Goal: Task Accomplishment & Management: Manage account settings

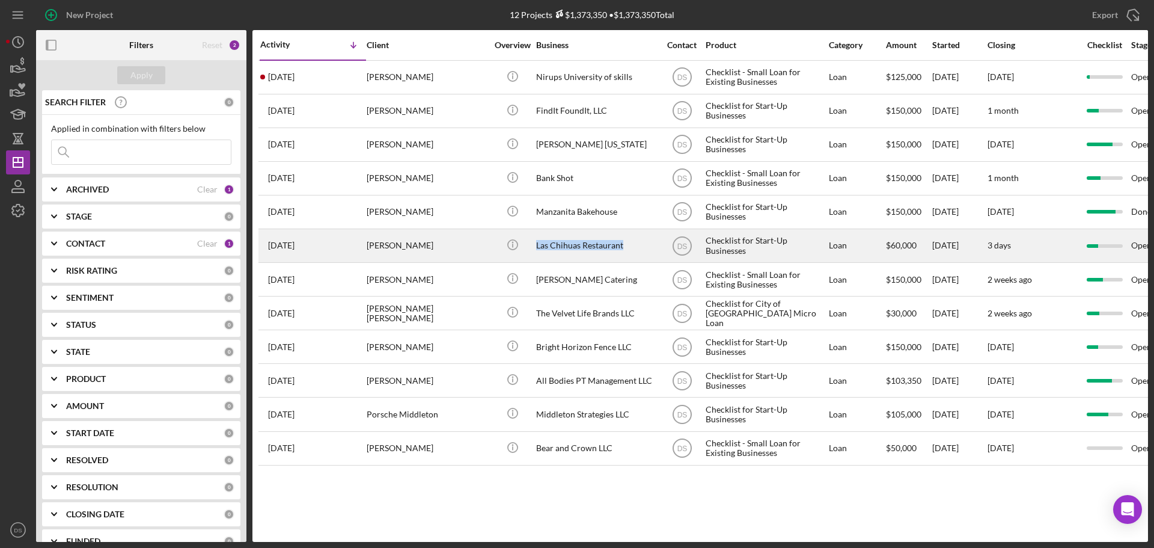
drag, startPoint x: 628, startPoint y: 248, endPoint x: 537, endPoint y: 245, distance: 90.8
click at [537, 245] on div "Las Chihuas Restaurant" at bounding box center [596, 246] width 120 height 32
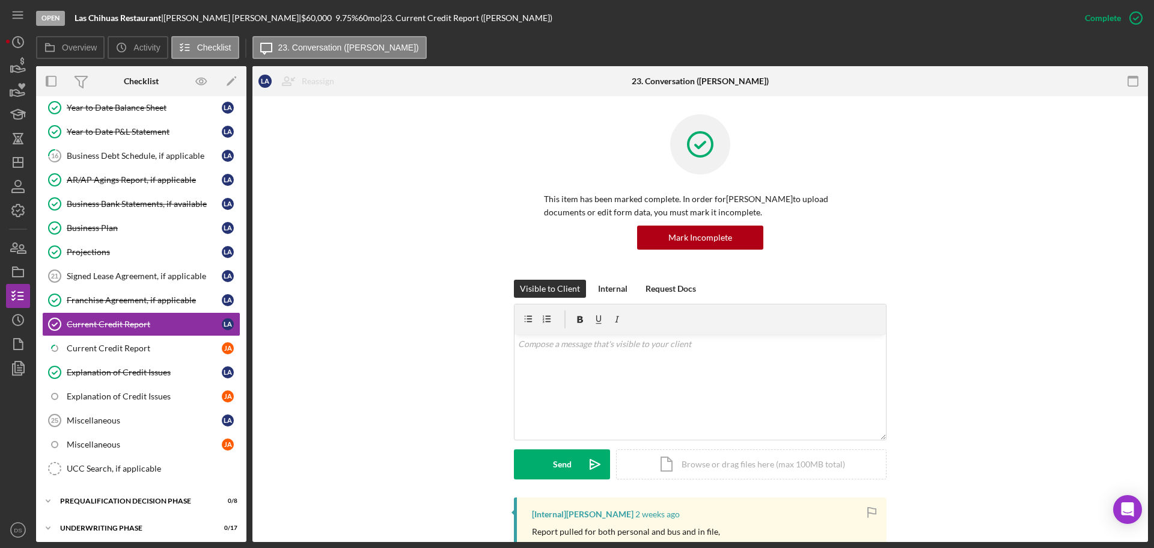
scroll to position [640, 0]
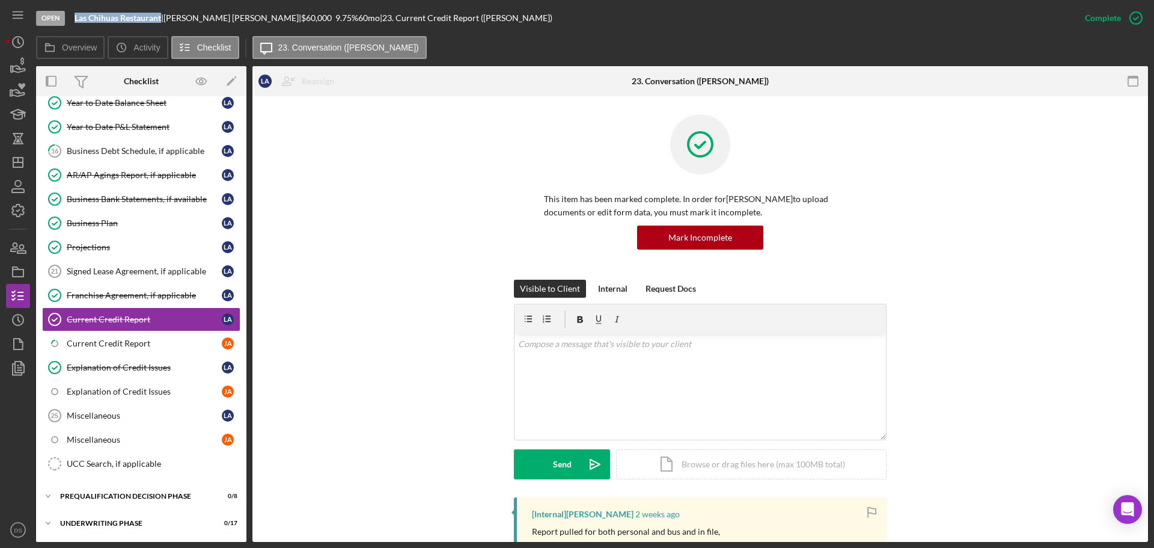
drag, startPoint x: 163, startPoint y: 18, endPoint x: 75, endPoint y: 17, distance: 87.8
click at [75, 17] on div "Las Chihuas Restaurant |" at bounding box center [119, 18] width 89 height 10
copy b "Las Chihuas Restaurant"
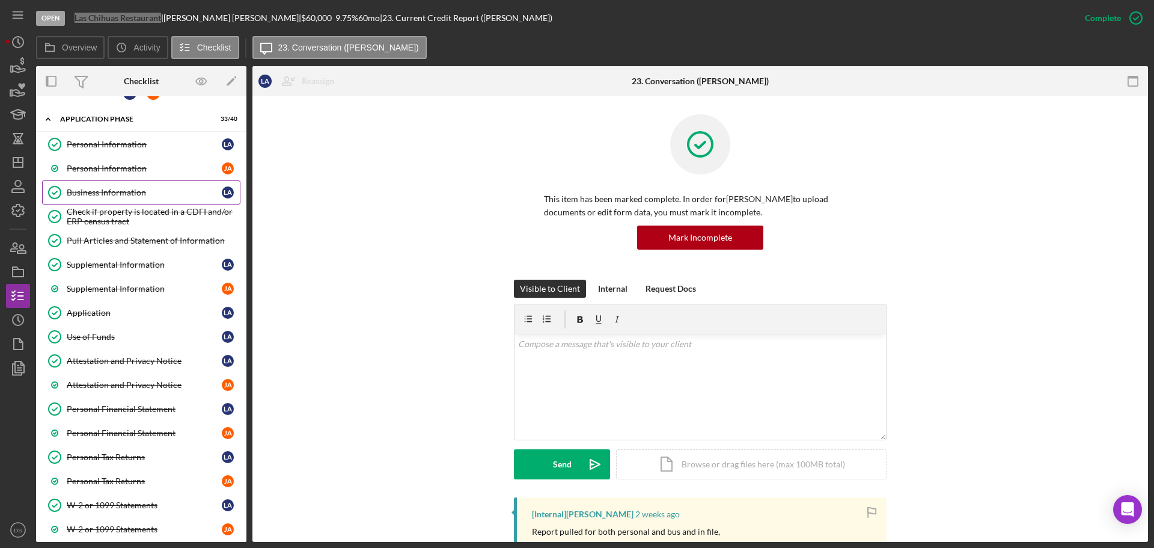
scroll to position [0, 0]
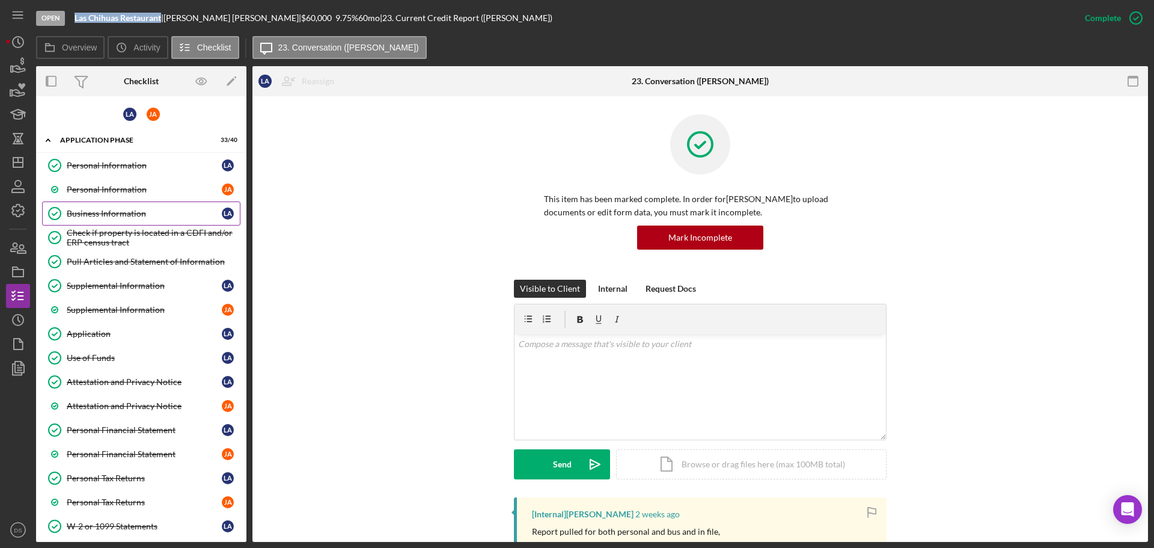
click at [139, 215] on div "Business Information" at bounding box center [144, 214] width 155 height 10
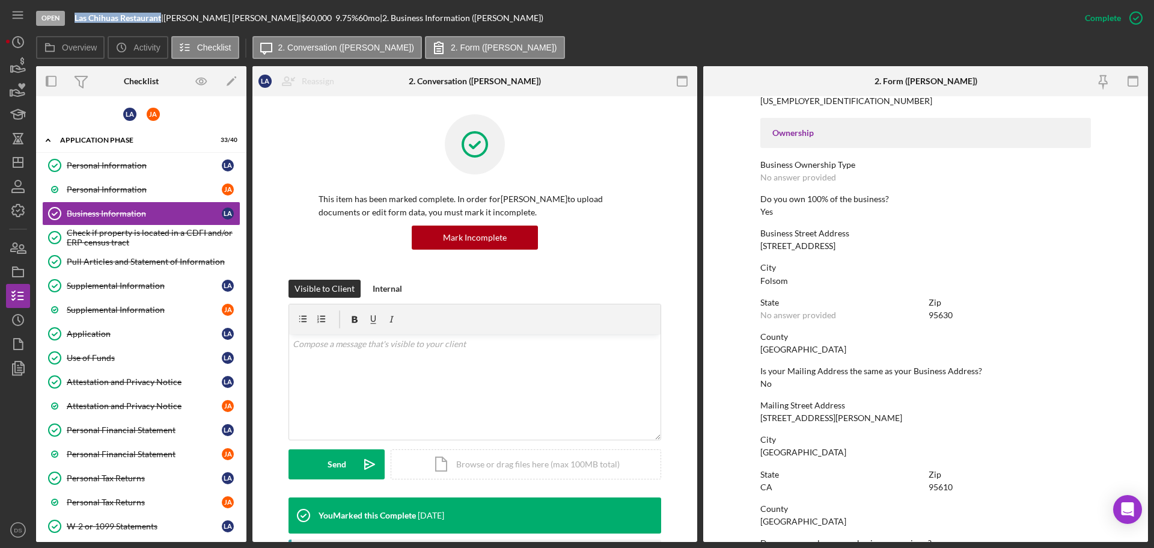
scroll to position [361, 0]
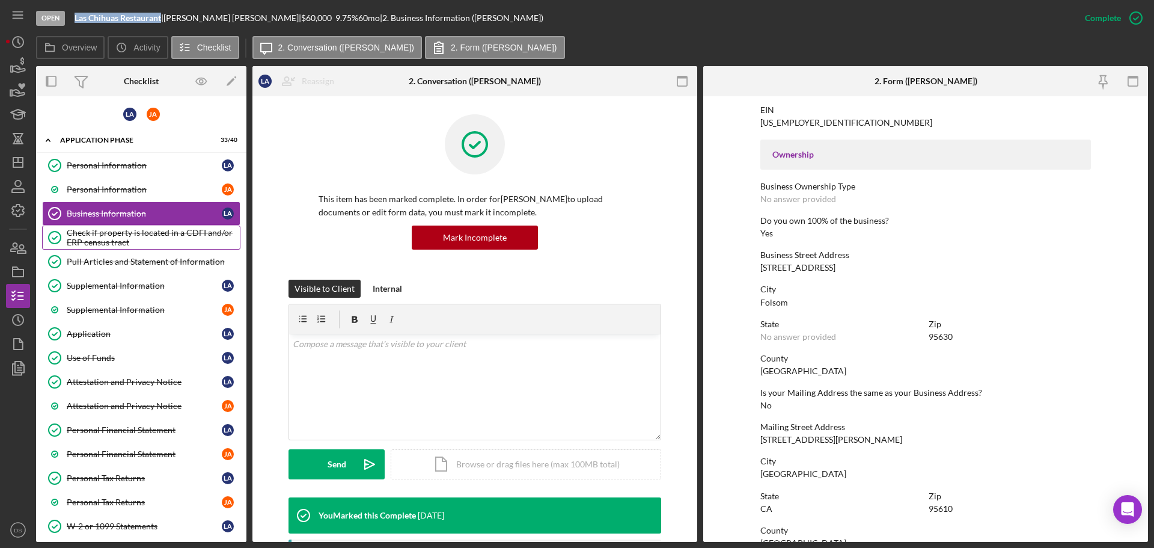
click at [159, 231] on div "Check if property is located in a CDFI and/or ERP census tract" at bounding box center [153, 237] width 173 height 19
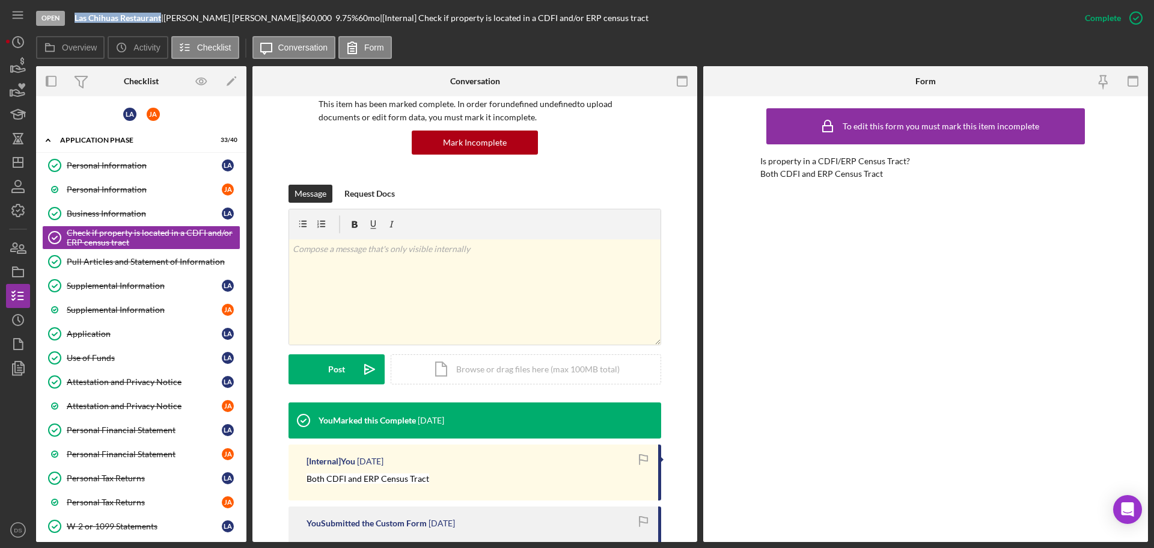
scroll to position [243, 0]
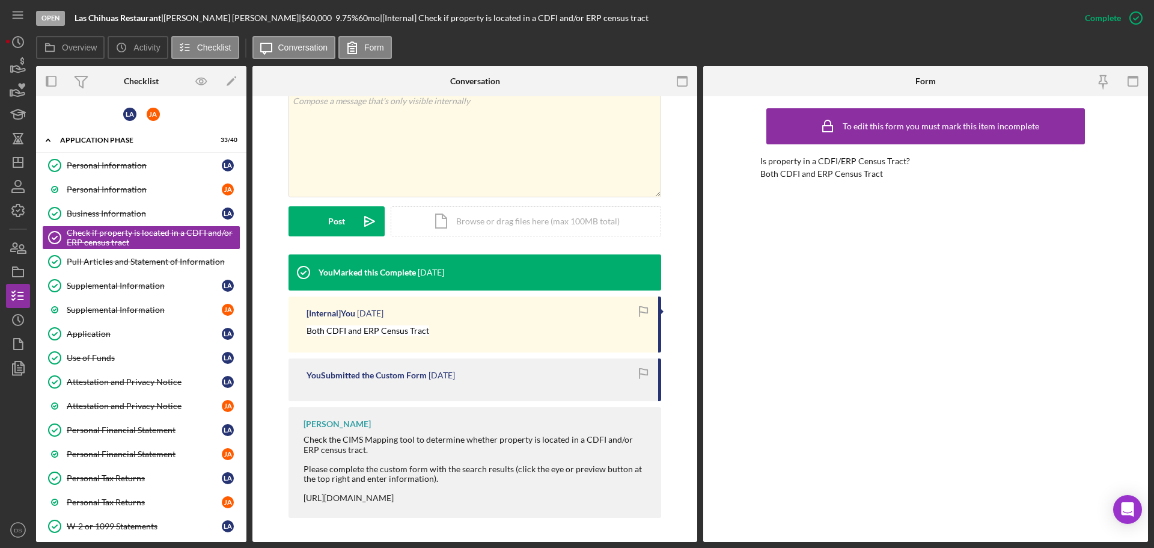
click at [366, 497] on div "[URL][DOMAIN_NAME]" at bounding box center [477, 498] width 346 height 10
click at [1135, 10] on icon "button" at bounding box center [1136, 18] width 30 height 30
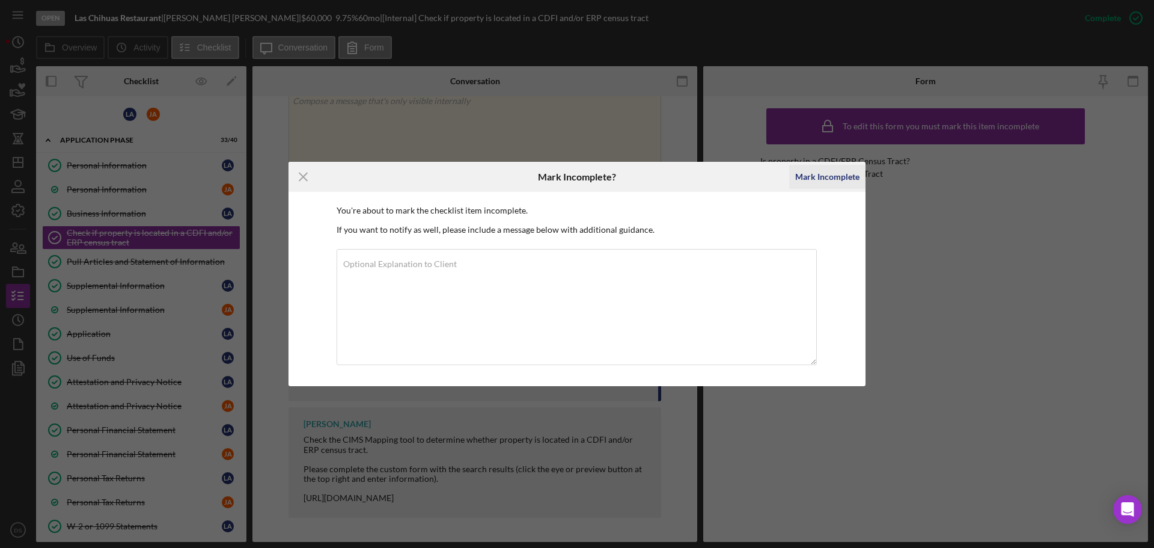
click at [849, 180] on div "Mark Incomplete" at bounding box center [827, 177] width 64 height 24
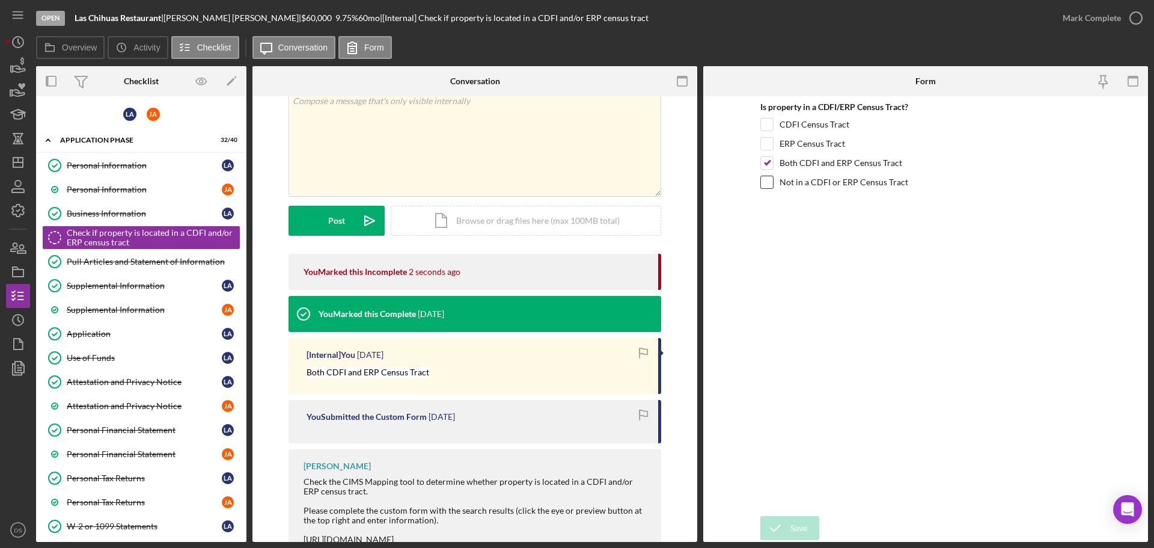
click at [768, 180] on input "Not in a CDFI or ERP Census Tract" at bounding box center [767, 182] width 12 height 12
checkbox input "true"
click at [763, 163] on input "Both CDFI and ERP Census Tract" at bounding box center [767, 163] width 12 height 12
checkbox input "false"
click at [459, 124] on div "v Color teal Color pink Remove color Add row above Add row below Add column bef…" at bounding box center [475, 143] width 372 height 105
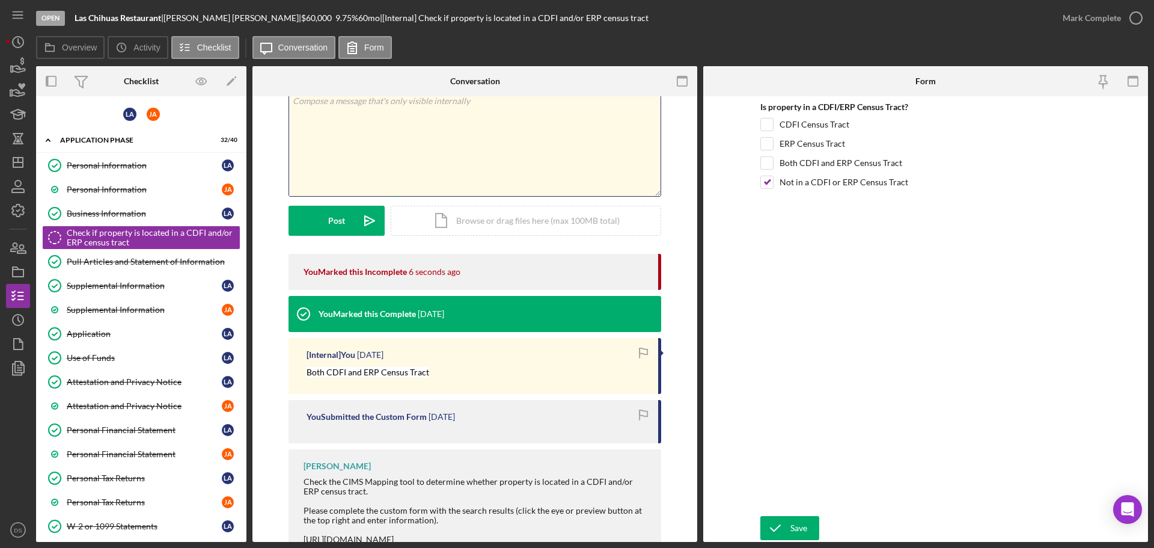
scroll to position [75, 0]
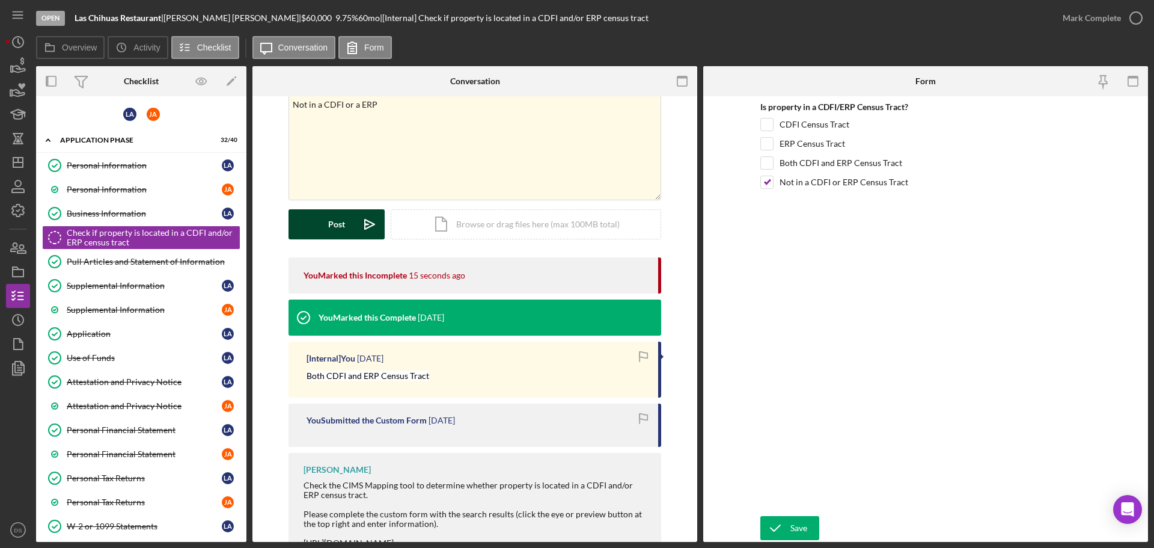
click at [338, 225] on div "Post" at bounding box center [336, 224] width 17 height 30
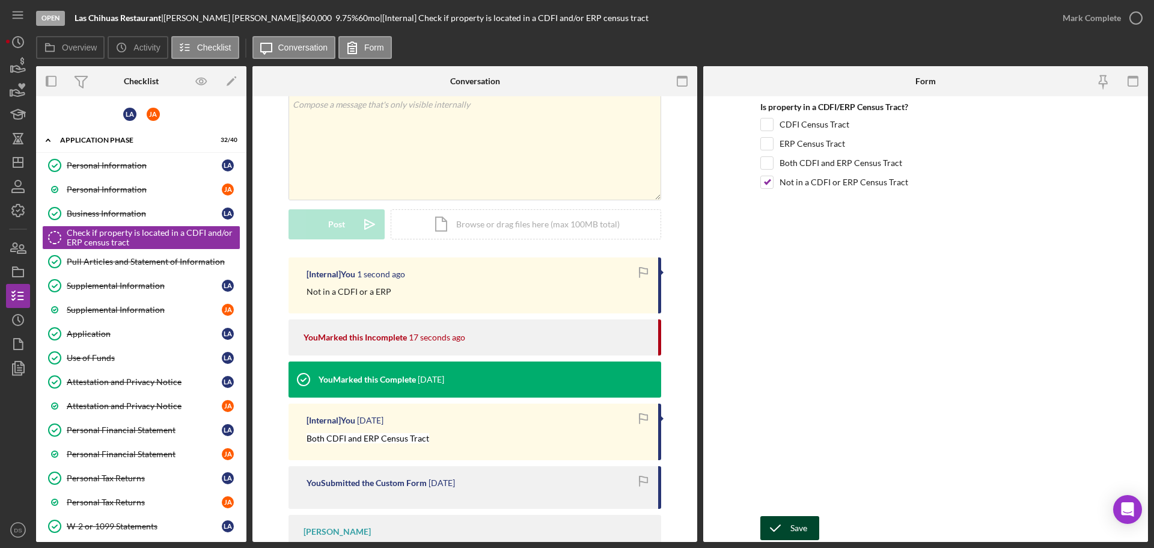
click at [795, 534] on div "Save" at bounding box center [799, 528] width 17 height 24
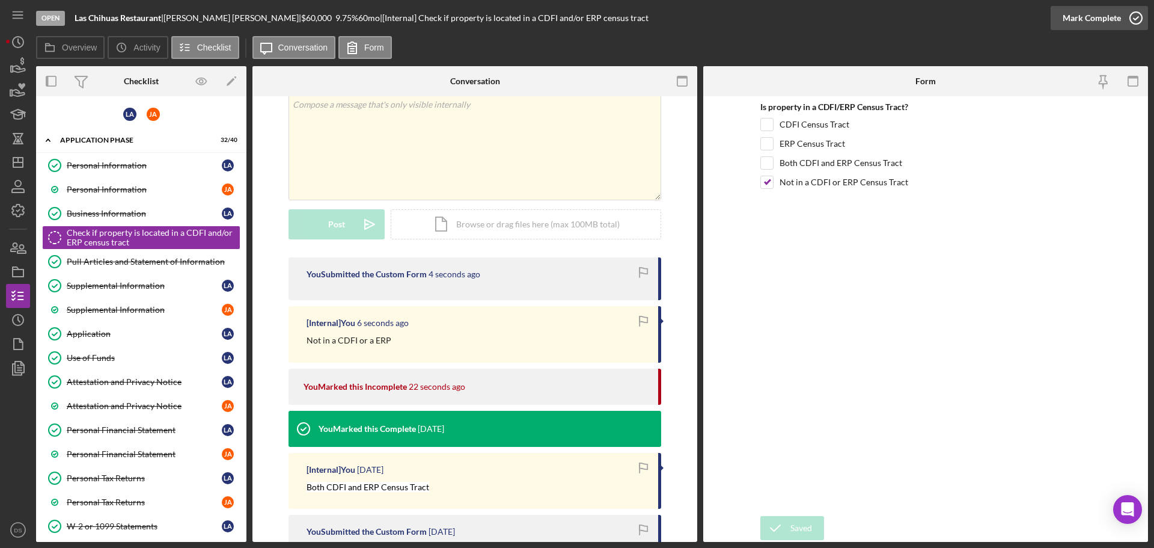
click at [1132, 16] on icon "button" at bounding box center [1136, 18] width 30 height 30
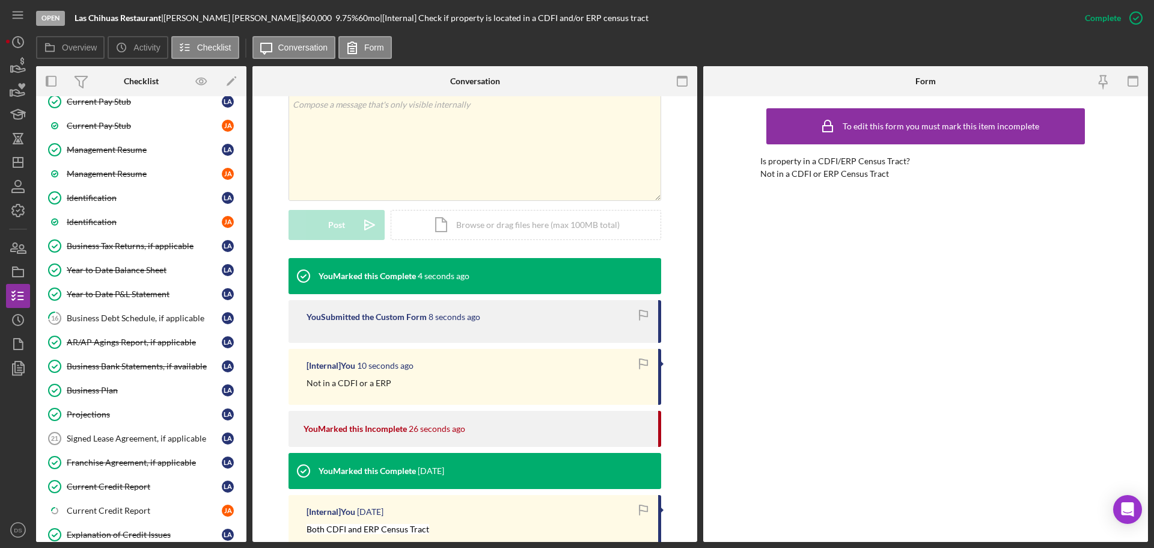
scroll to position [481, 0]
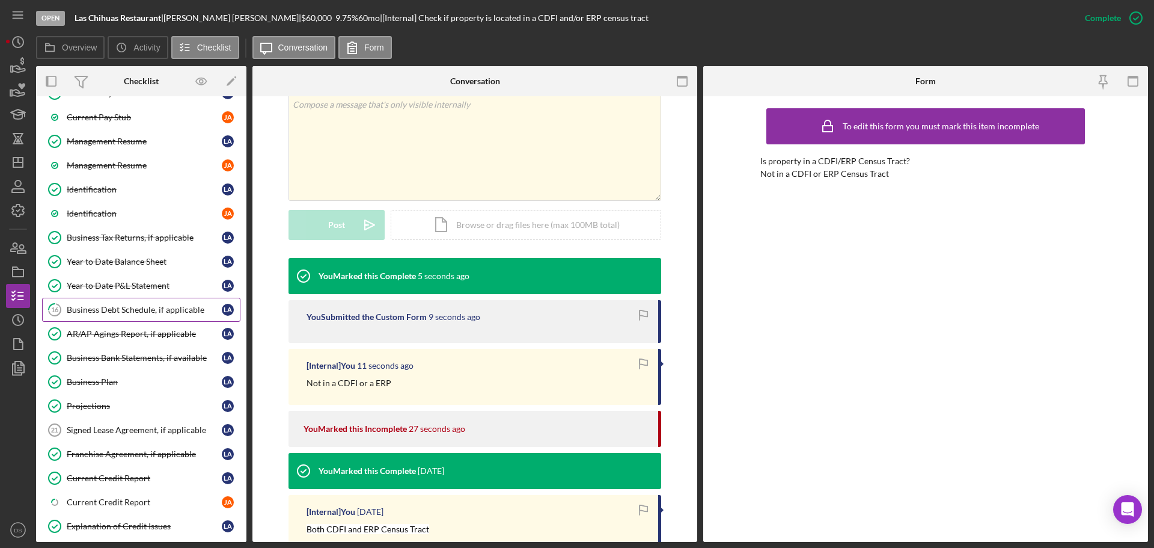
click at [138, 307] on div "Business Debt Schedule, if applicable" at bounding box center [144, 310] width 155 height 10
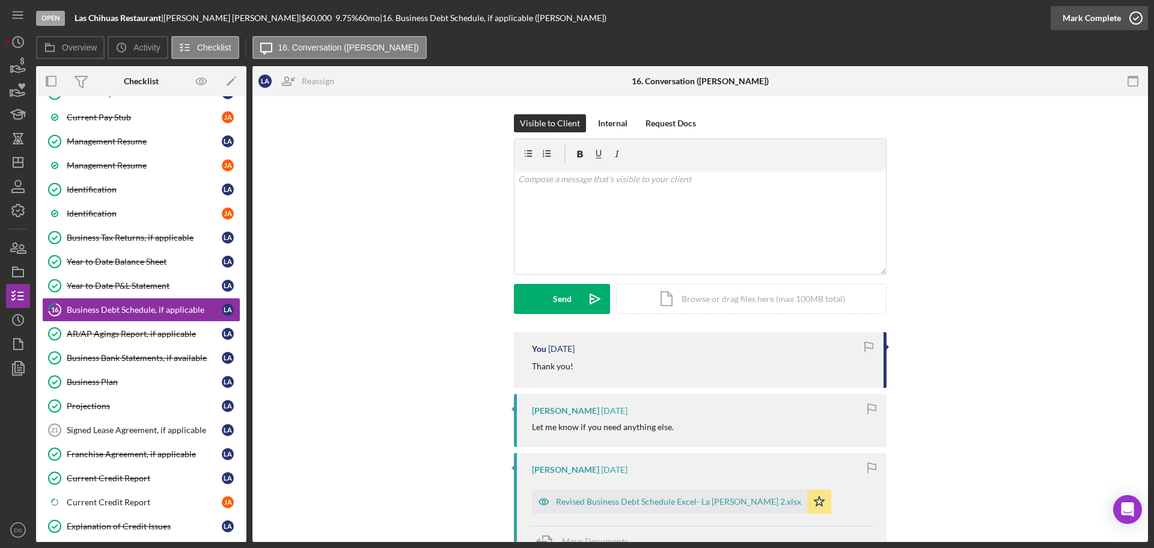
click at [1136, 15] on icon "button" at bounding box center [1136, 18] width 30 height 30
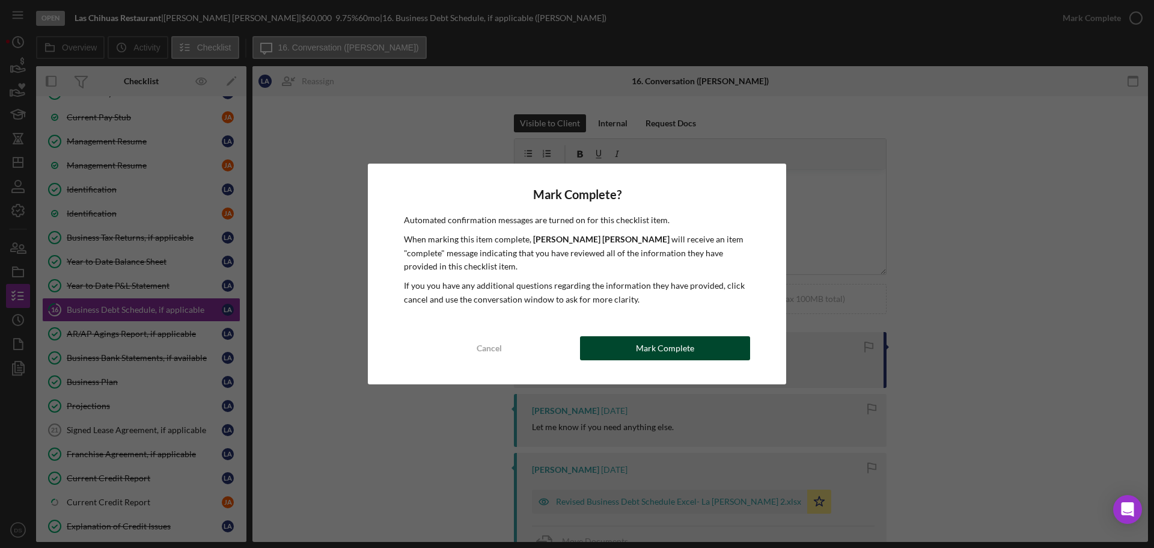
click at [705, 341] on button "Mark Complete" at bounding box center [665, 348] width 170 height 24
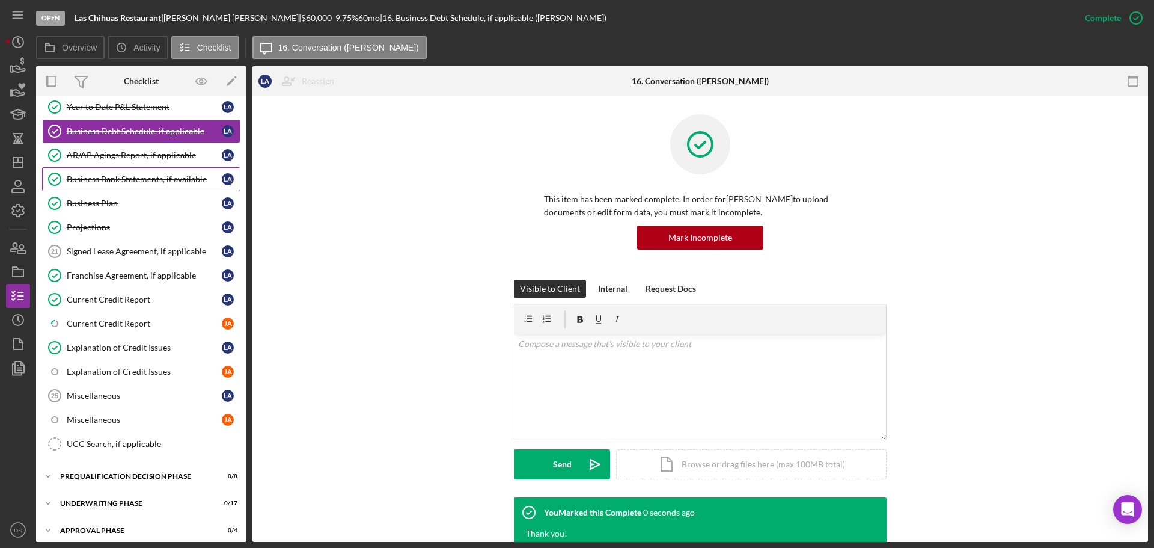
scroll to position [661, 0]
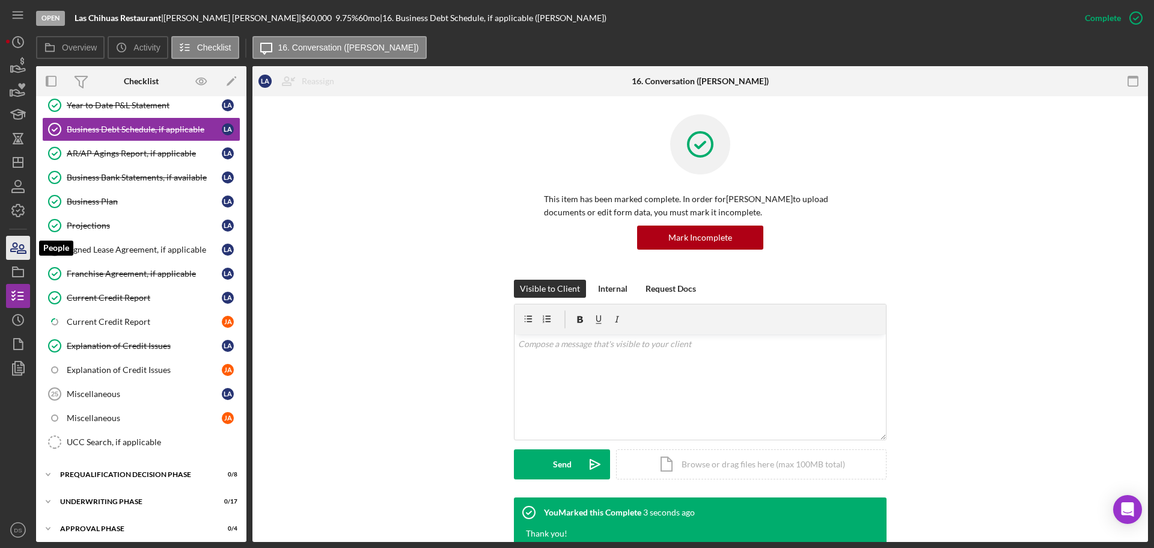
click at [20, 244] on icon "button" at bounding box center [18, 248] width 30 height 30
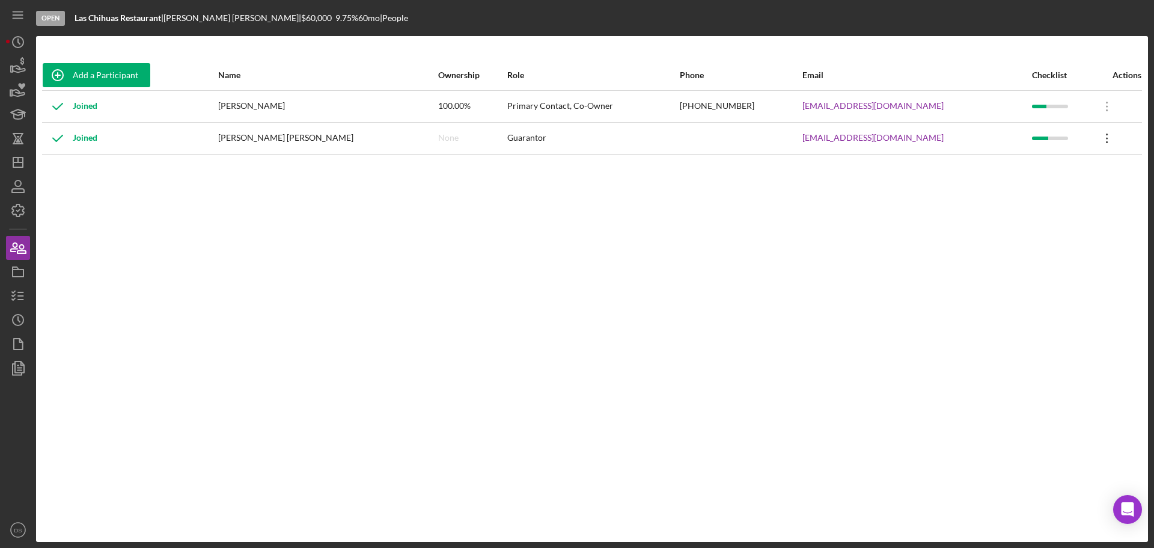
click at [1094, 142] on icon "Icon/Overflow" at bounding box center [1107, 138] width 30 height 30
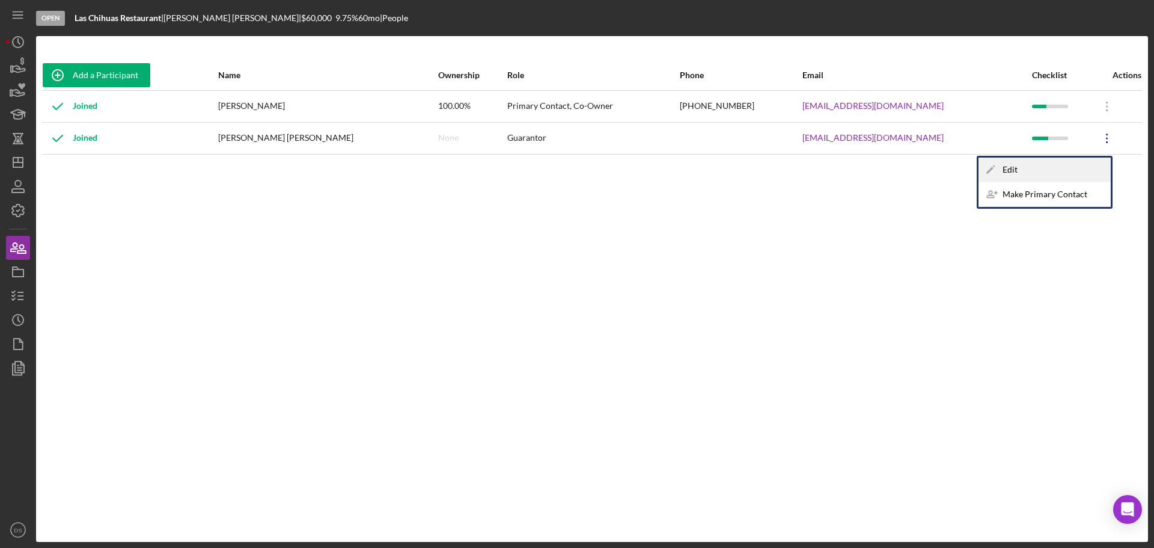
click at [1063, 164] on div "Icon/Edit Edit" at bounding box center [1045, 170] width 132 height 25
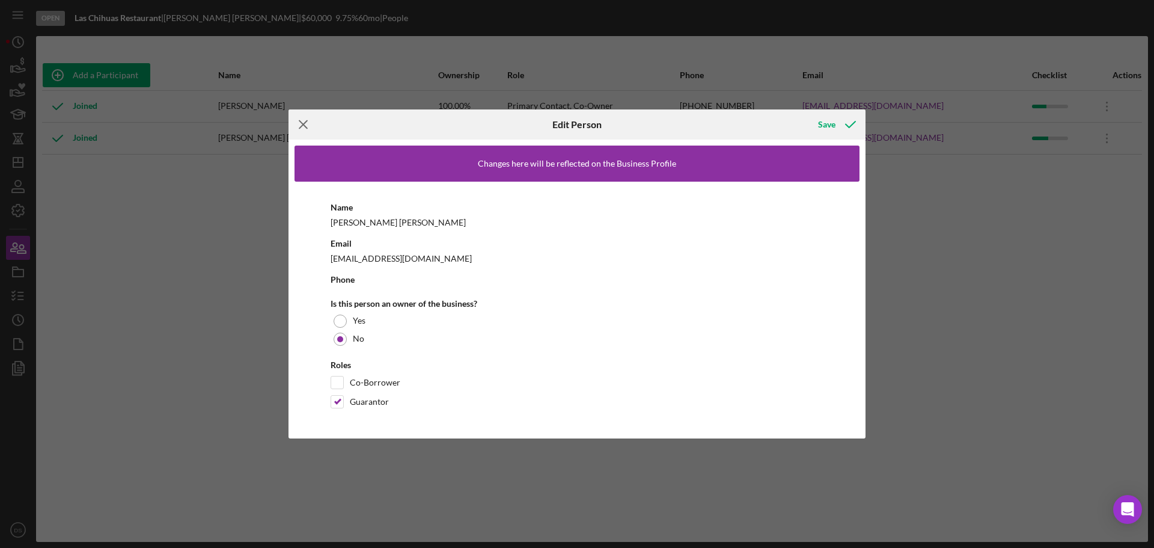
click at [301, 129] on icon "Icon/Menu Close" at bounding box center [304, 124] width 30 height 30
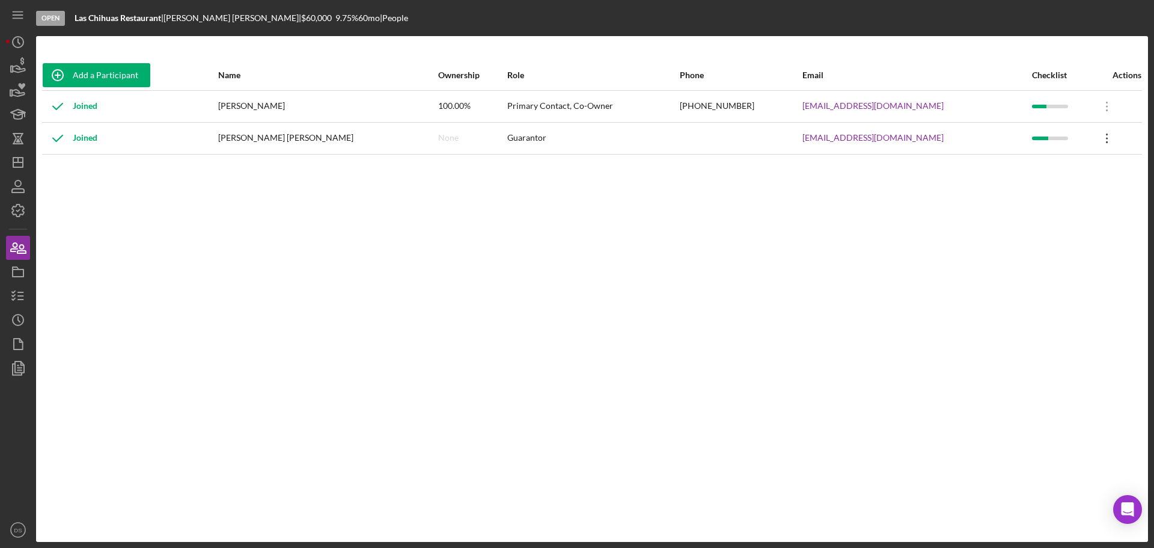
click at [1106, 138] on icon at bounding box center [1107, 138] width 2 height 10
click at [789, 231] on div "Add a Participant Name Ownership Role Phone Email Checklist Actions Joined [PER…" at bounding box center [592, 288] width 1112 height 457
click at [10, 289] on icon "button" at bounding box center [18, 296] width 30 height 30
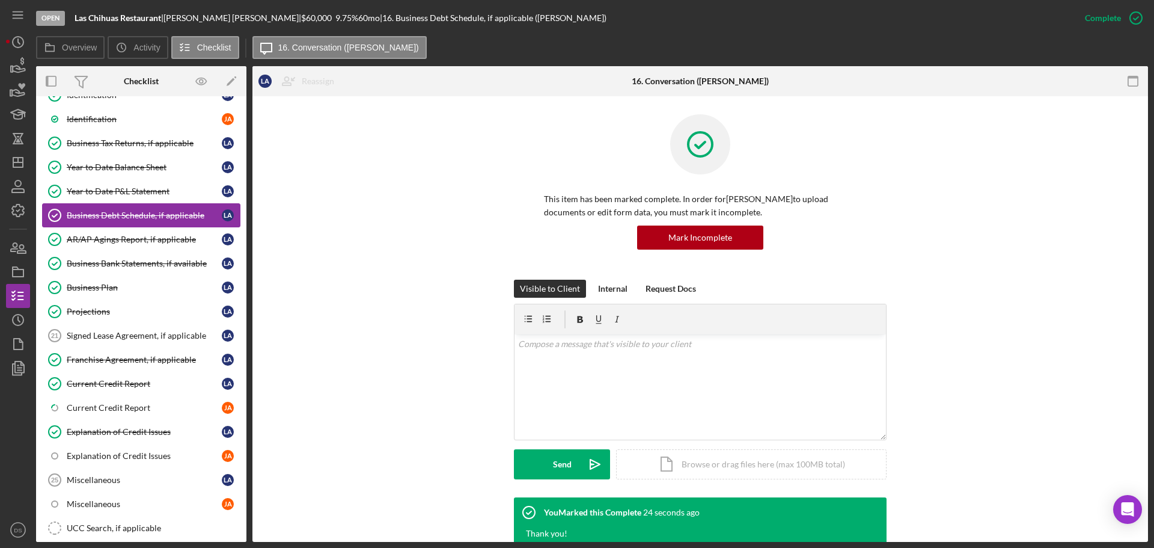
scroll to position [721, 0]
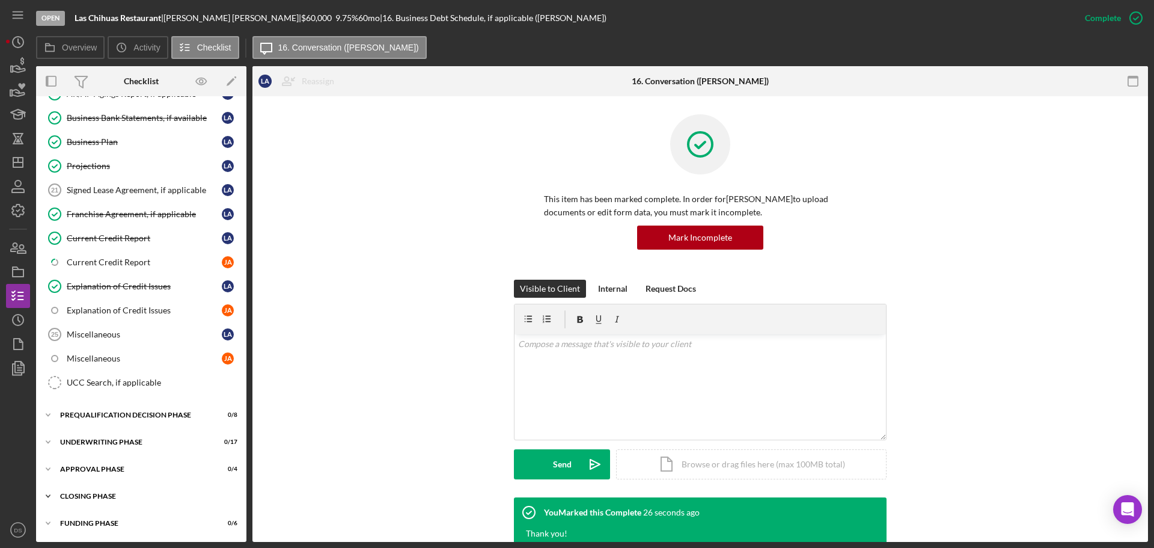
click at [121, 487] on div "Icon/Expander Closing Phase 0 / 24" at bounding box center [141, 496] width 210 height 24
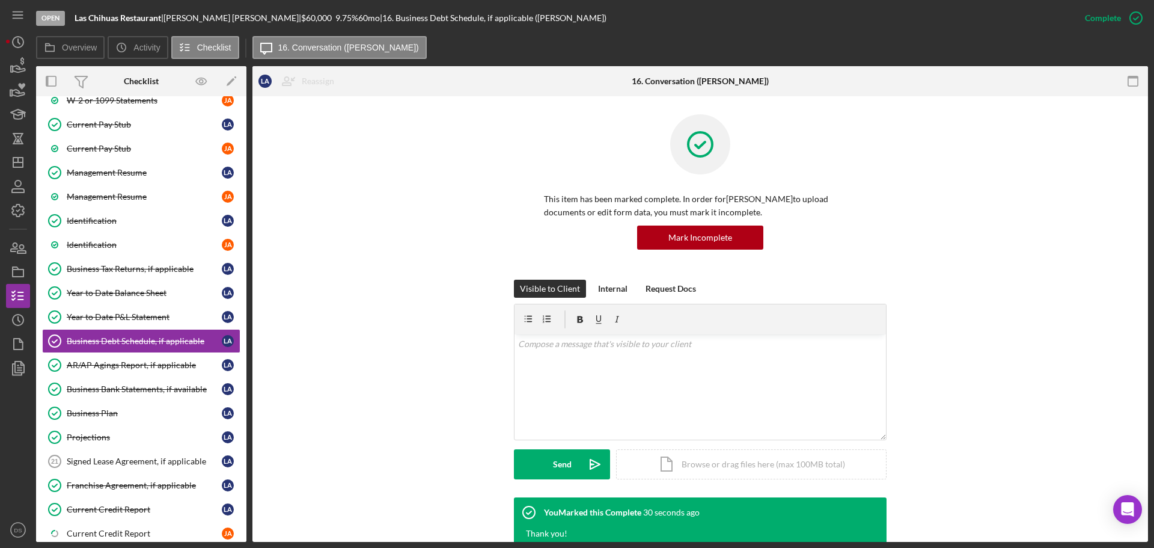
scroll to position [0, 0]
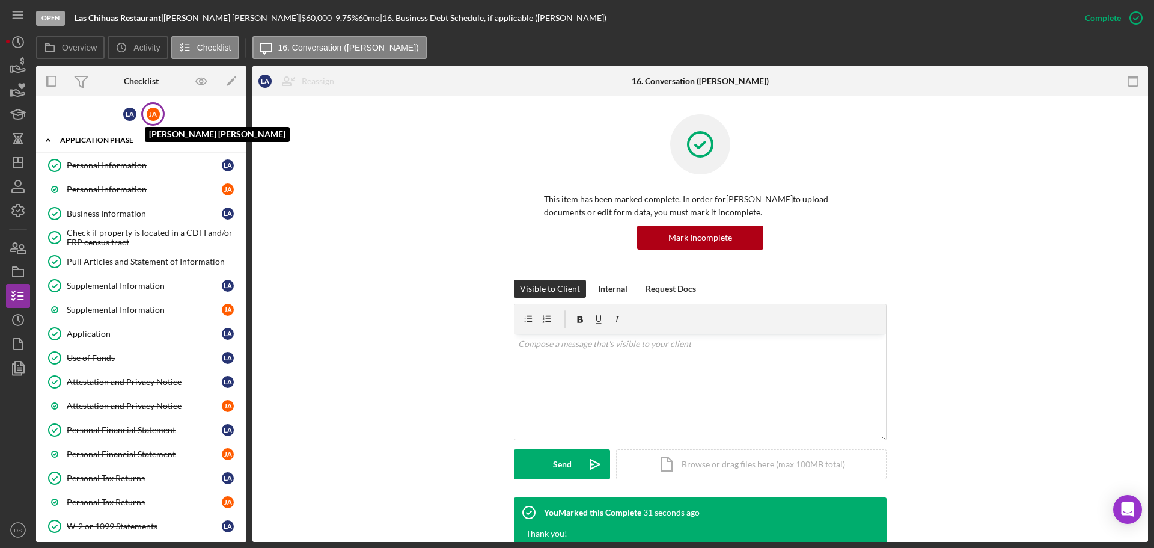
click at [154, 111] on div "[PERSON_NAME]" at bounding box center [153, 114] width 13 height 13
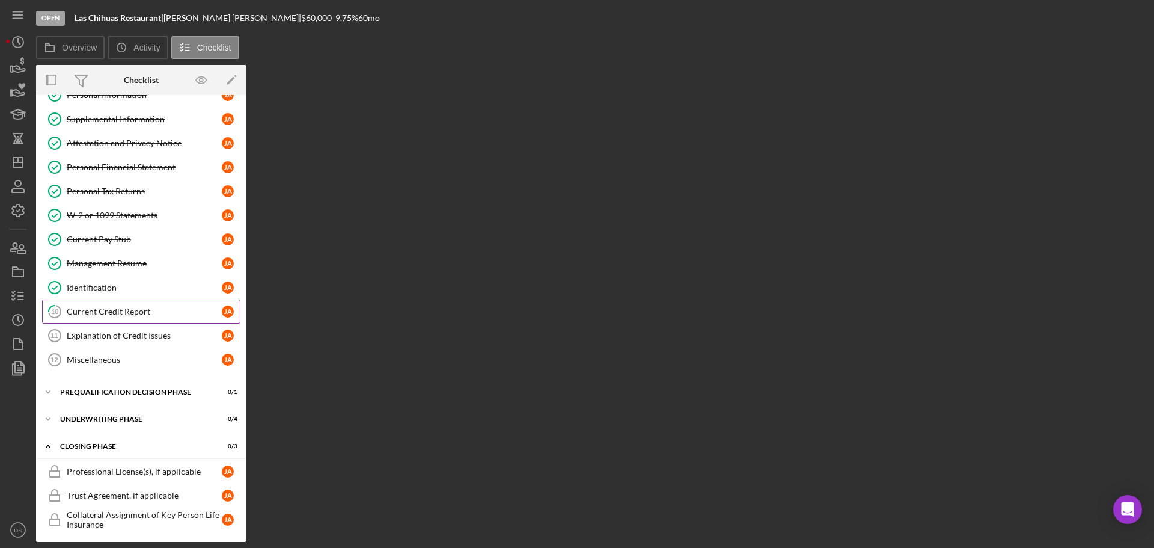
scroll to position [71, 0]
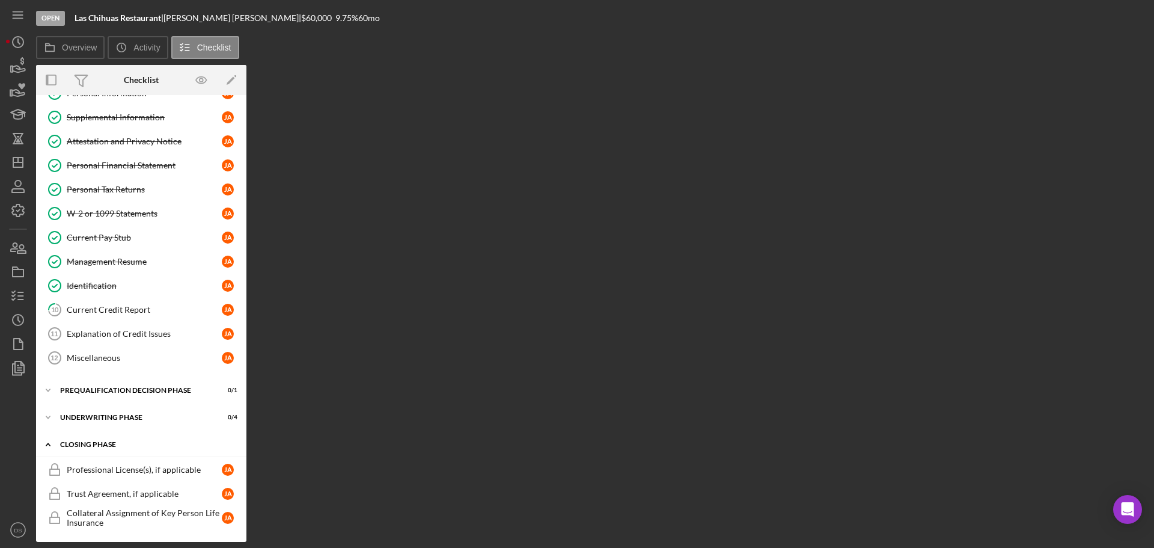
click at [143, 439] on div "Icon/Expander Closing Phase 0 / 3" at bounding box center [141, 444] width 210 height 25
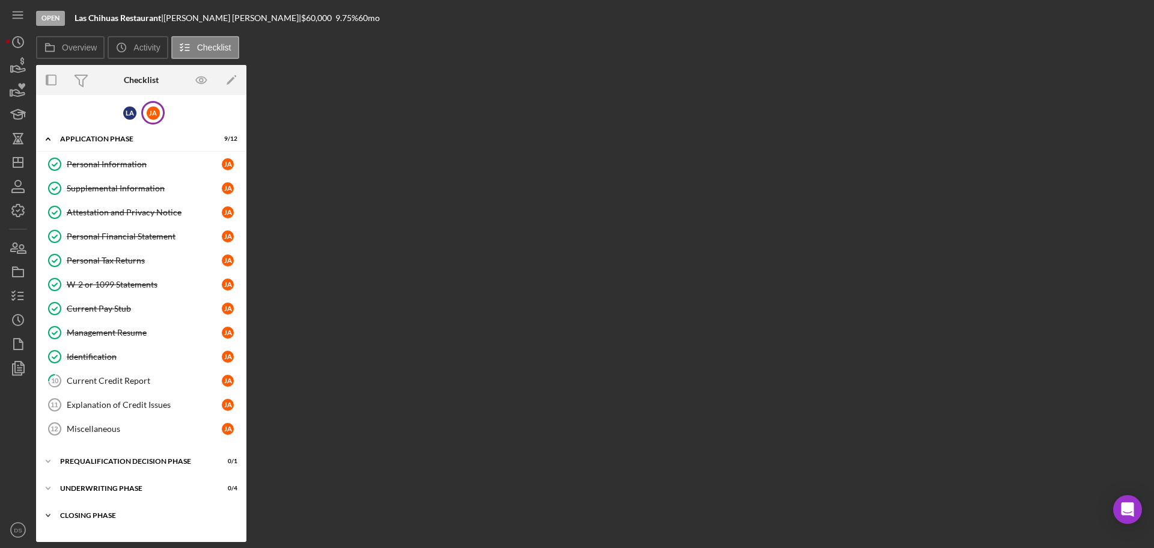
click at [118, 510] on div "Icon/Expander Closing Phase 0 / 3" at bounding box center [141, 515] width 210 height 24
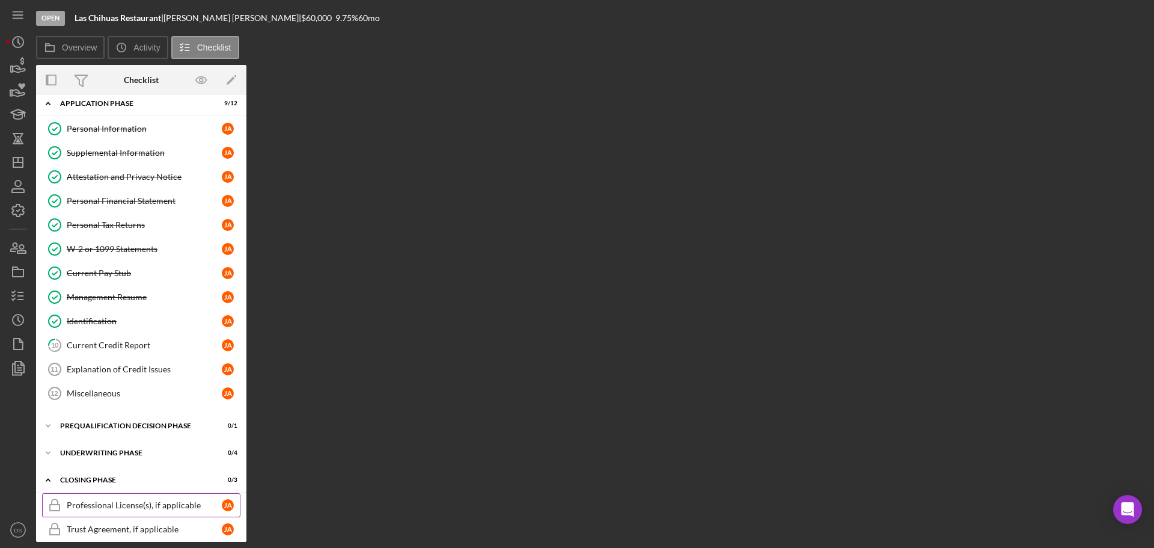
scroll to position [71, 0]
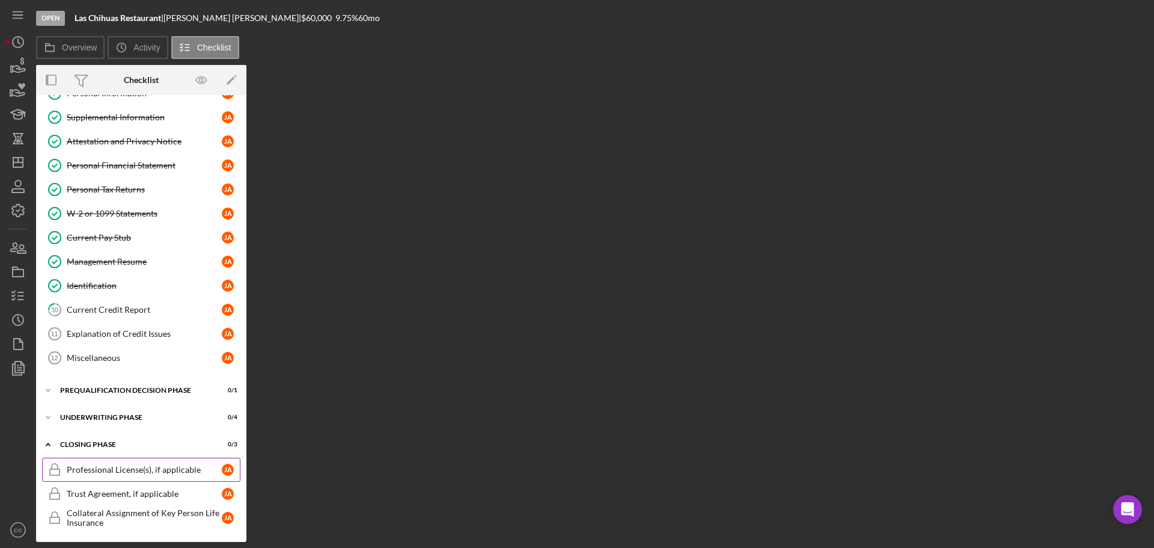
click at [139, 470] on div "Professional License(s), if applicable" at bounding box center [144, 470] width 155 height 10
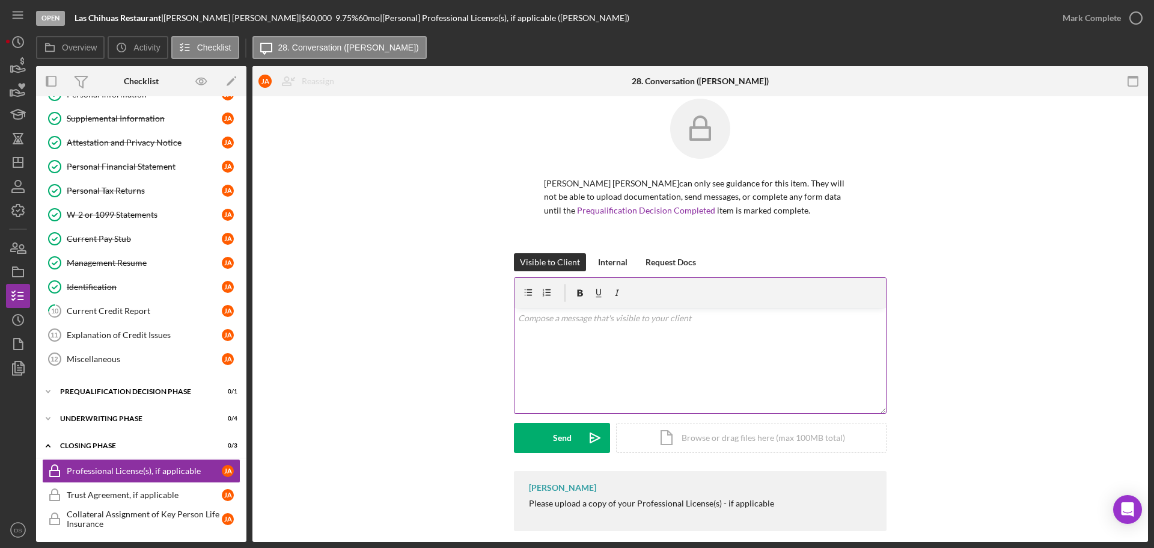
scroll to position [29, 0]
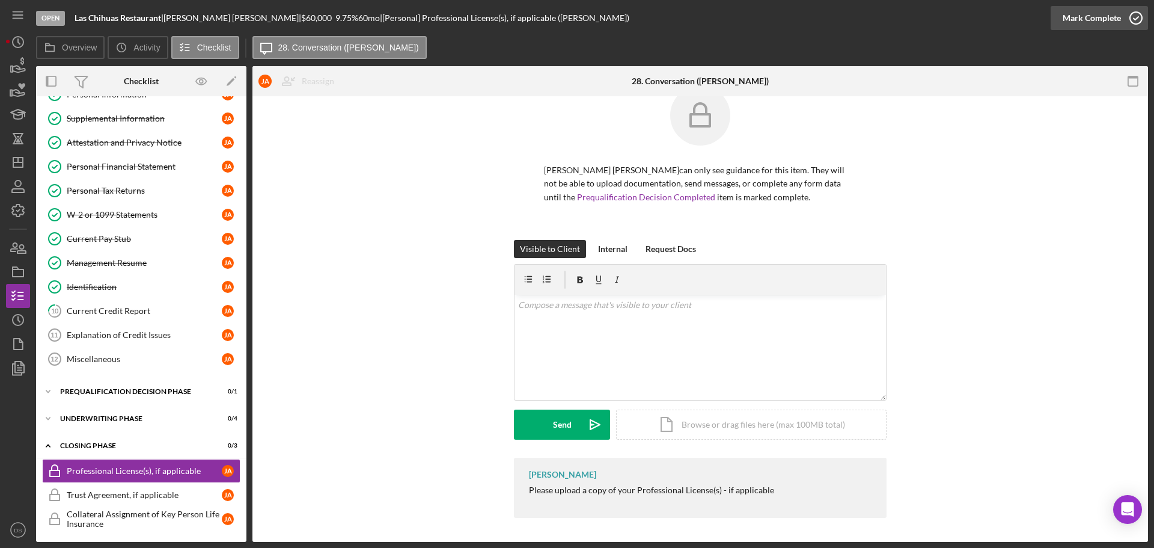
click at [1131, 12] on icon "button" at bounding box center [1136, 18] width 30 height 30
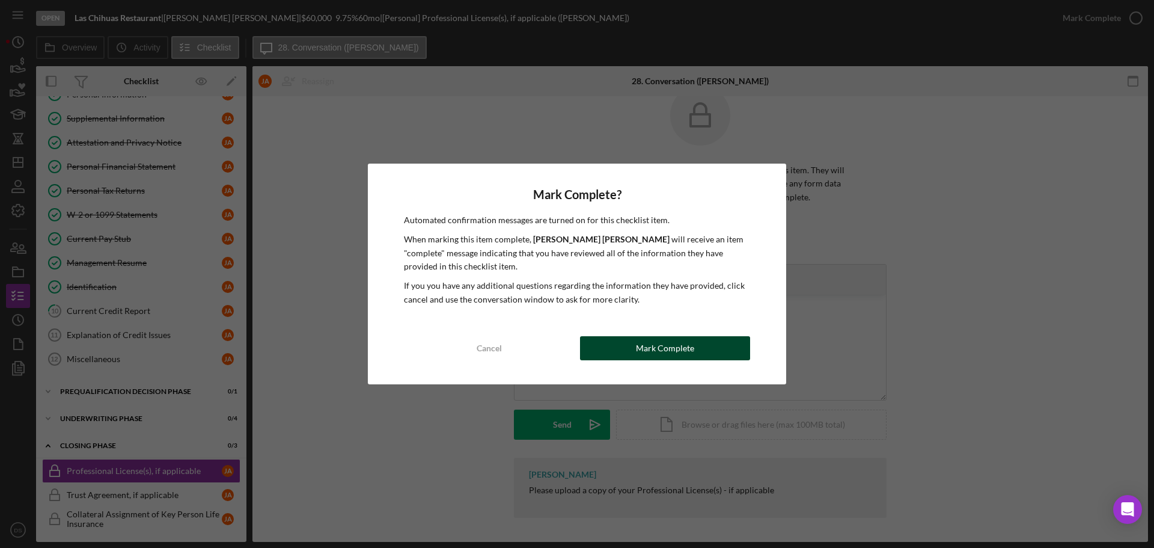
click at [692, 348] on div "Mark Complete" at bounding box center [665, 348] width 58 height 24
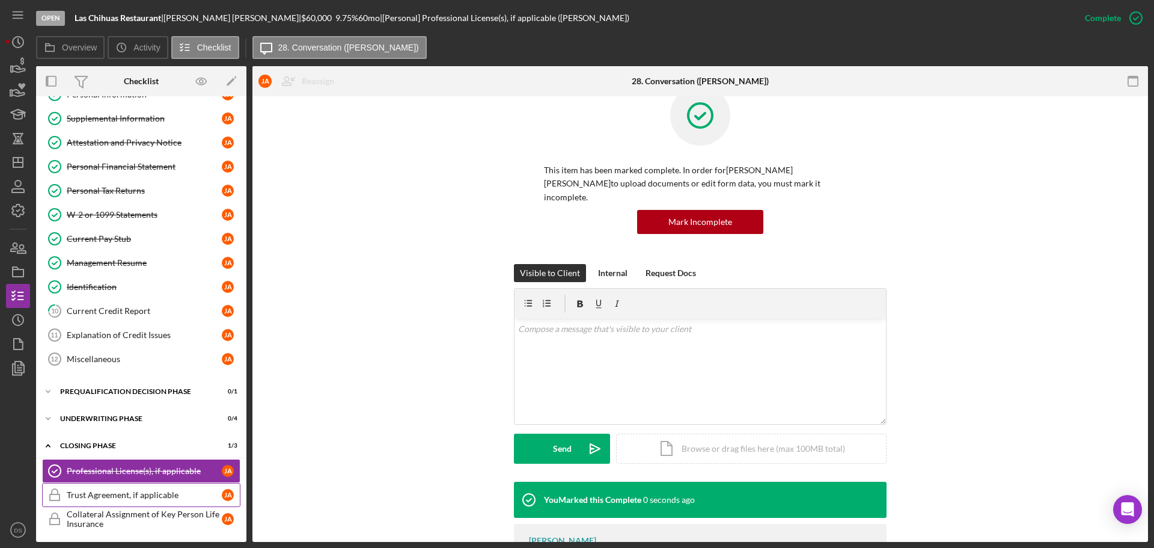
click at [138, 491] on div "Trust Agreement, if applicable" at bounding box center [144, 495] width 155 height 10
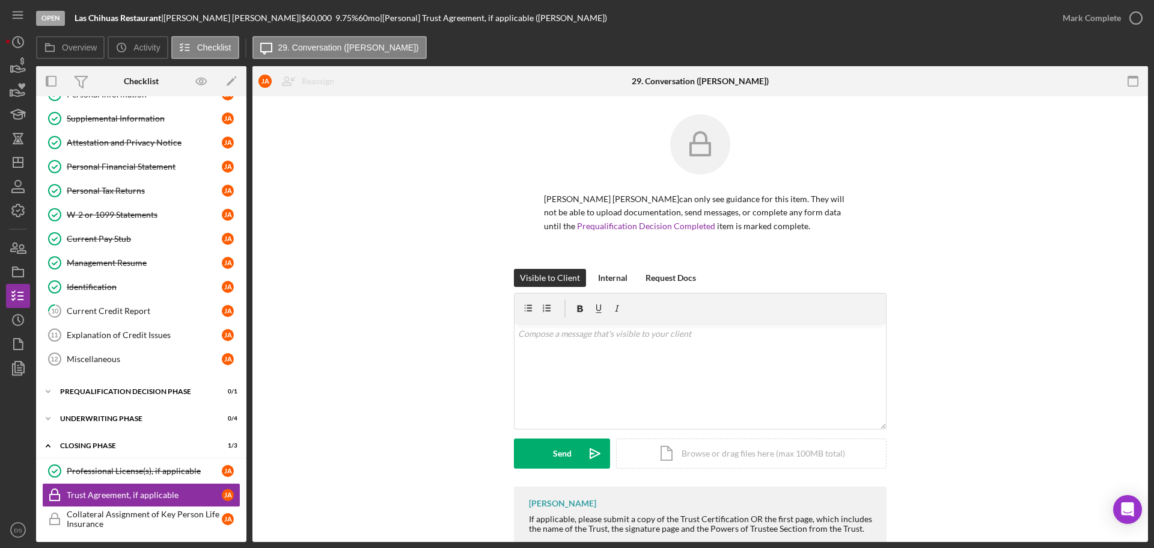
click at [1131, 31] on div "Mark Complete" at bounding box center [1099, 18] width 97 height 36
click at [1136, 22] on icon "button" at bounding box center [1136, 18] width 30 height 30
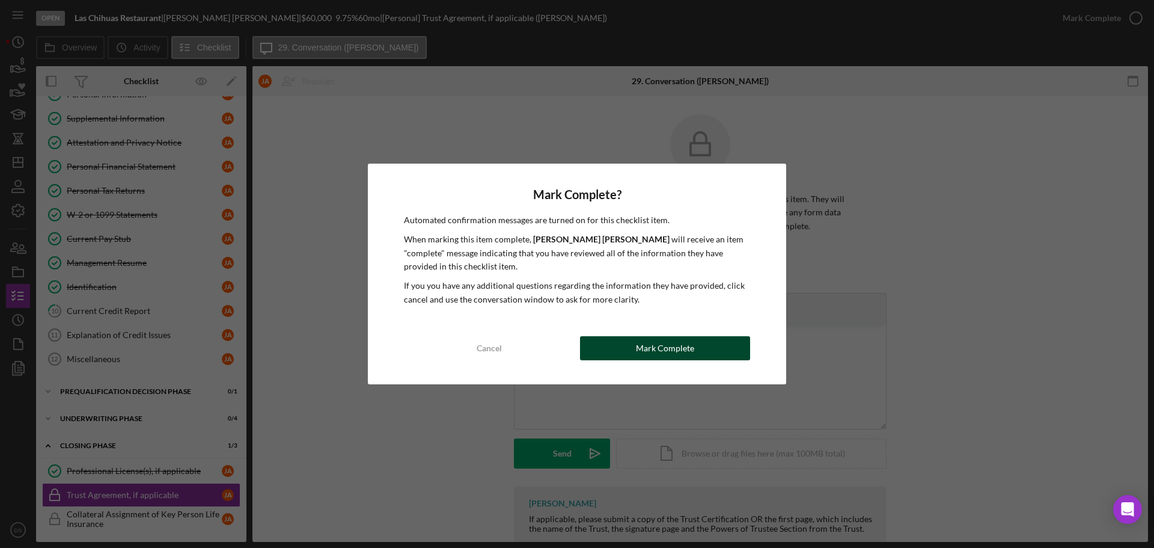
click at [714, 343] on button "Mark Complete" at bounding box center [665, 348] width 170 height 24
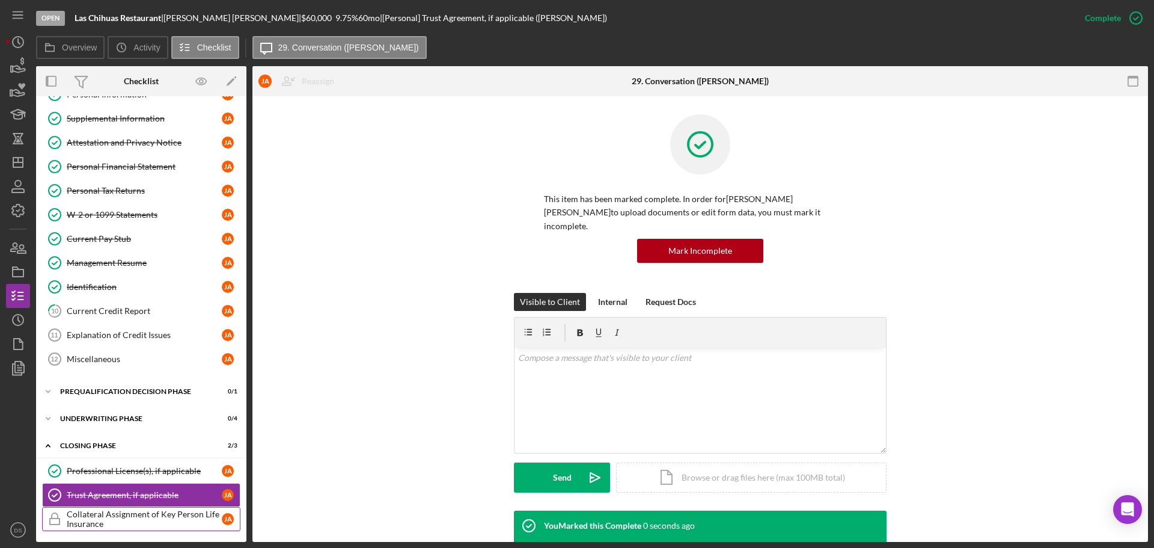
click at [164, 511] on div "Collateral Assignment of Key Person Life Insurance" at bounding box center [144, 518] width 155 height 19
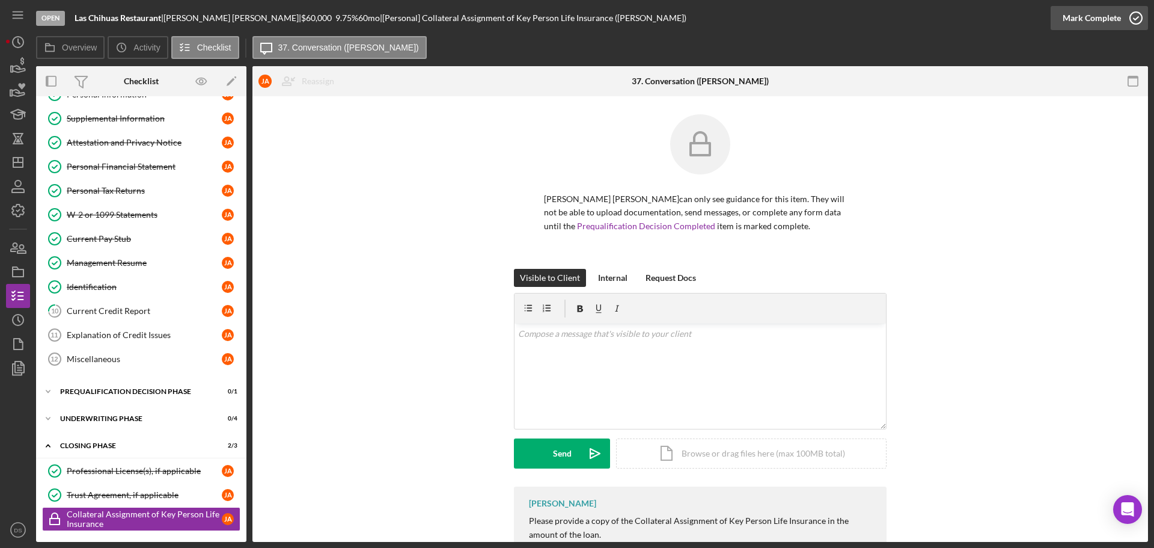
click at [1136, 15] on icon "button" at bounding box center [1136, 18] width 30 height 30
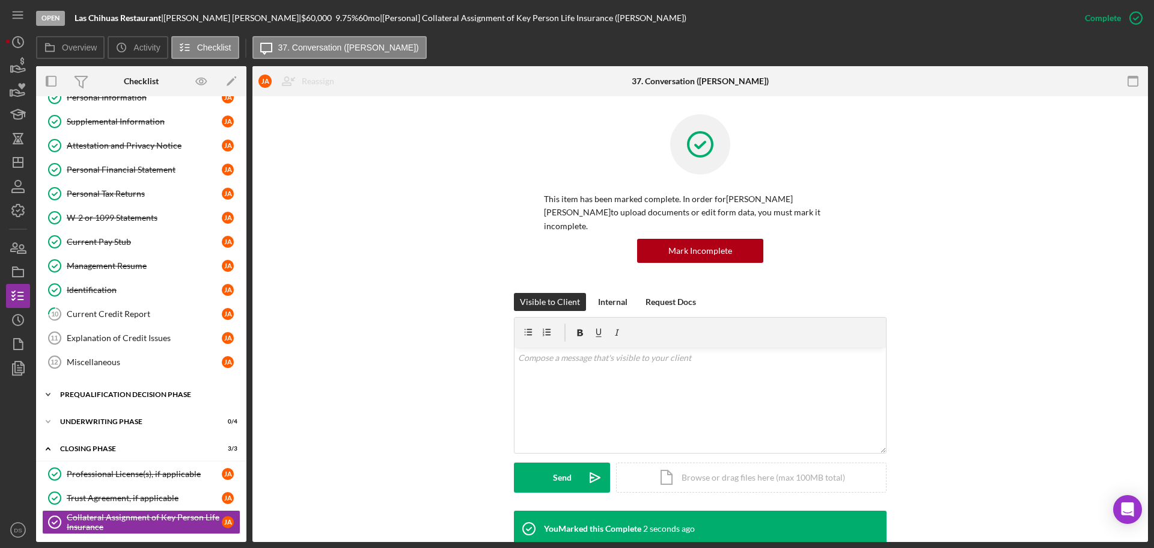
scroll to position [72, 0]
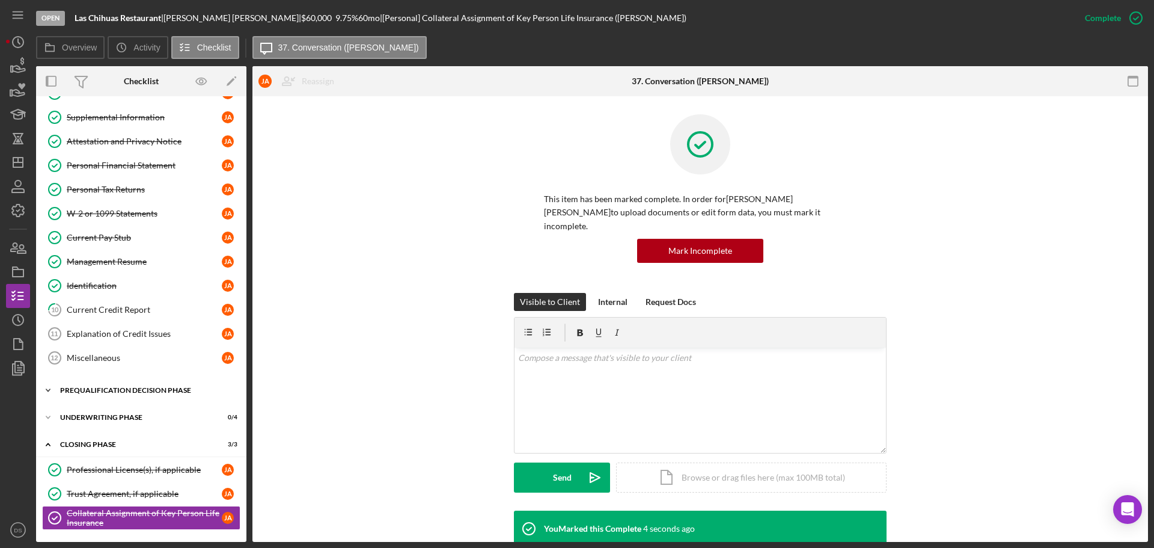
click at [132, 387] on div "Prequalification Decision Phase" at bounding box center [145, 390] width 171 height 7
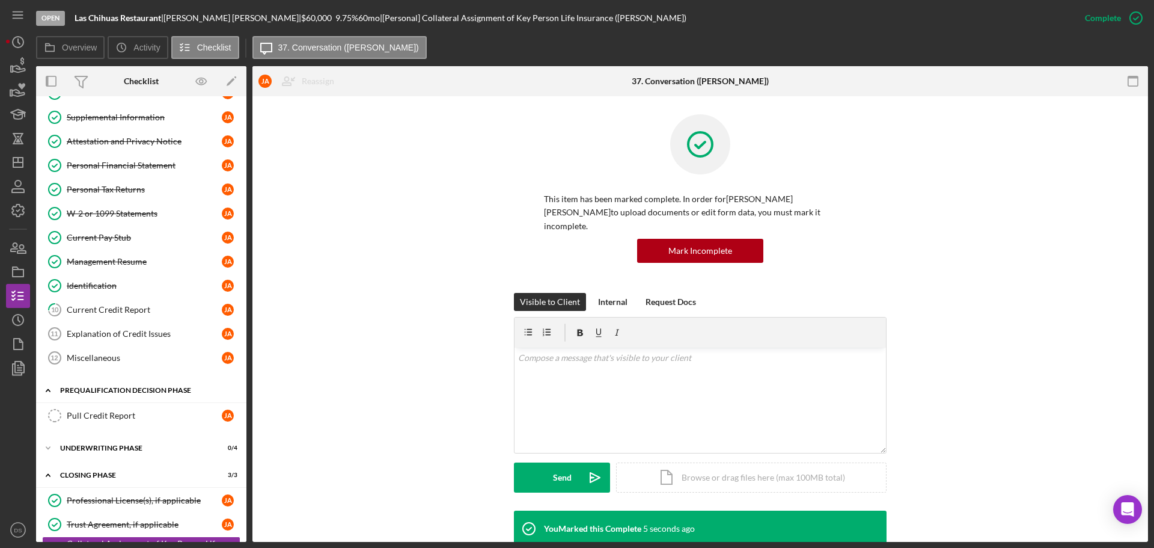
scroll to position [103, 0]
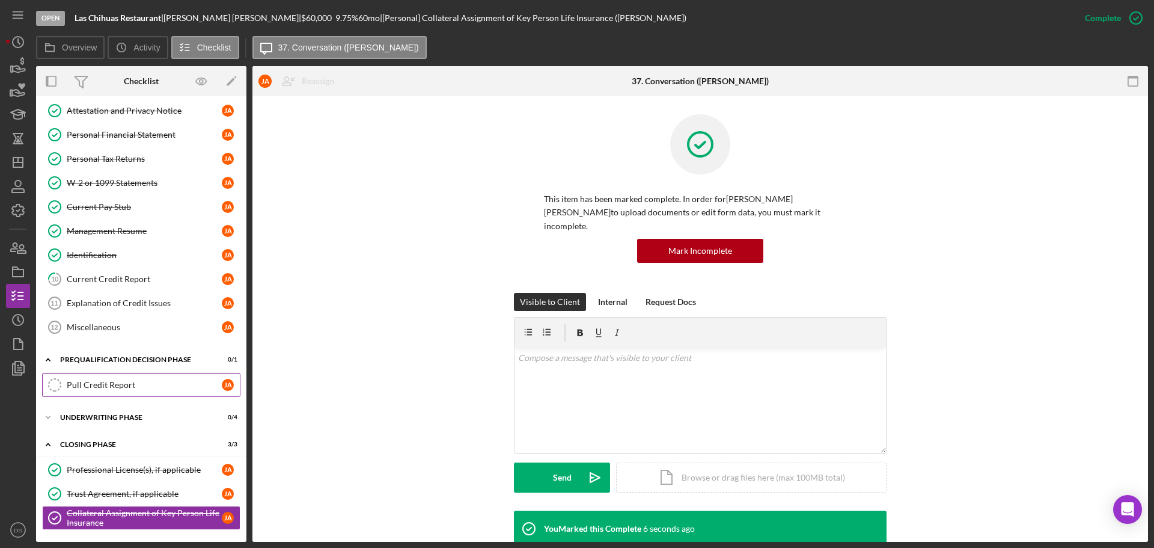
click at [136, 388] on div "Pull Credit Report" at bounding box center [144, 385] width 155 height 10
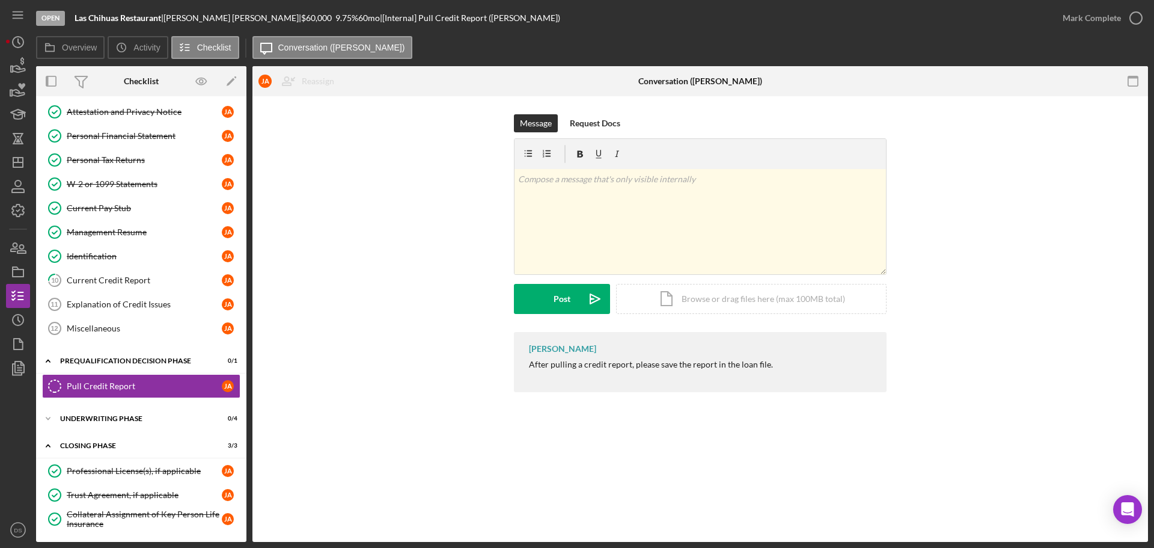
scroll to position [103, 0]
drag, startPoint x: 1142, startPoint y: 17, endPoint x: 1070, endPoint y: 81, distance: 95.8
click at [1119, 80] on div "Open Las Chihuas Restaurant | [PERSON_NAME] | $60,000 $60,000 9.75 % 60 mo | [I…" at bounding box center [592, 271] width 1112 height 542
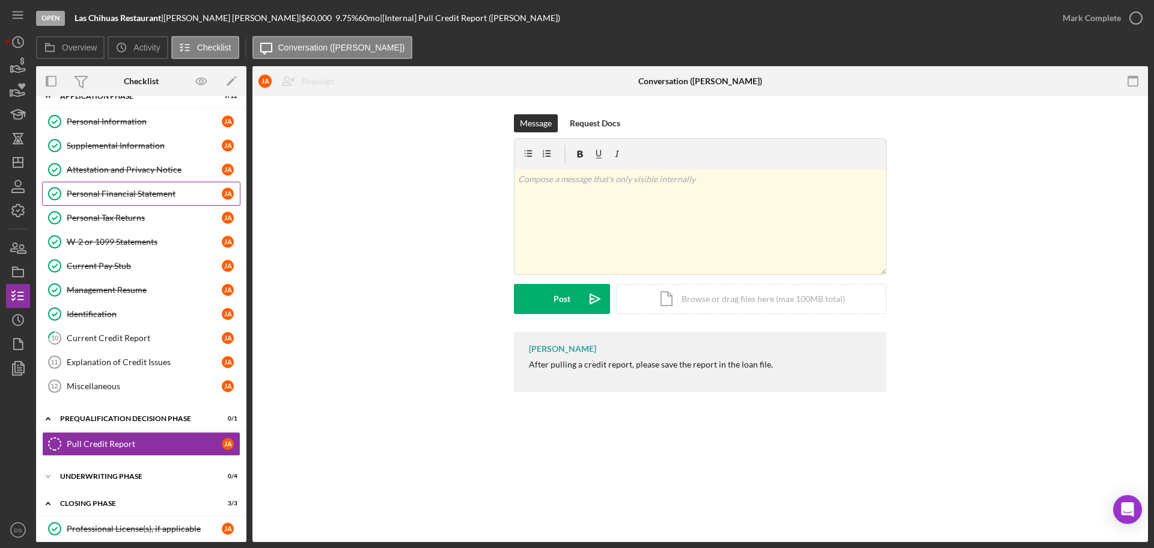
scroll to position [0, 0]
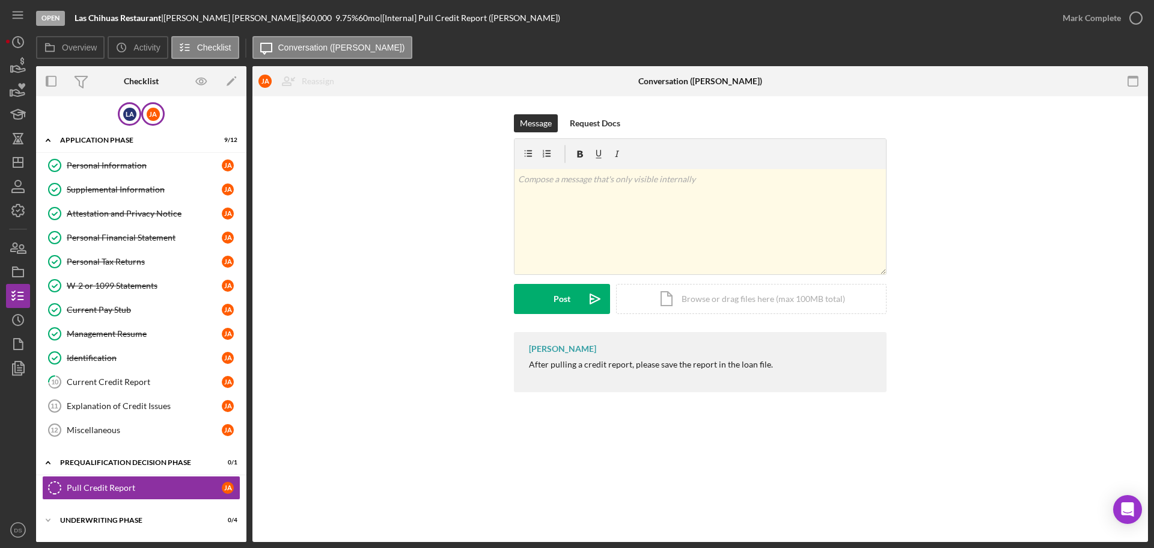
click at [132, 121] on div "L A" at bounding box center [129, 113] width 23 height 23
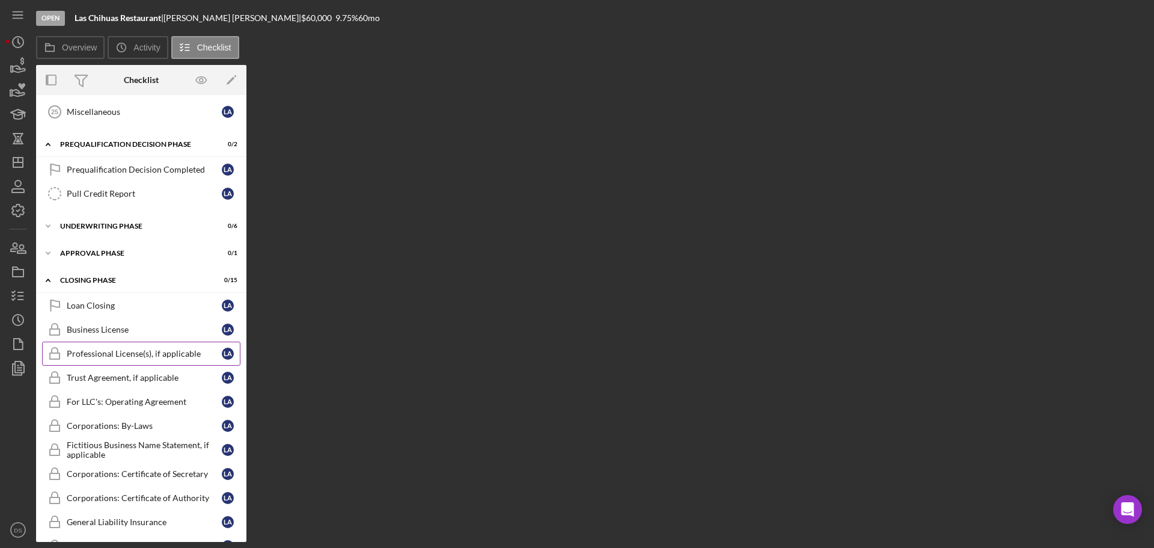
scroll to position [601, 0]
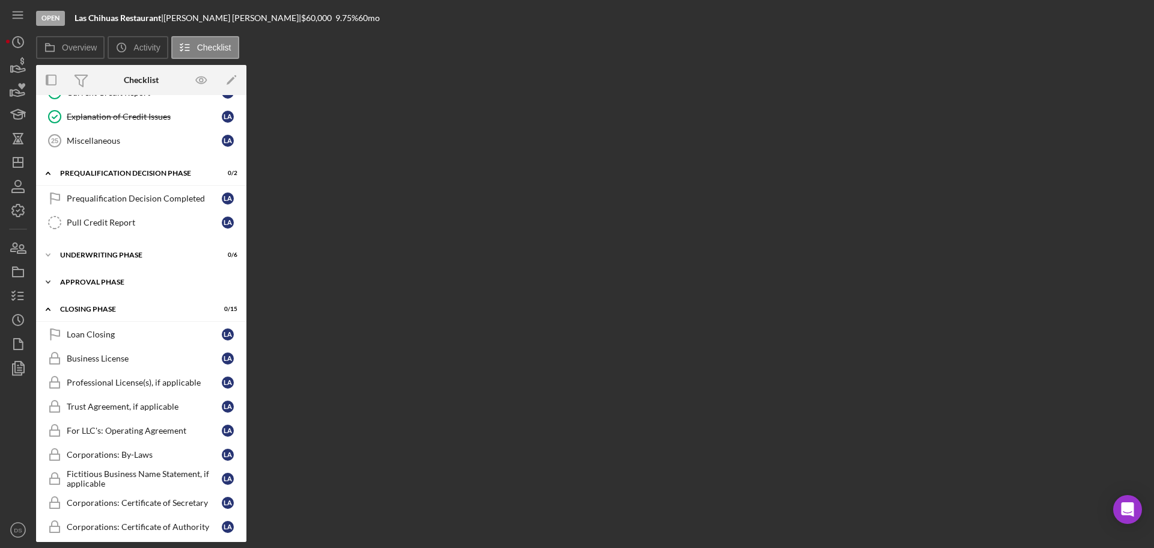
click at [112, 282] on div "Approval Phase" at bounding box center [145, 281] width 171 height 7
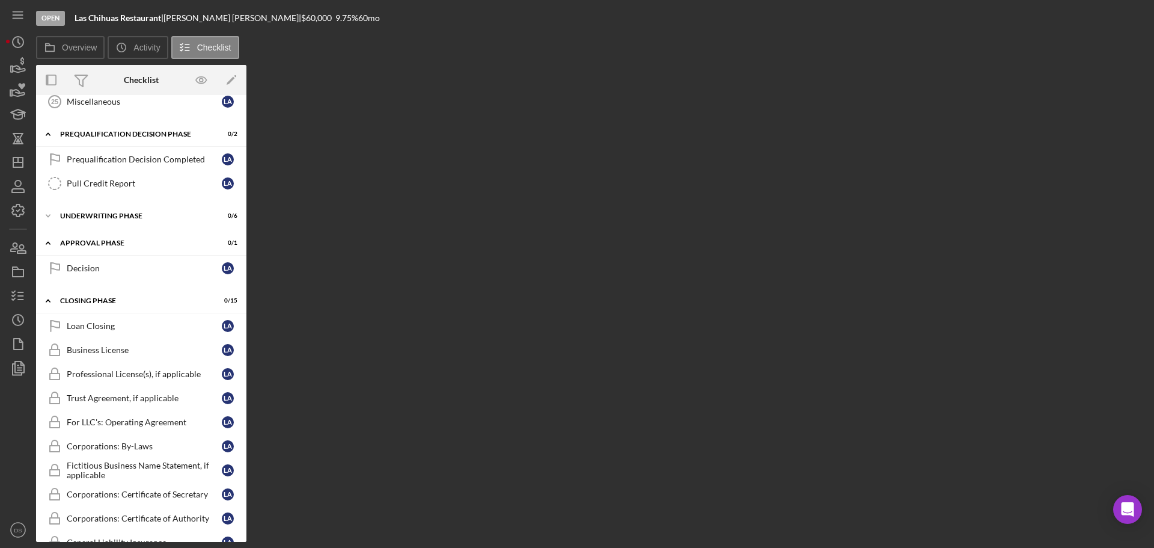
scroll to position [721, 0]
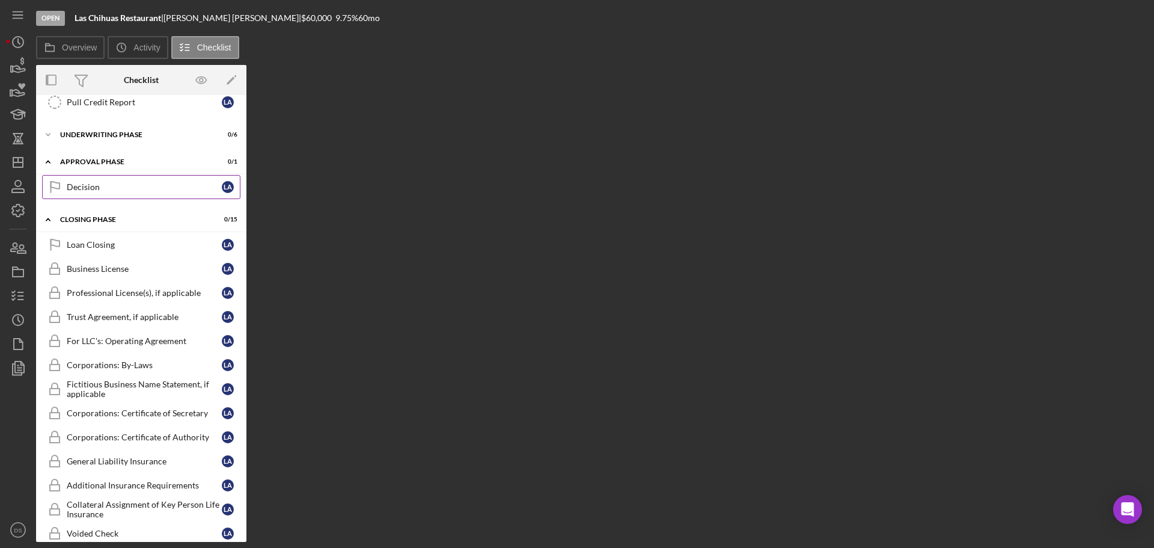
click at [113, 185] on div "Decision" at bounding box center [144, 187] width 155 height 10
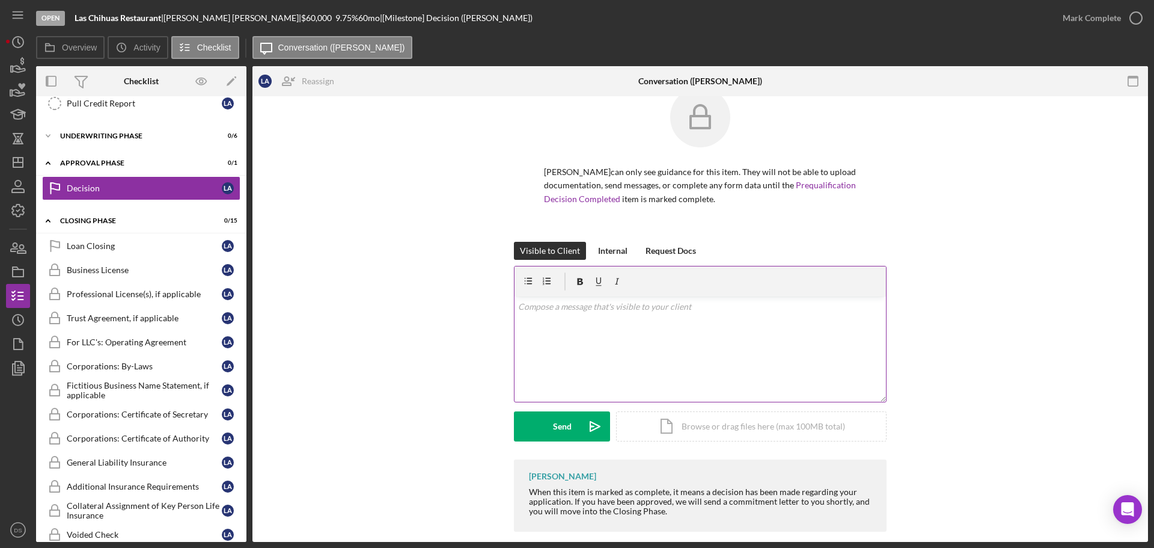
scroll to position [41, 0]
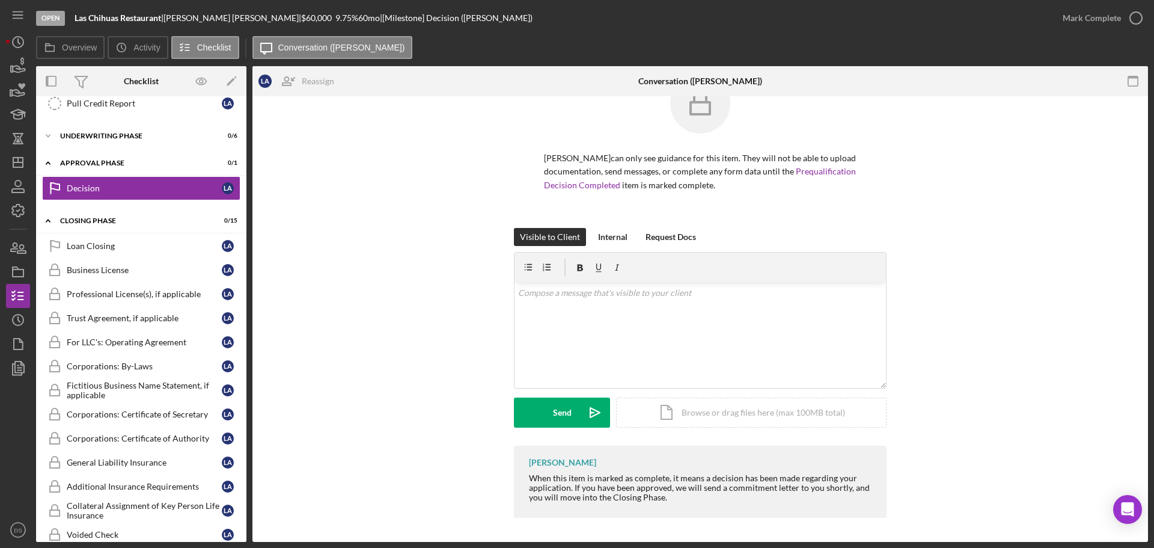
click at [652, 191] on p "[PERSON_NAME] can only see guidance for this item. They will not be able to upl…" at bounding box center [700, 171] width 313 height 40
click at [651, 185] on link "Prequalification Decision Completed" at bounding box center [700, 177] width 312 height 23
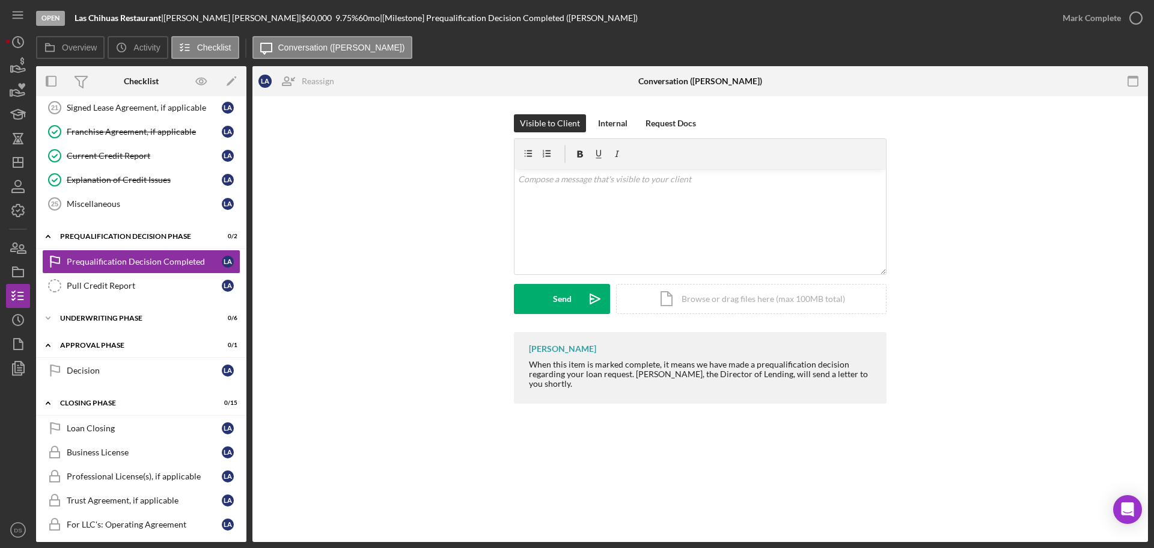
scroll to position [482, 0]
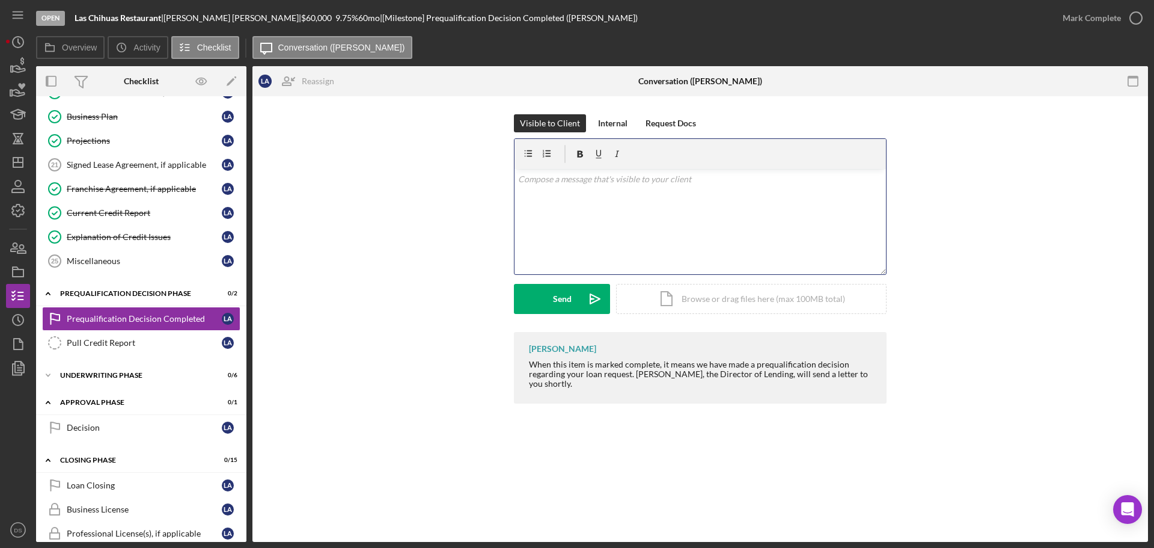
click at [731, 216] on div "v Color teal Color pink Remove color Add row above Add row below Add column bef…" at bounding box center [701, 221] width 372 height 105
drag, startPoint x: 1106, startPoint y: 25, endPoint x: 890, endPoint y: 351, distance: 391.7
click at [890, 351] on div "Open Las Chihuas Restaurant | [PERSON_NAME] | $60,000 $60,000 9.75 % 60 mo | [M…" at bounding box center [592, 271] width 1112 height 542
click at [548, 294] on button "Send Icon/icon-invite-send" at bounding box center [562, 299] width 96 height 30
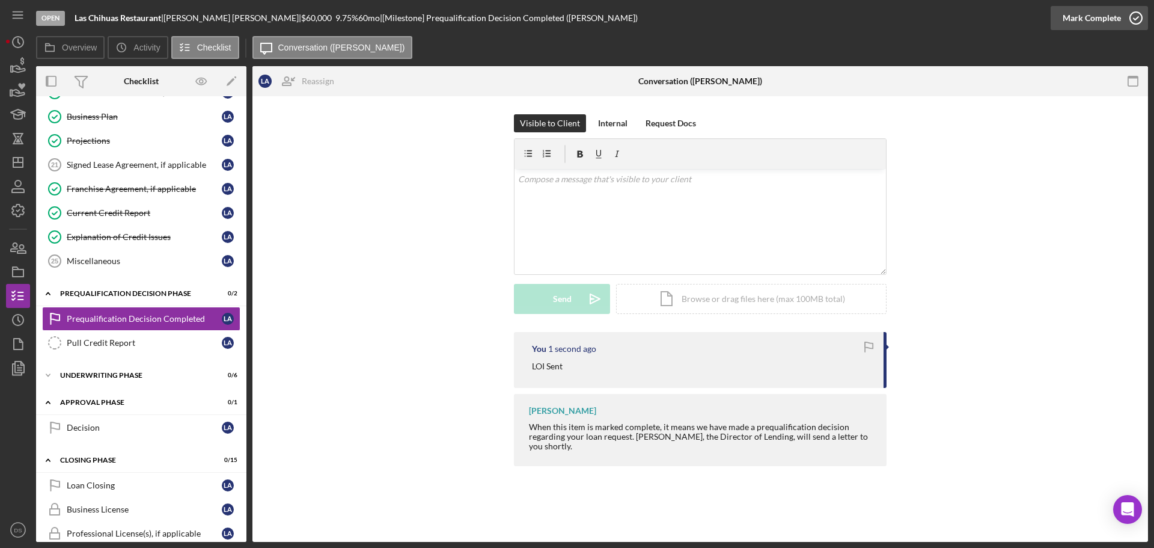
click at [1135, 29] on icon "button" at bounding box center [1136, 18] width 30 height 30
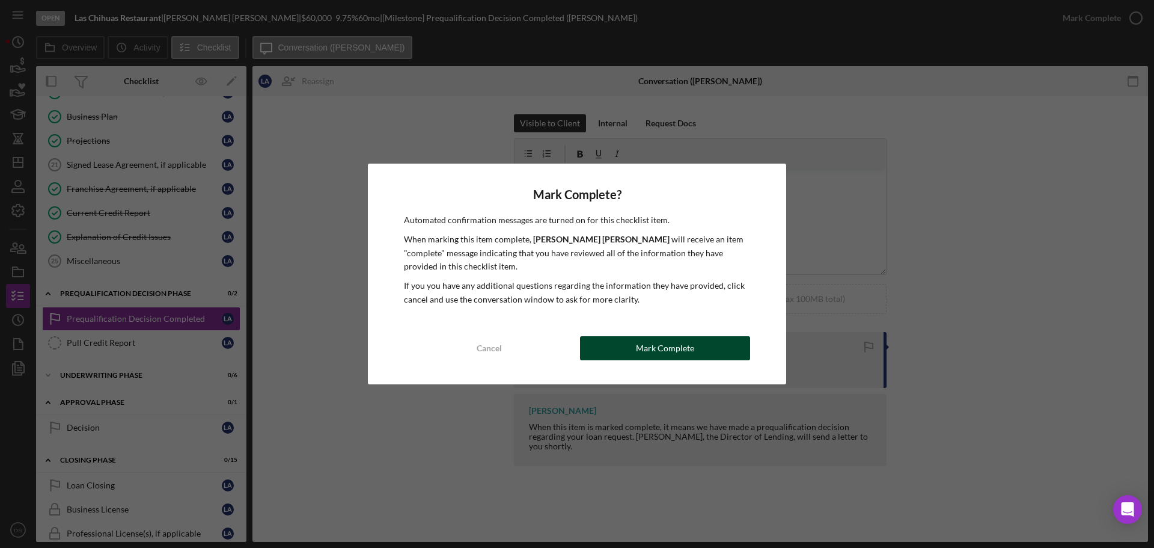
click at [687, 337] on div "Mark Complete" at bounding box center [665, 348] width 58 height 24
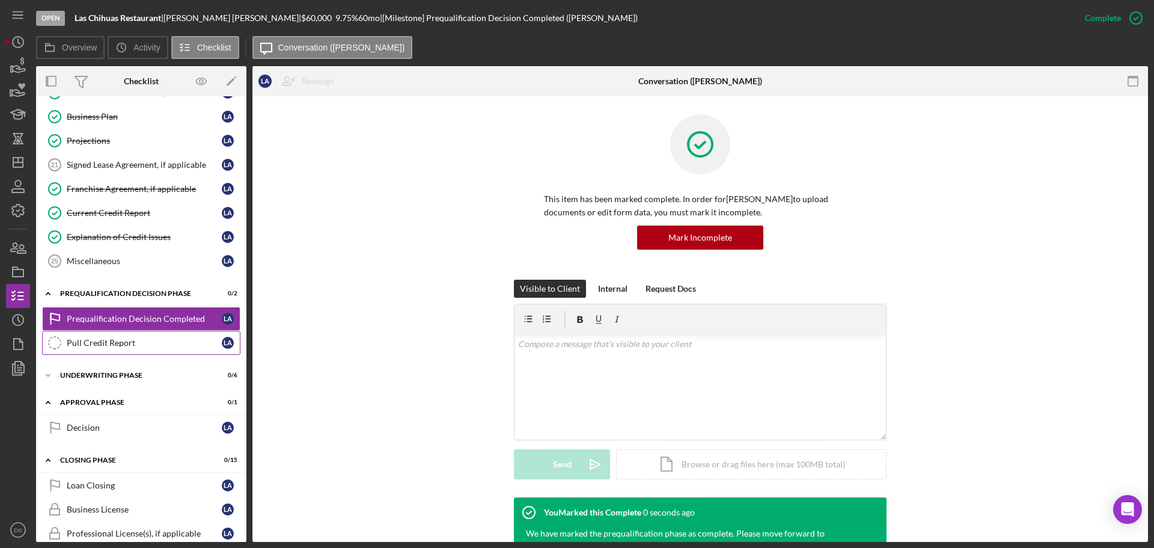
click at [120, 345] on div "Pull Credit Report" at bounding box center [144, 343] width 155 height 10
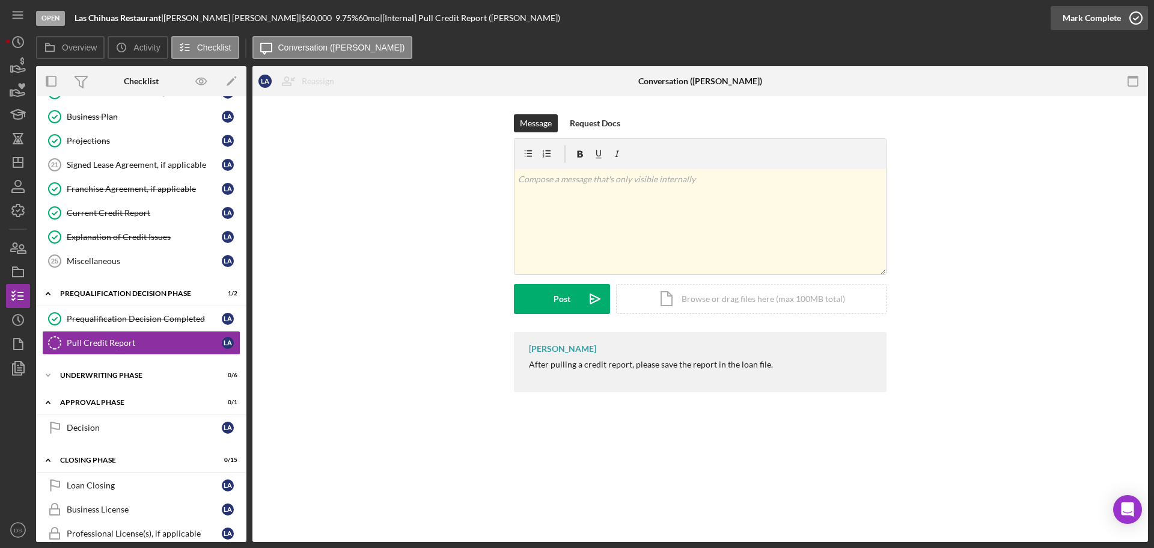
click at [1140, 20] on icon "button" at bounding box center [1136, 18] width 30 height 30
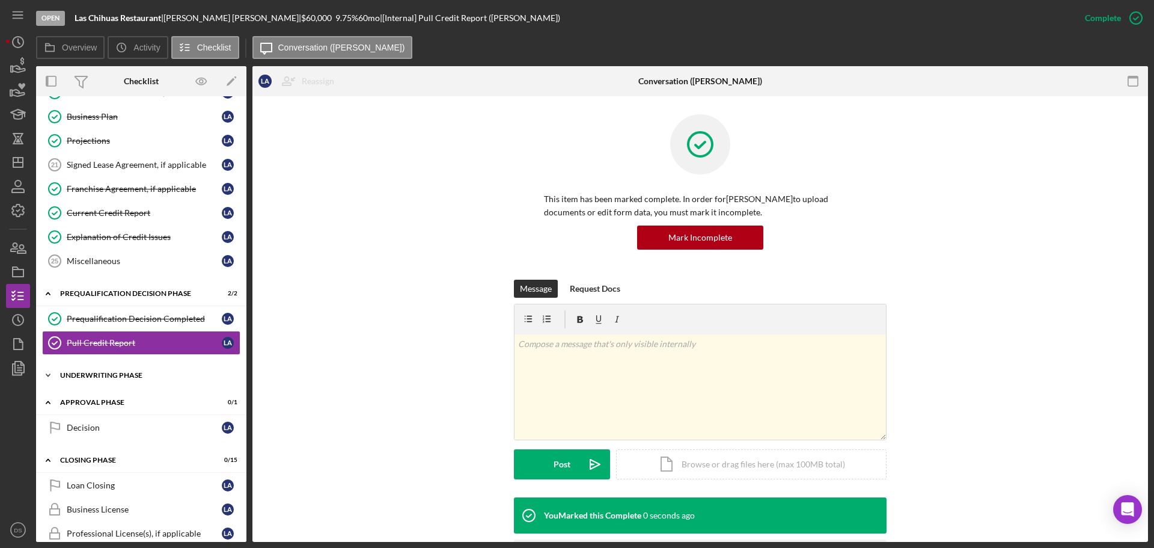
click at [91, 375] on div "Underwriting Phase" at bounding box center [145, 375] width 171 height 7
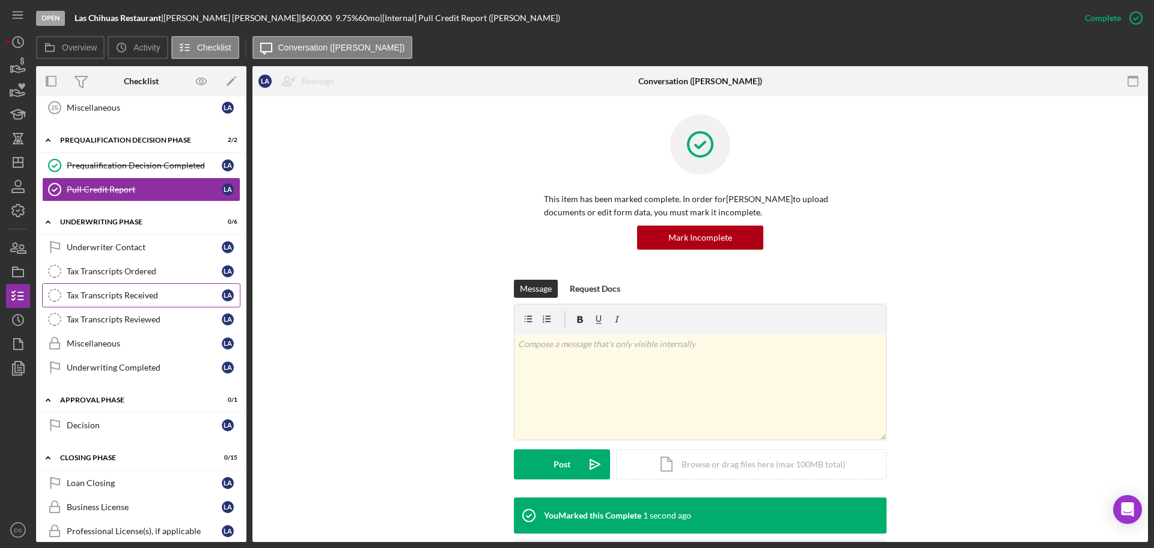
scroll to position [662, 0]
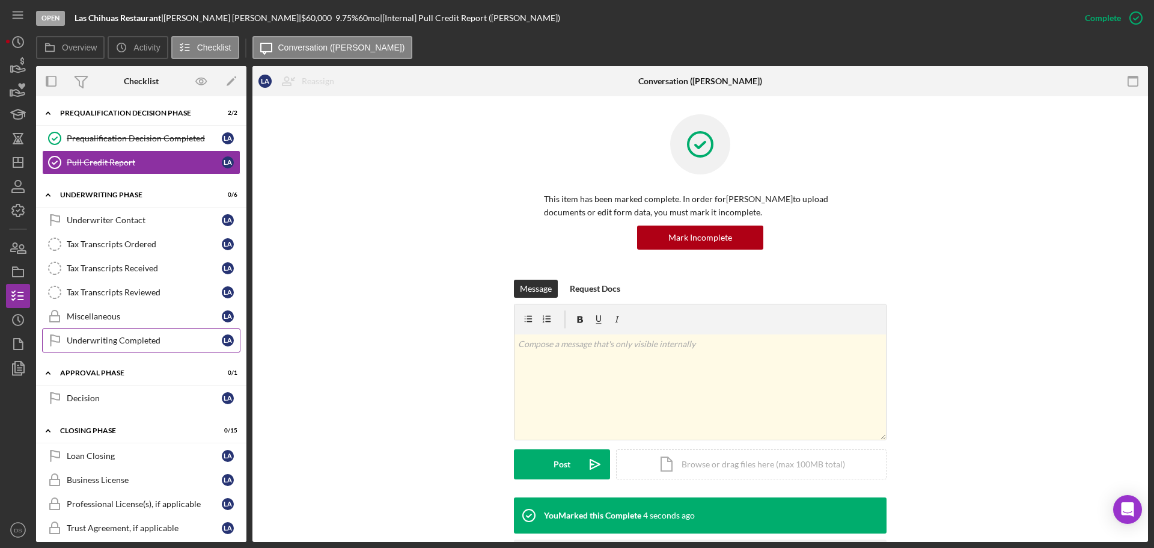
click at [135, 344] on div "Underwriting Completed" at bounding box center [144, 340] width 155 height 10
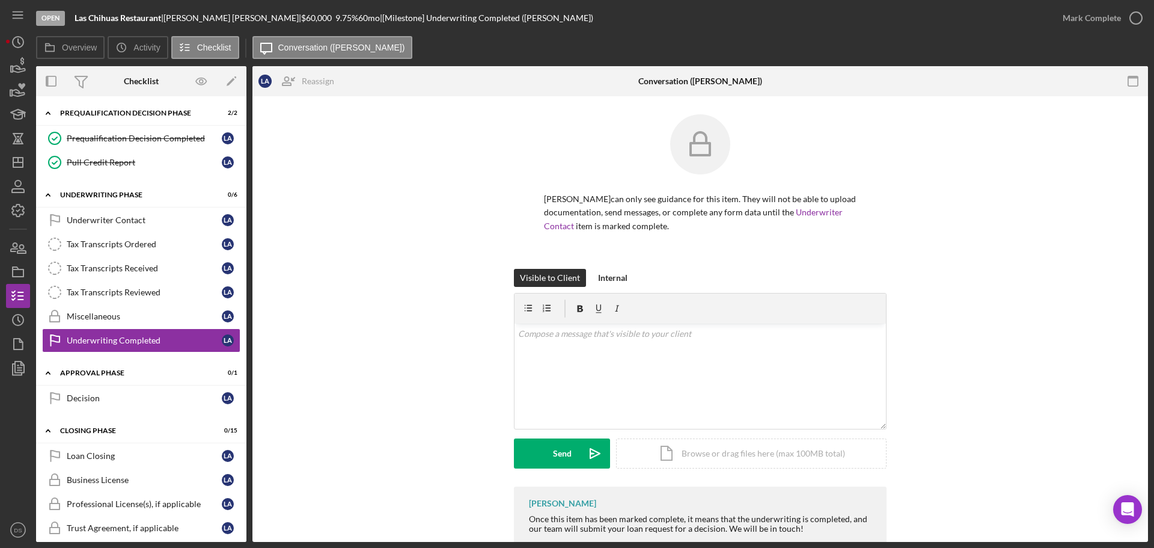
click at [1149, 14] on div "Open Las Chihuas Restaurant | [PERSON_NAME] | $60,000 $60,000 9.75 % 60 mo | [M…" at bounding box center [577, 274] width 1154 height 548
click at [1144, 19] on icon "button" at bounding box center [1136, 18] width 30 height 30
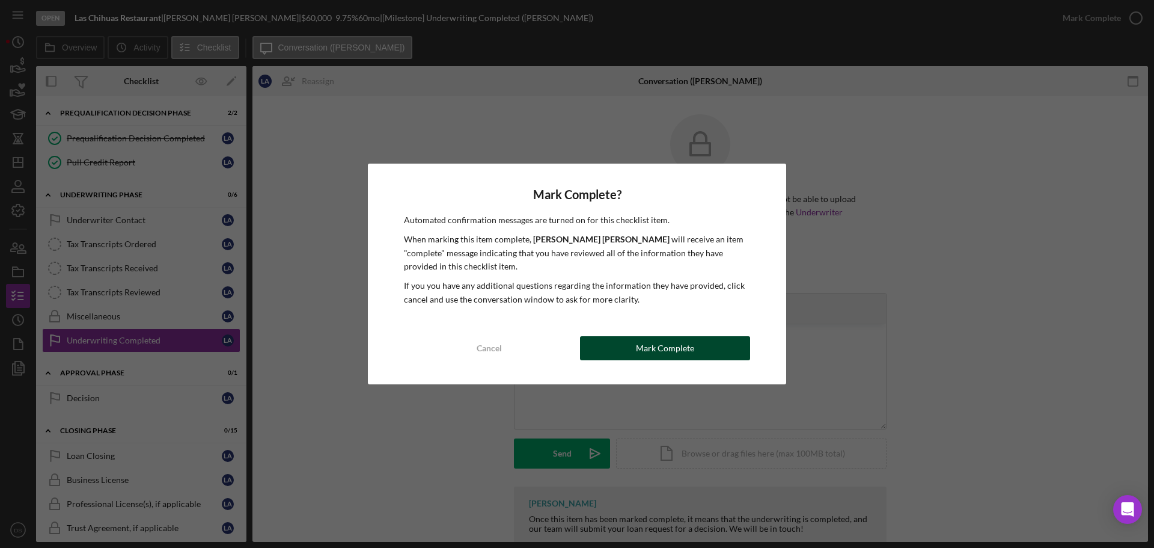
click at [712, 340] on button "Mark Complete" at bounding box center [665, 348] width 170 height 24
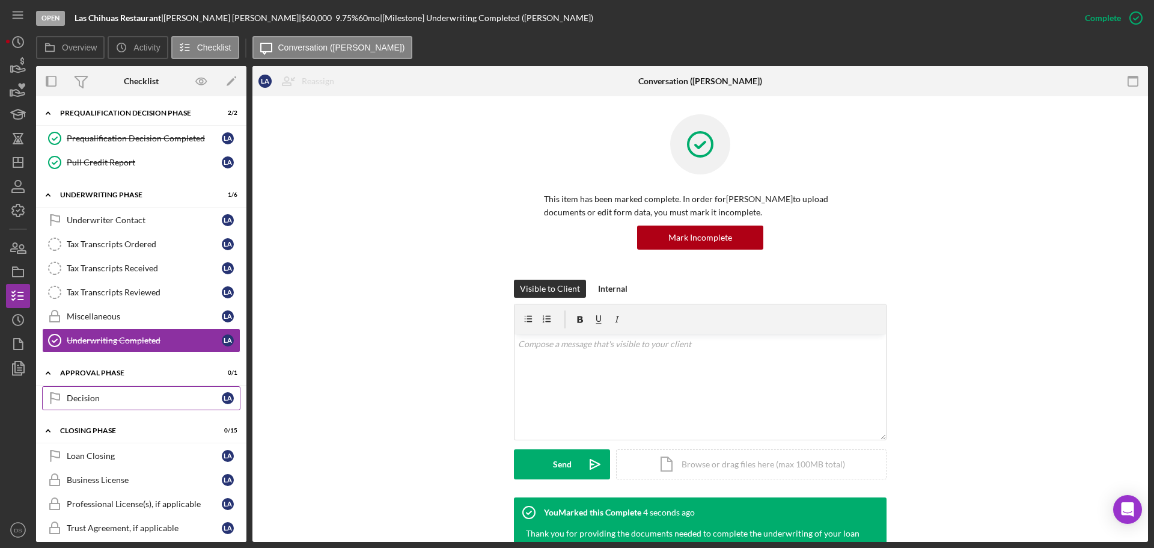
click at [133, 388] on link "Decision Decision L A" at bounding box center [141, 398] width 198 height 24
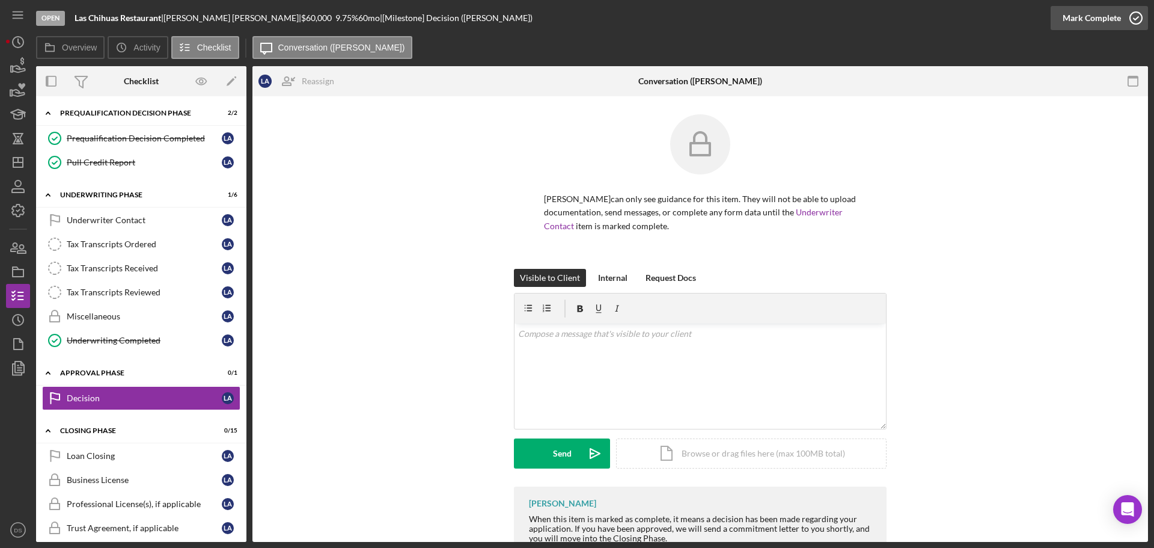
click at [1127, 19] on icon "button" at bounding box center [1136, 18] width 30 height 30
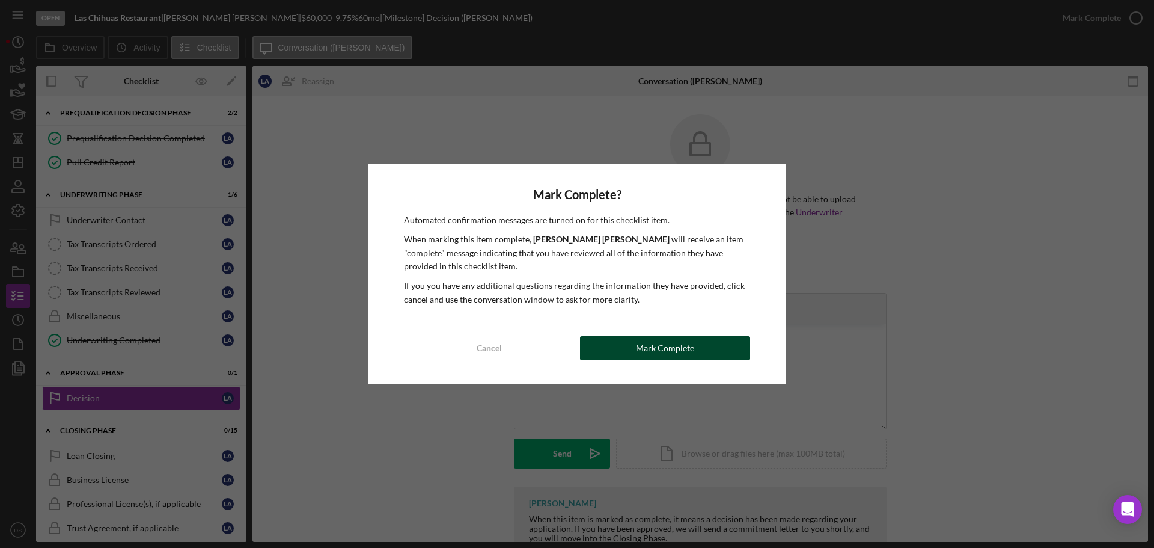
click at [642, 346] on div "Mark Complete" at bounding box center [665, 348] width 58 height 24
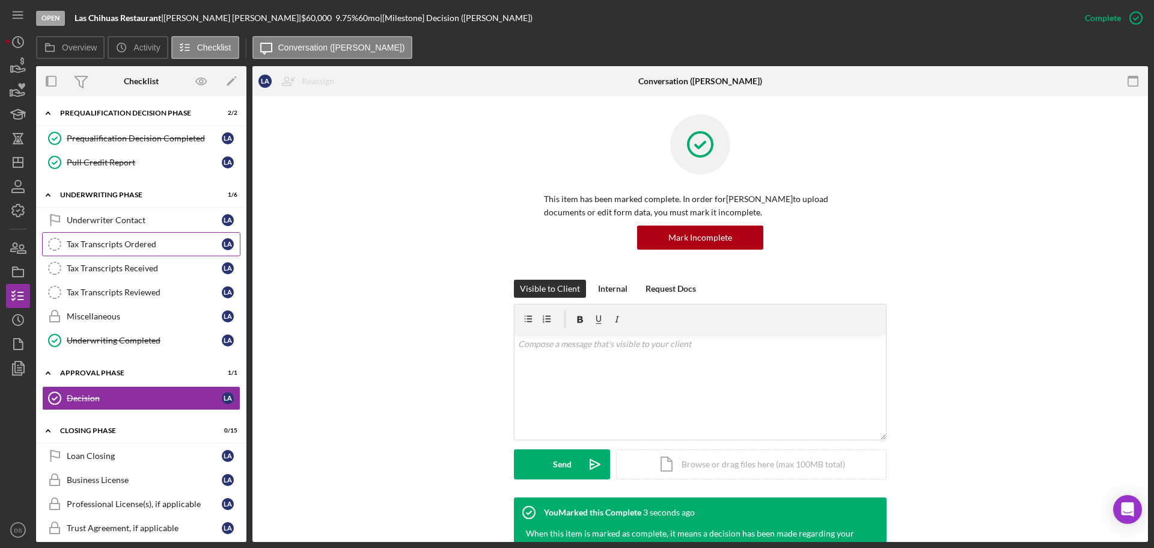
click at [147, 237] on link "Tax Transcripts Ordered Tax Transcripts Ordered L A" at bounding box center [141, 244] width 198 height 24
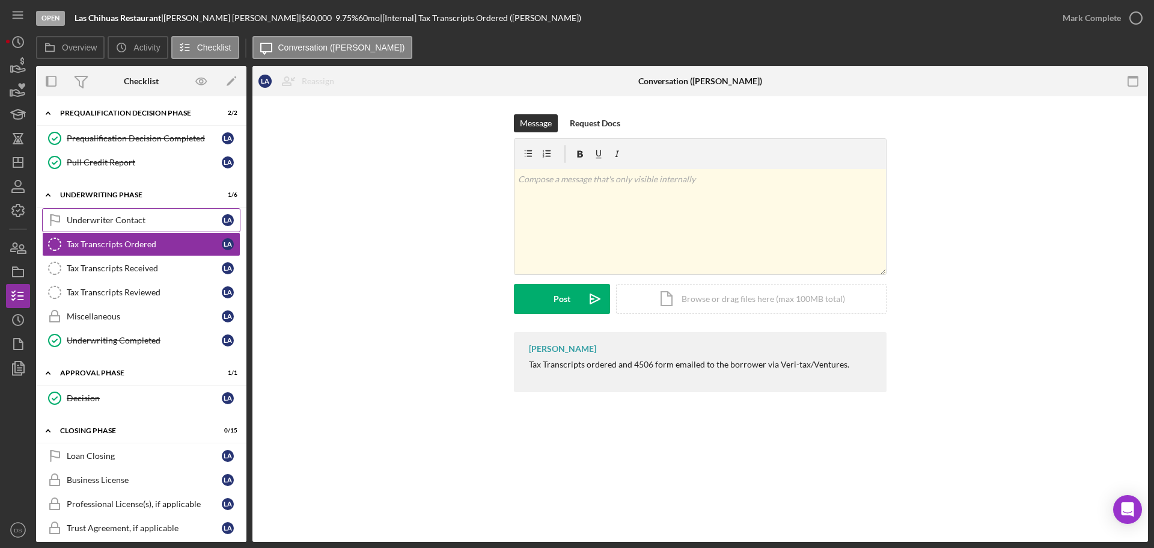
click at [154, 221] on div "Underwriter Contact" at bounding box center [144, 220] width 155 height 10
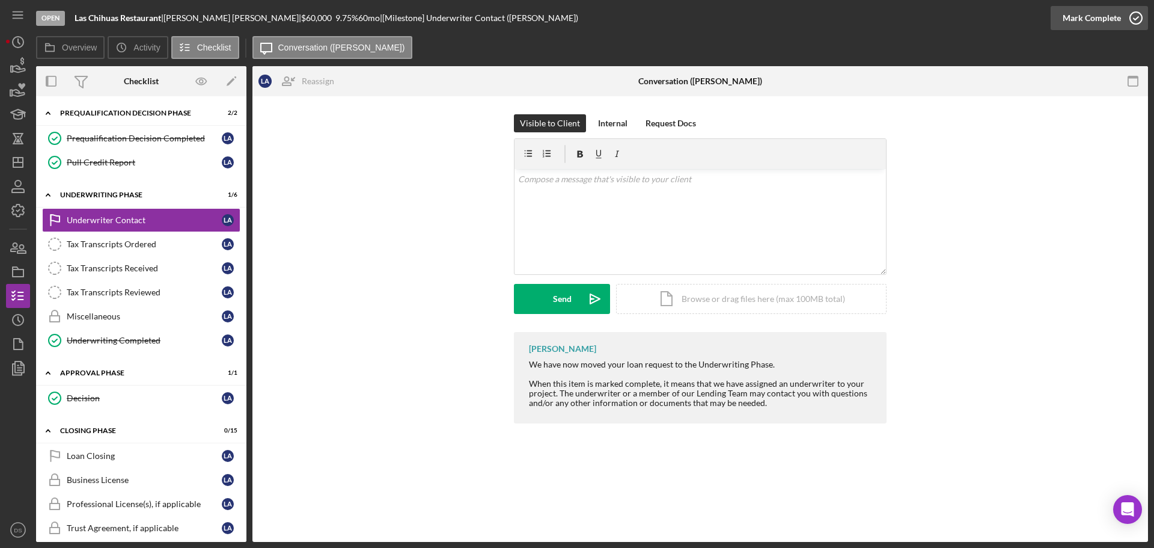
click at [1133, 18] on icon "button" at bounding box center [1136, 18] width 30 height 30
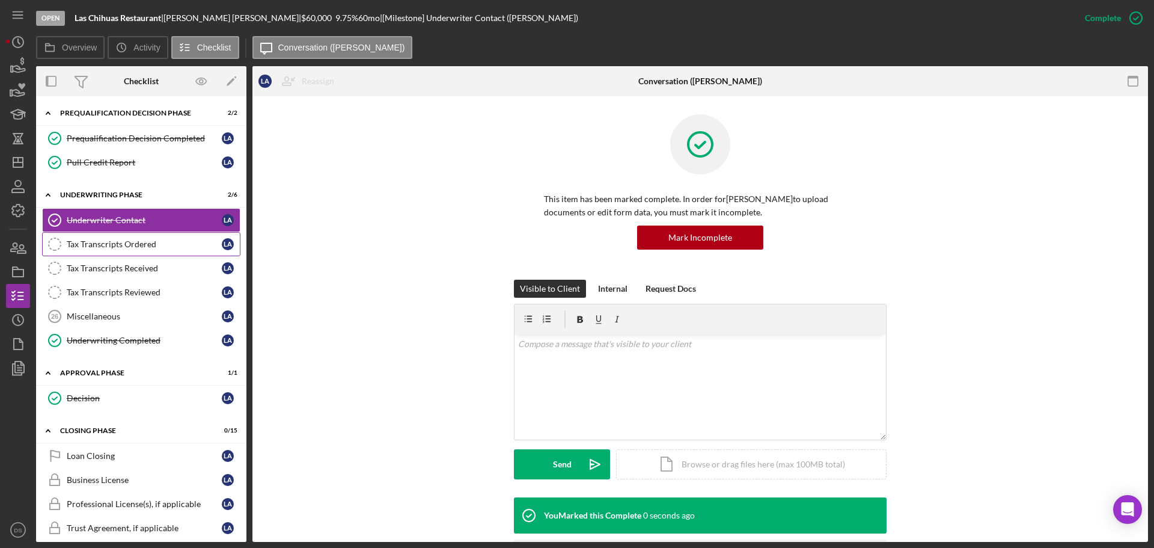
click at [130, 239] on div "Tax Transcripts Ordered" at bounding box center [144, 244] width 155 height 10
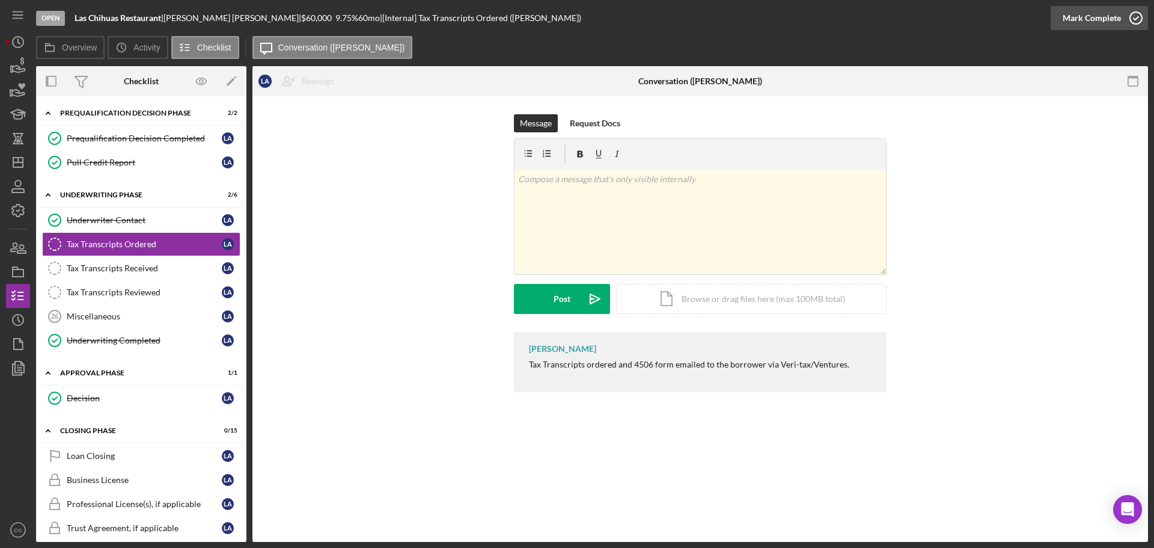
click at [1124, 13] on icon "button" at bounding box center [1136, 18] width 30 height 30
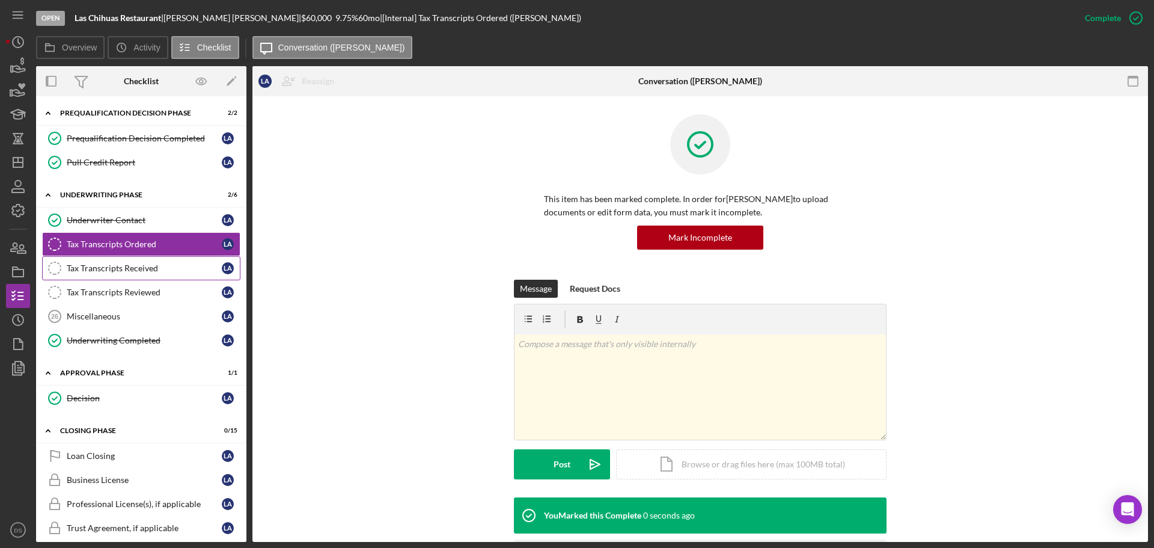
click at [90, 270] on div "Tax Transcripts Received" at bounding box center [144, 268] width 155 height 10
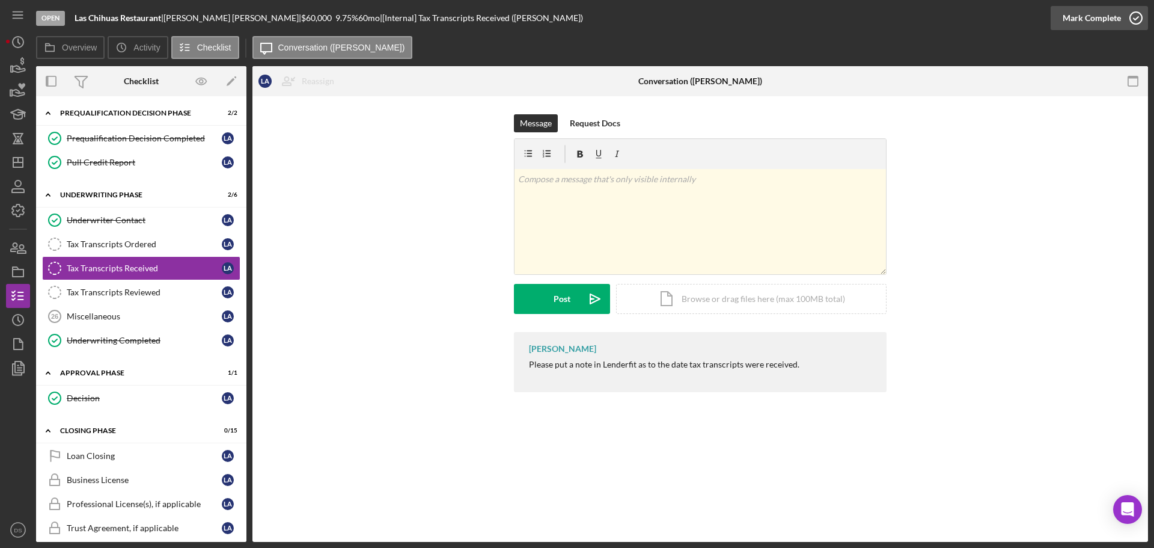
click at [1127, 14] on icon "button" at bounding box center [1136, 18] width 30 height 30
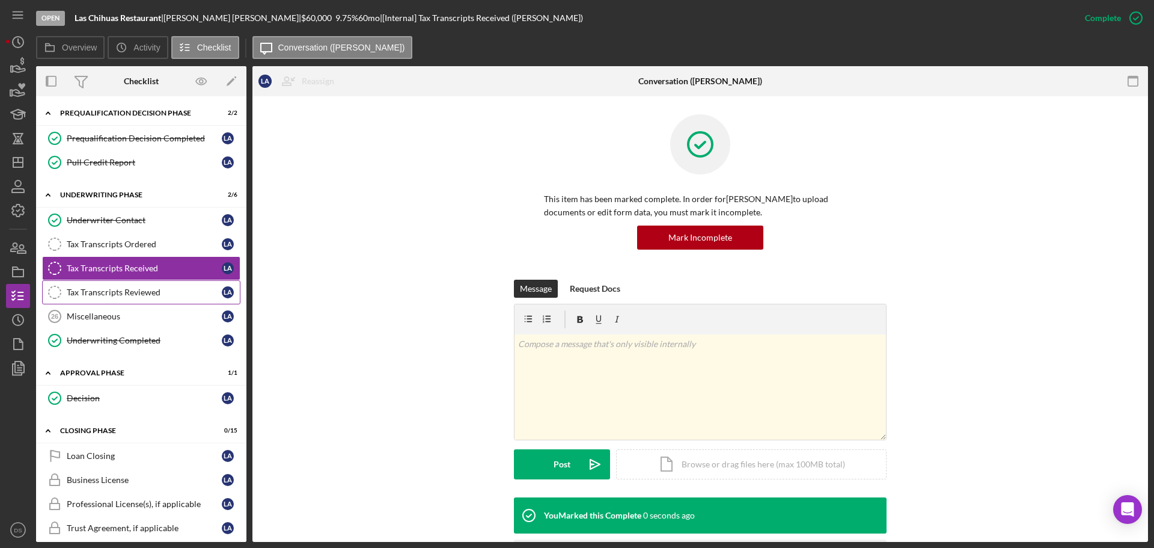
click at [91, 288] on div "Tax Transcripts Reviewed" at bounding box center [144, 292] width 155 height 10
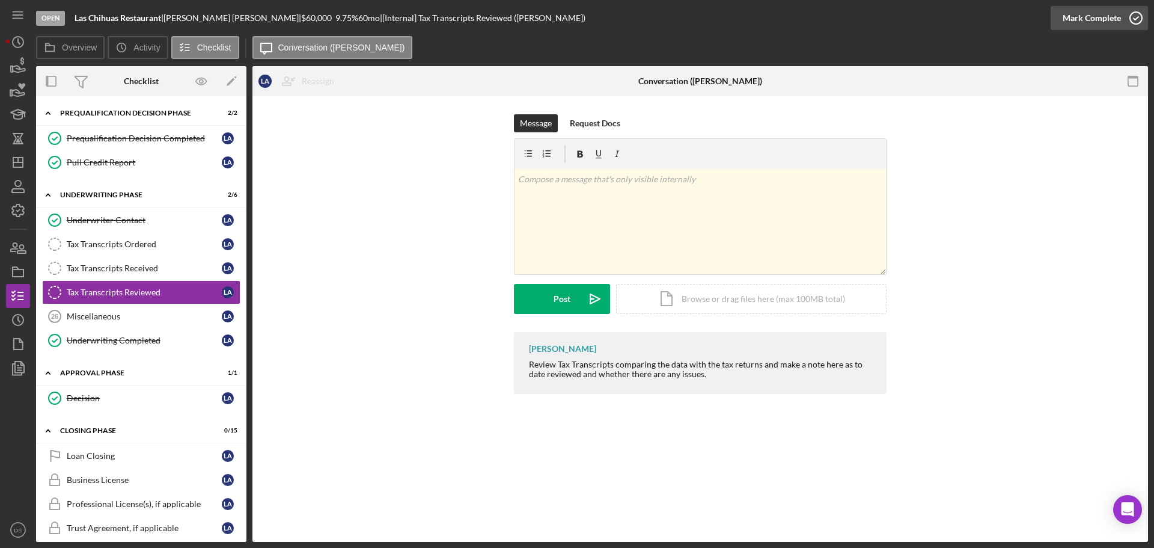
click at [1121, 22] on icon "button" at bounding box center [1136, 18] width 30 height 30
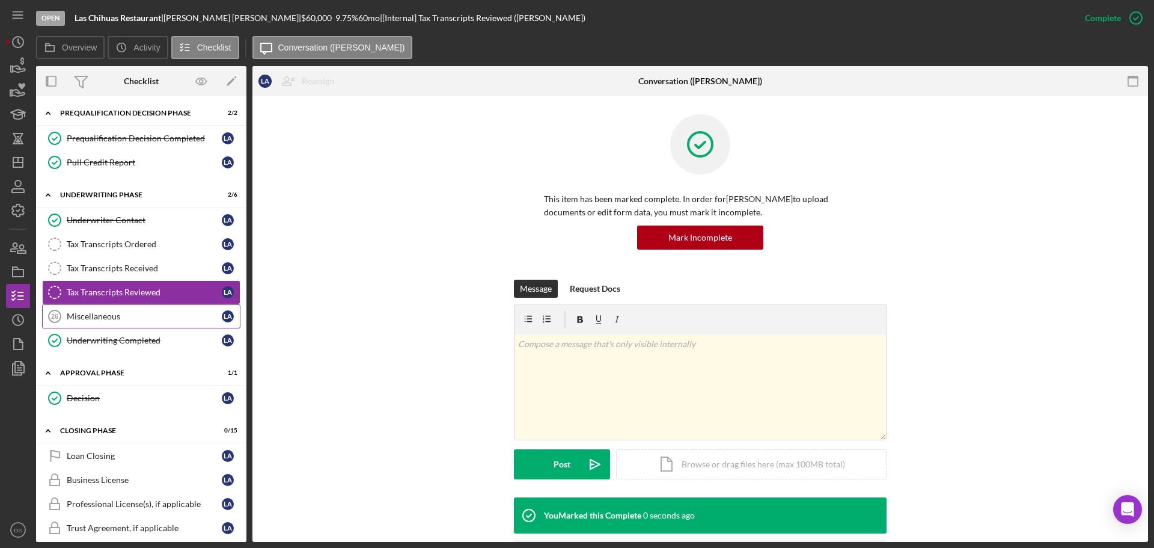
click at [146, 309] on link "Miscellaneous 26 Miscellaneous L A" at bounding box center [141, 316] width 198 height 24
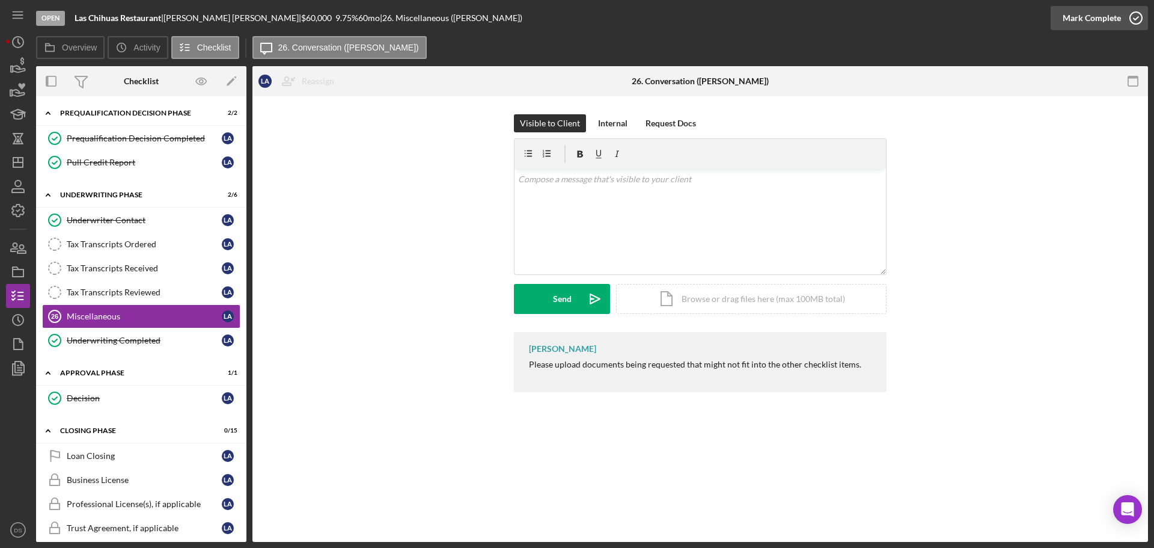
click at [1106, 13] on div "Mark Complete" at bounding box center [1092, 18] width 58 height 24
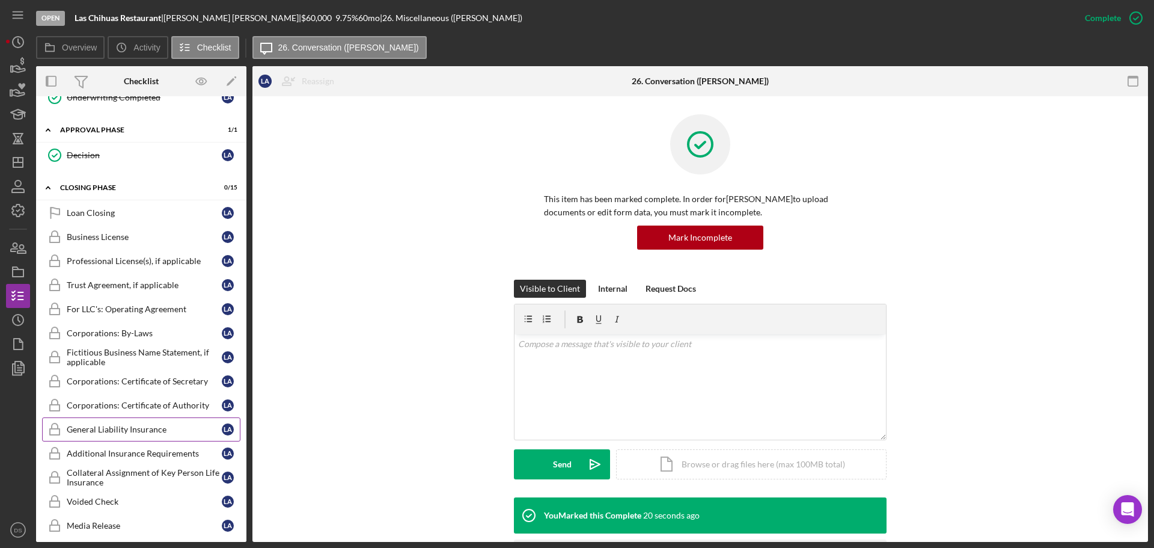
scroll to position [964, 0]
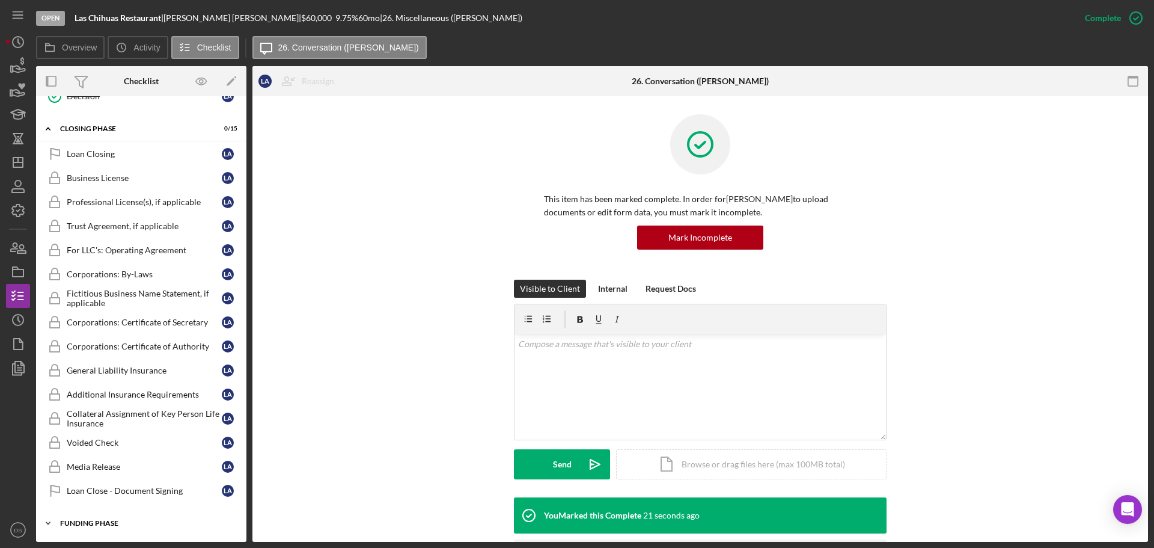
click at [105, 518] on div "Icon/Expander Funding Phase 0 / 5" at bounding box center [141, 523] width 210 height 24
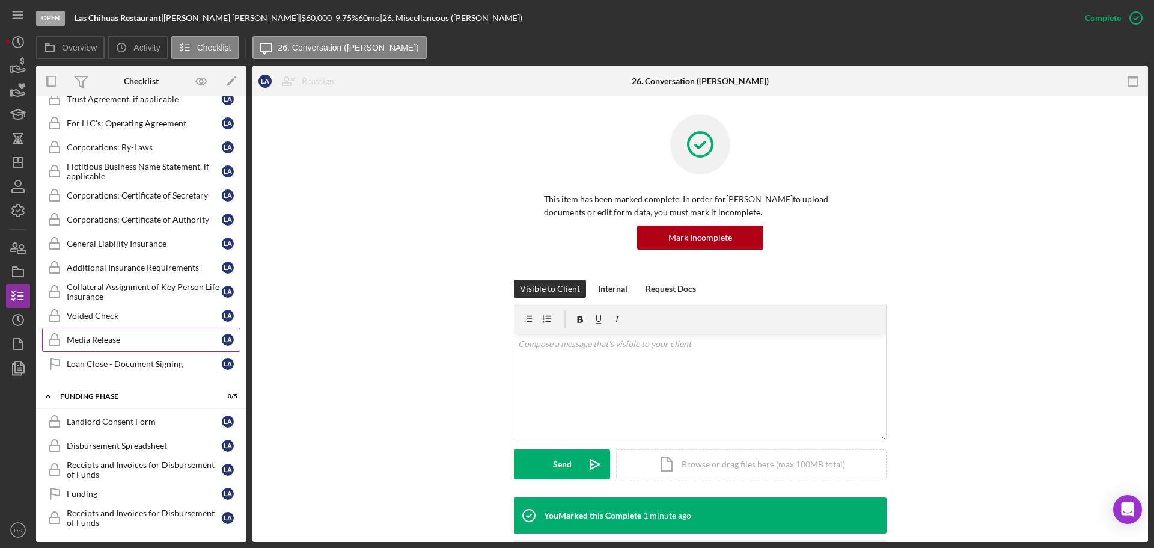
scroll to position [549, 0]
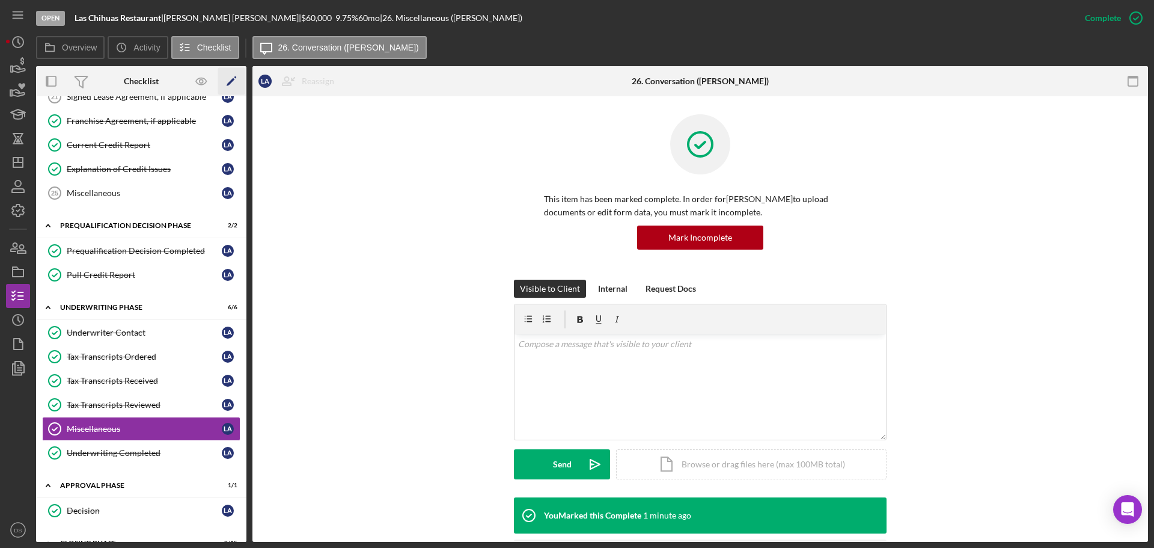
click at [231, 75] on icon "Icon/Edit" at bounding box center [231, 81] width 27 height 27
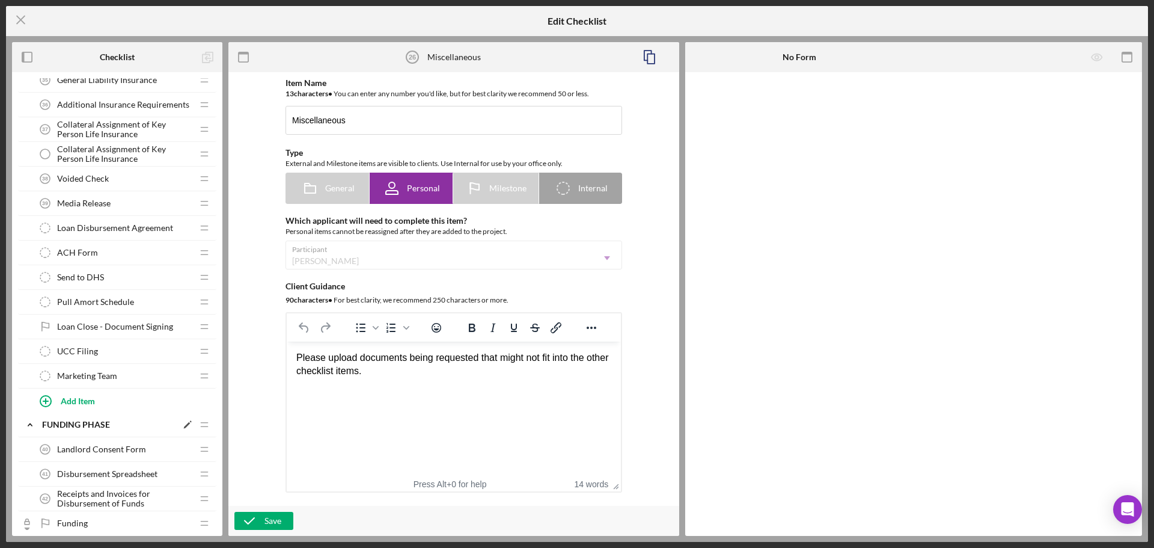
scroll to position [2215, 0]
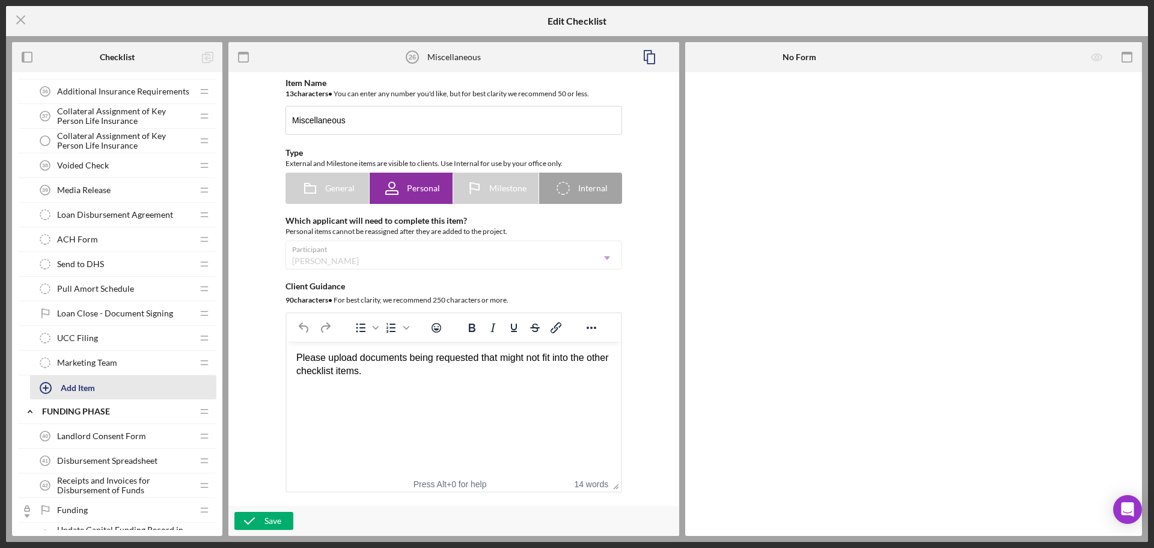
click at [94, 383] on div "Add Item" at bounding box center [78, 387] width 34 height 23
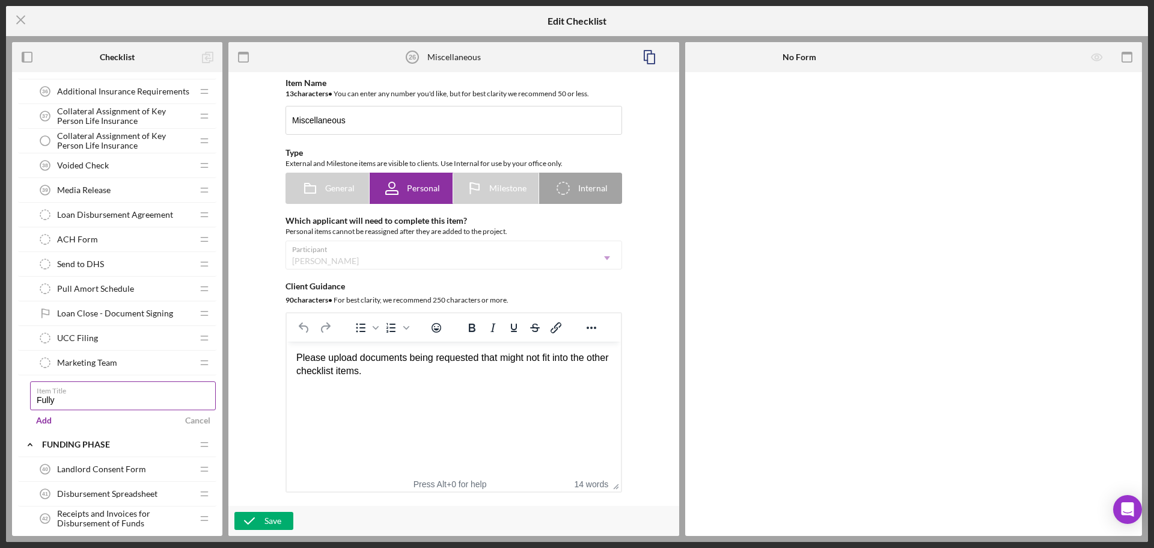
type input "Fully executed and signed lease agreement"
click at [48, 418] on div "Add" at bounding box center [44, 420] width 16 height 18
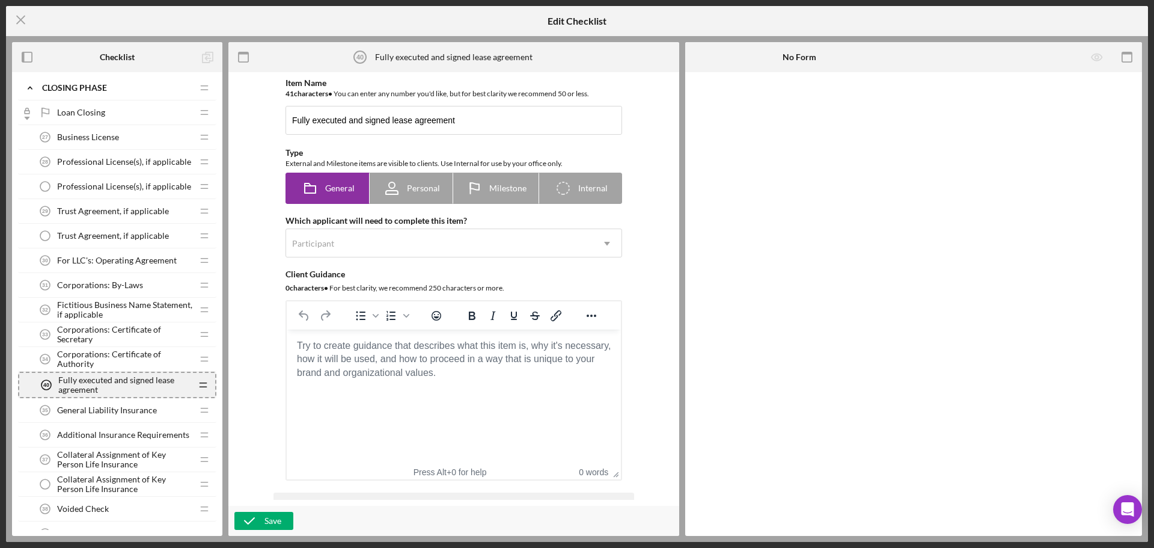
scroll to position [1898, 0]
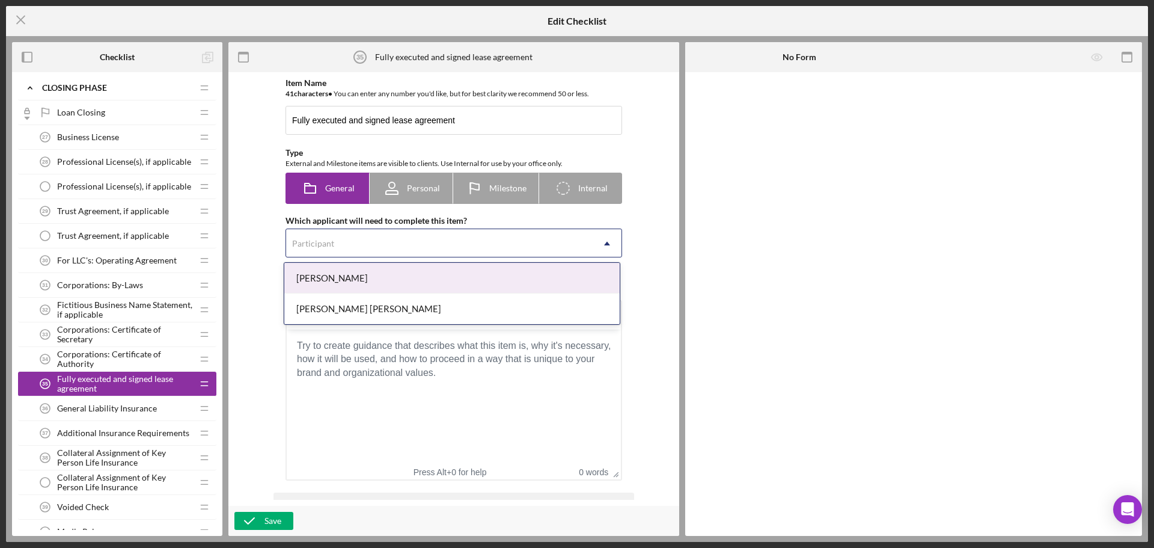
click at [360, 243] on div "Participant" at bounding box center [439, 244] width 307 height 28
click at [359, 278] on div "[PERSON_NAME]" at bounding box center [451, 278] width 335 height 31
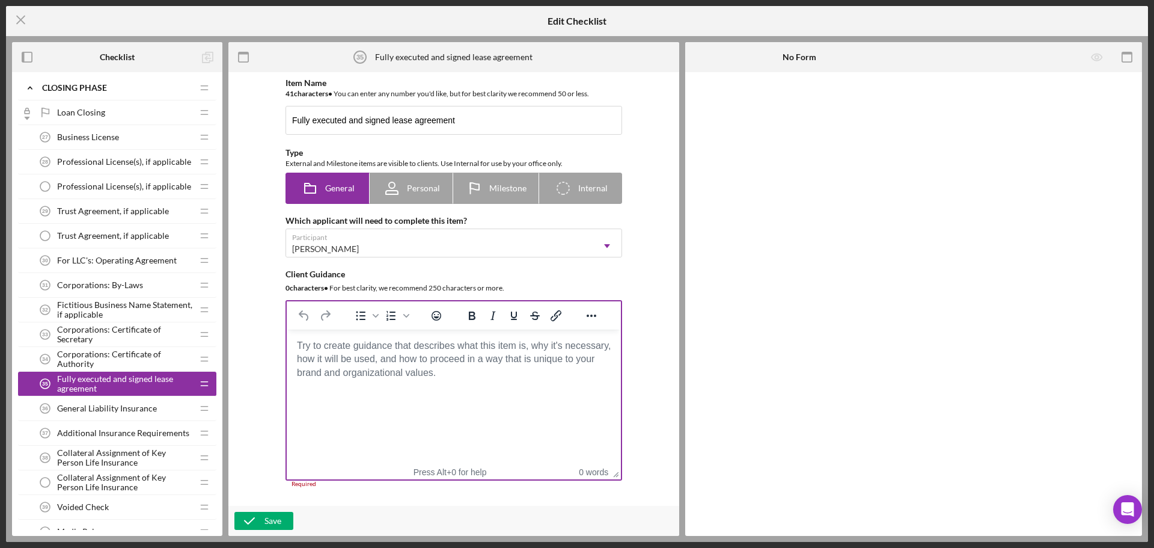
click at [340, 352] on body "Rich Text Area. Press ALT-0 for help." at bounding box center [453, 345] width 315 height 13
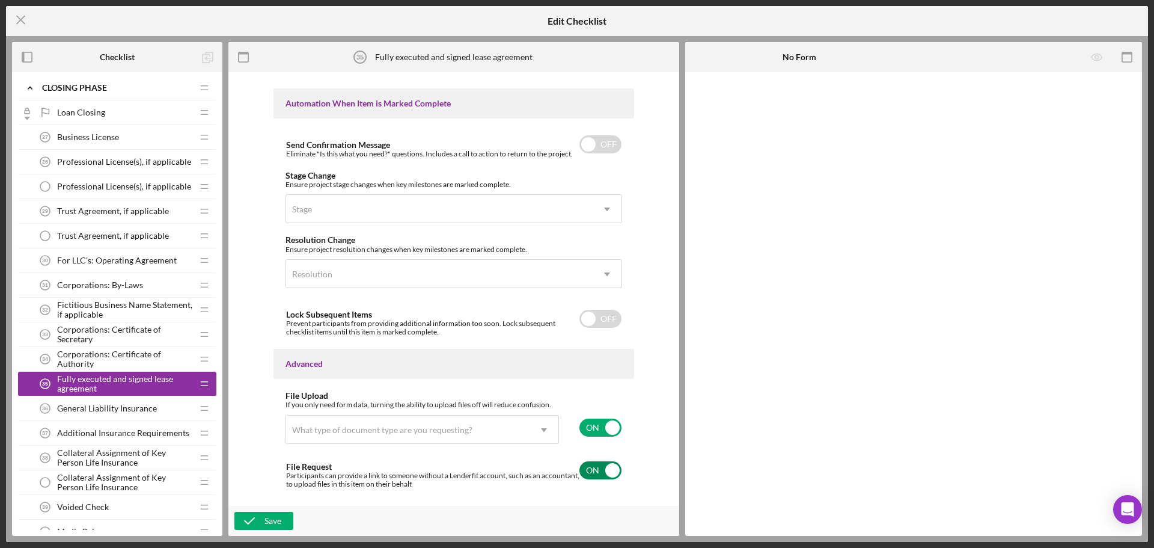
scroll to position [758, 0]
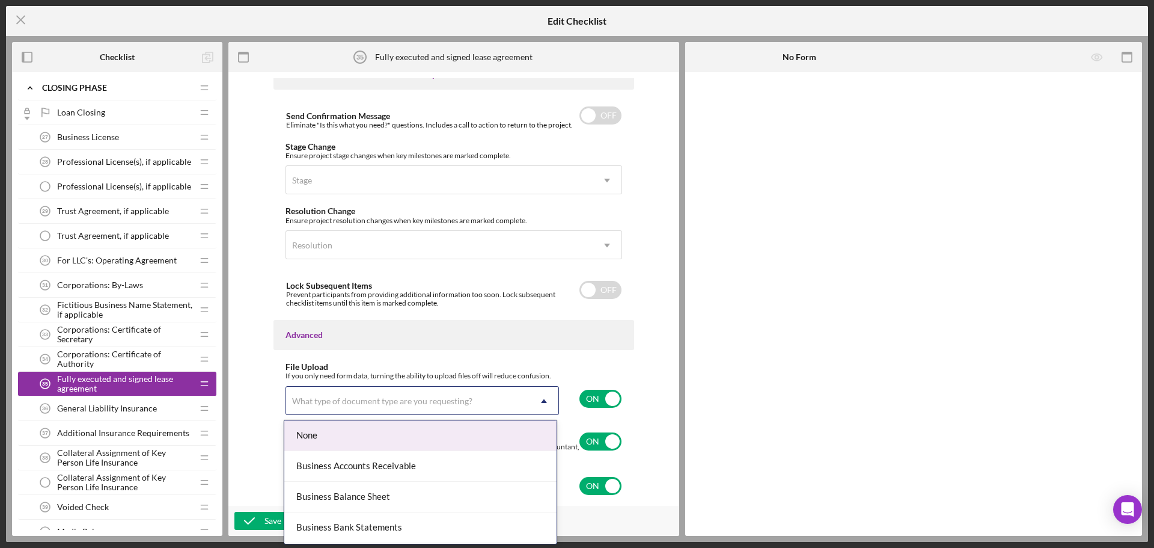
click at [540, 403] on icon "Icon/Dropdown Arrow" at bounding box center [544, 401] width 29 height 29
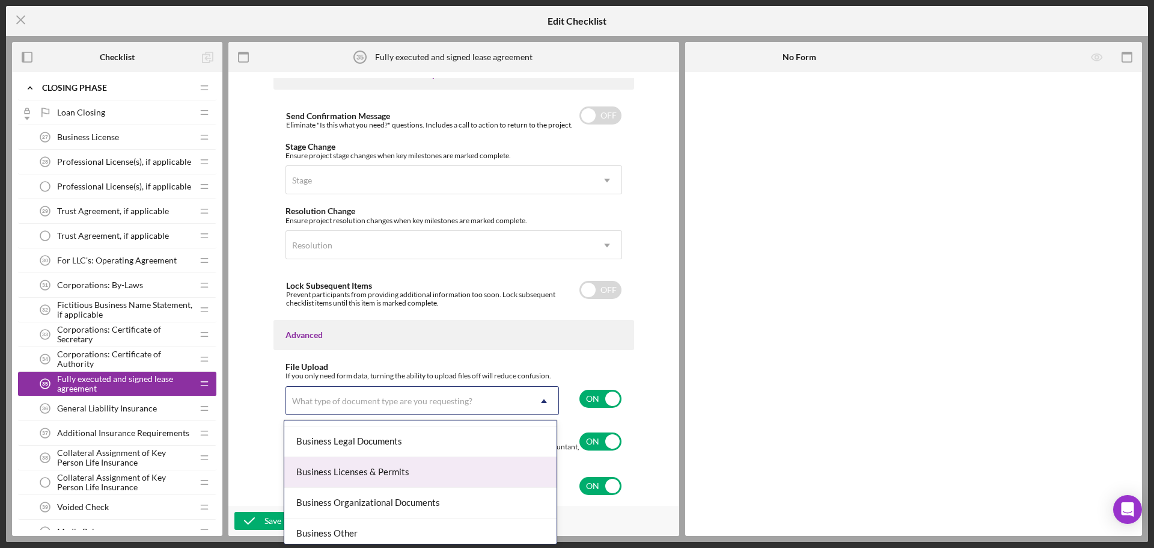
scroll to position [361, 0]
click at [454, 471] on div "Business Other" at bounding box center [420, 473] width 272 height 31
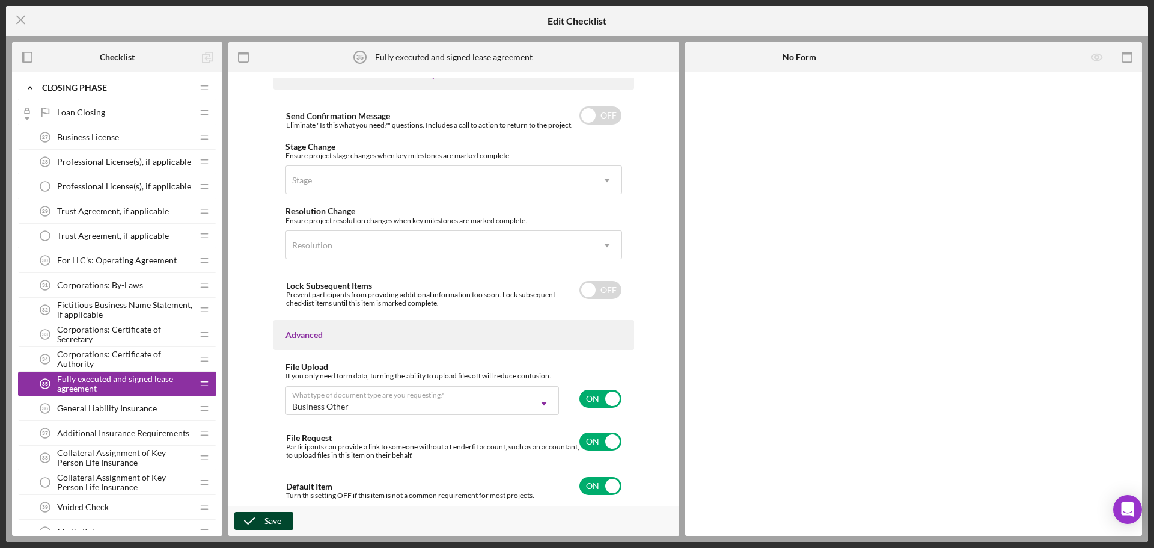
click at [248, 521] on icon "button" at bounding box center [249, 521] width 30 height 30
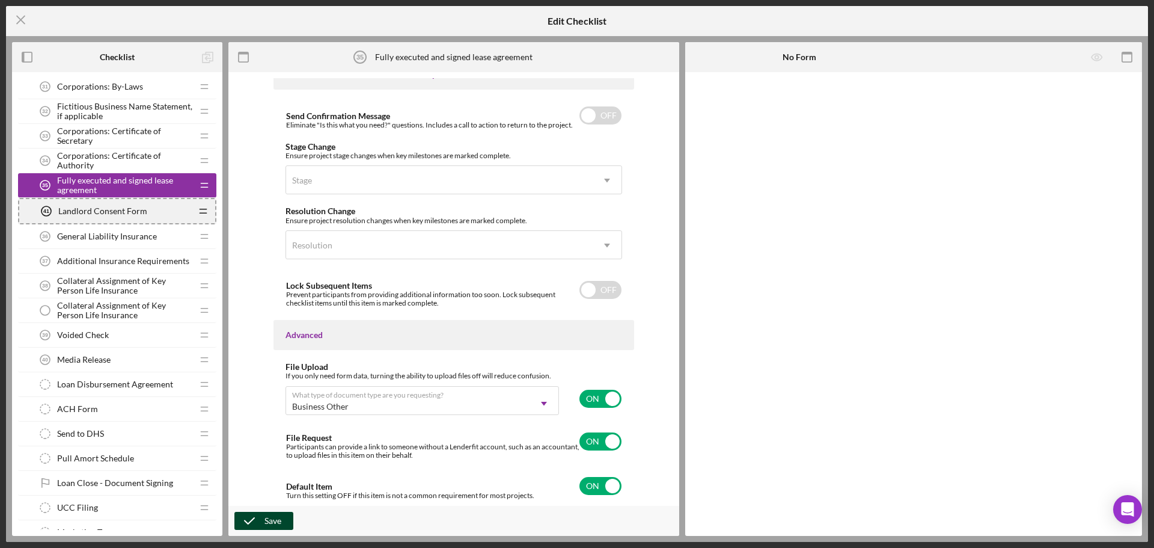
scroll to position [2096, 0]
click at [132, 205] on span "Landlord Consent Form" at bounding box center [101, 210] width 89 height 10
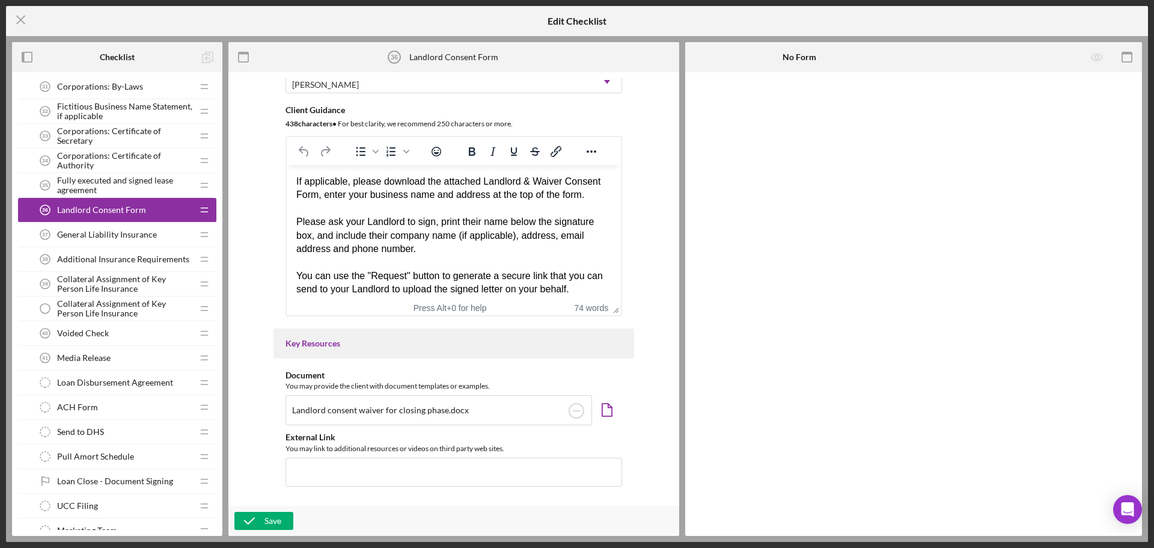
scroll to position [240, 0]
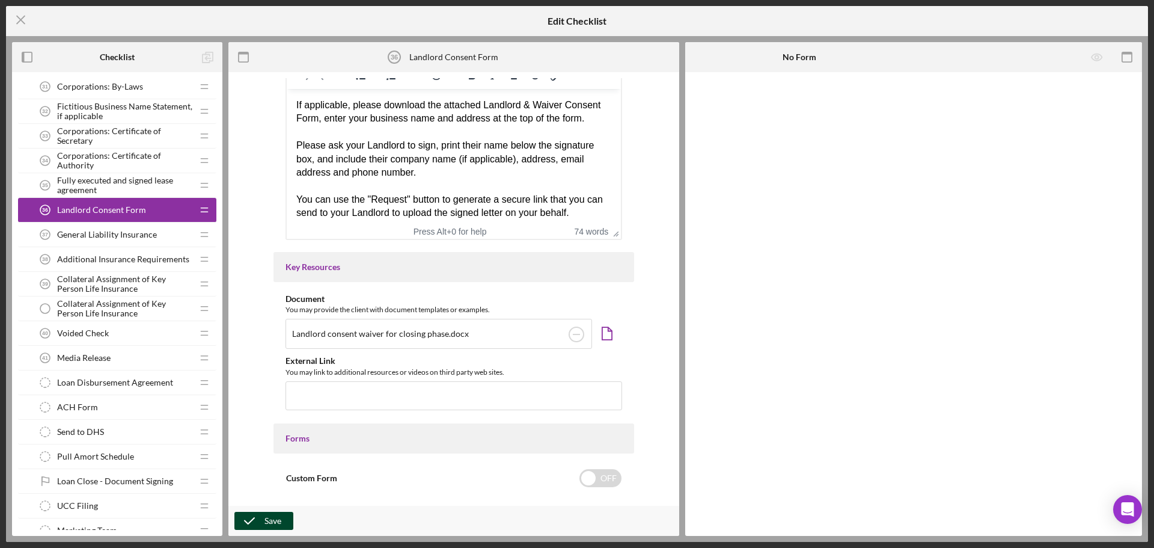
click at [248, 516] on icon "button" at bounding box center [249, 521] width 30 height 30
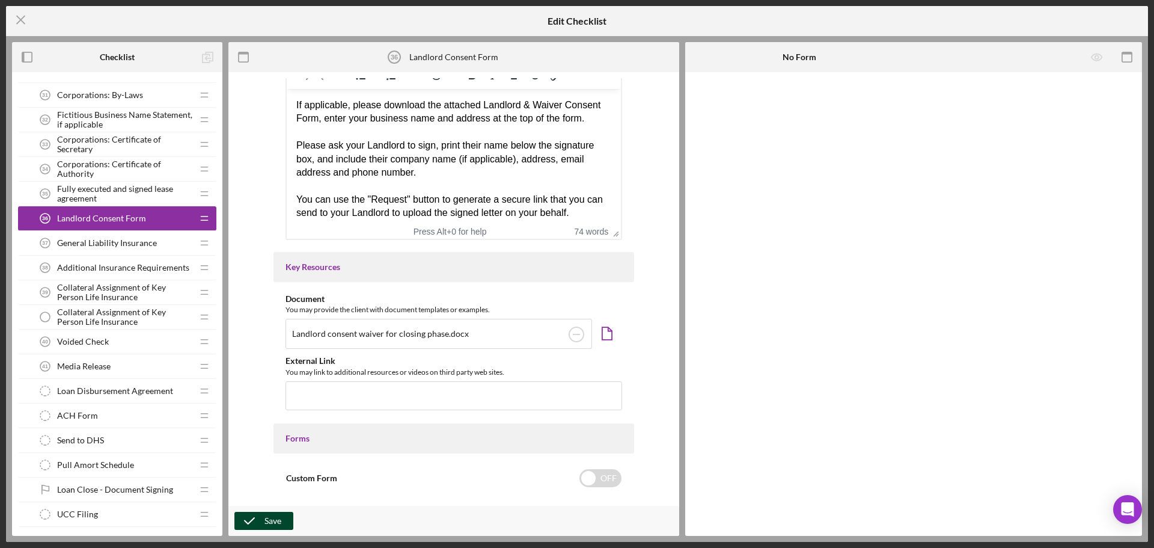
scroll to position [2156, 0]
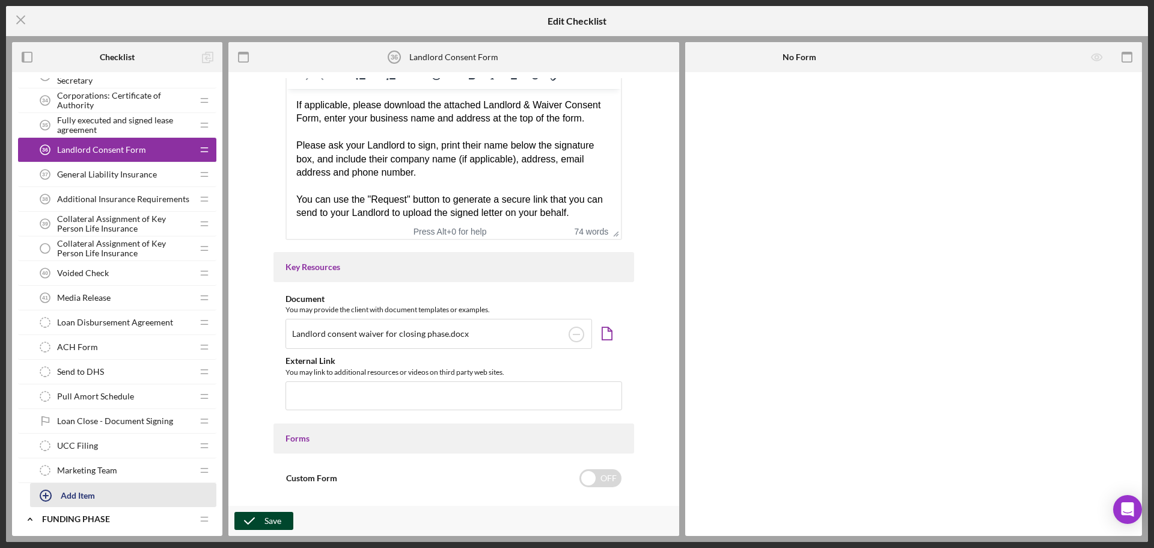
click at [95, 494] on div "Add Item" at bounding box center [78, 494] width 34 height 23
click at [73, 496] on div "Item Title Required" at bounding box center [123, 507] width 186 height 36
drag, startPoint x: 73, startPoint y: 496, endPoint x: 62, endPoint y: 499, distance: 11.2
click at [64, 497] on div "Item Title Required" at bounding box center [123, 507] width 186 height 36
drag, startPoint x: 60, startPoint y: 501, endPoint x: 47, endPoint y: 502, distance: 12.0
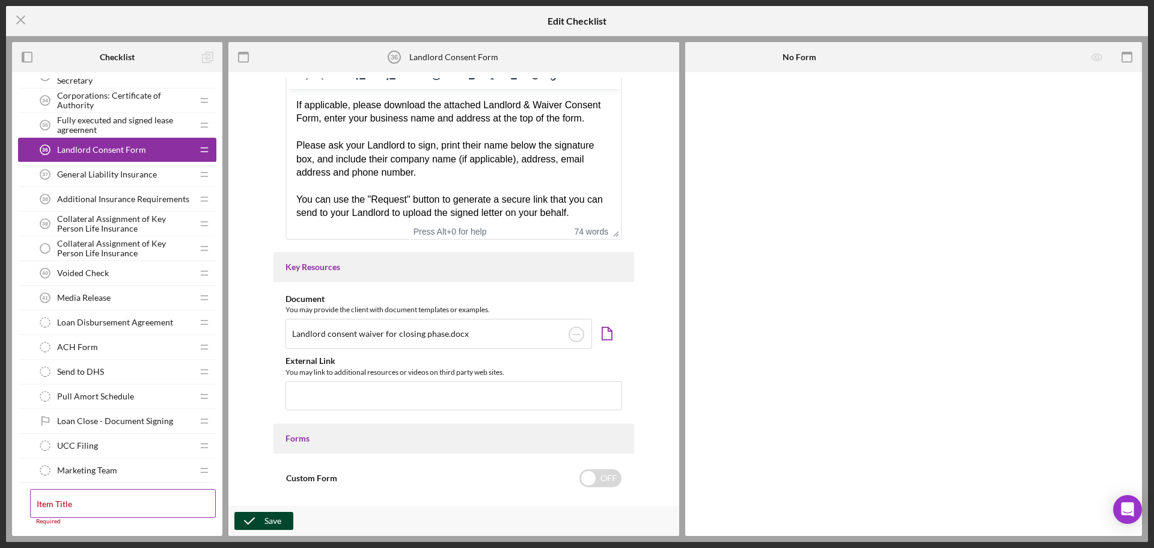
click at [47, 502] on label "Item Title" at bounding box center [54, 504] width 35 height 10
click at [47, 502] on input "Item Title" at bounding box center [123, 503] width 186 height 29
paste input "• Fictitious Business Name Statement for Las Chihuas Restaurant"
click at [120, 501] on label "Item Title" at bounding box center [126, 495] width 179 height 13
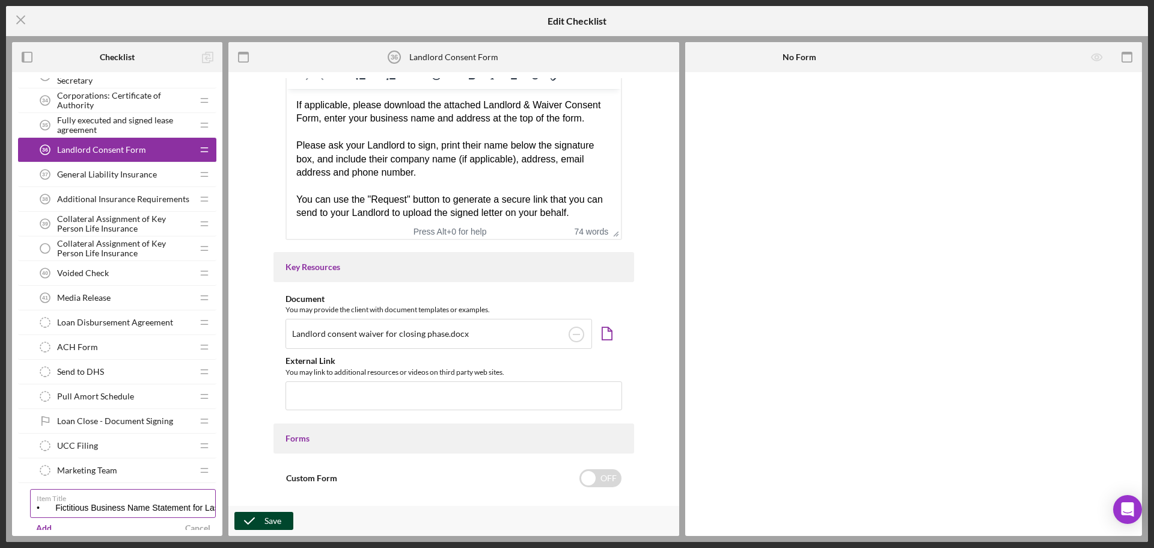
click at [120, 501] on input "• Fictitious Business Name Statement for Las Chihuas Restaurant" at bounding box center [123, 503] width 186 height 29
click at [37, 504] on input "• Fictitious Business Name Statement for Las Chihuas Restaurant" at bounding box center [123, 503] width 186 height 29
drag, startPoint x: 37, startPoint y: 504, endPoint x: 26, endPoint y: 504, distance: 10.2
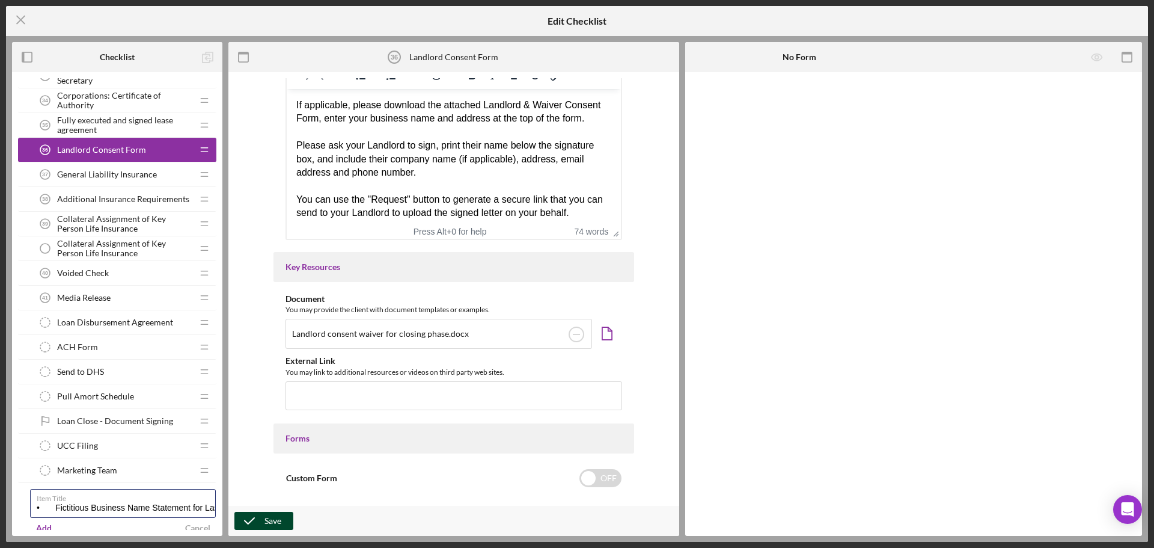
click at [26, 504] on div "Icon/Checklist Item Locked Loan Closing Loan Closing Icon/Drag Business License…" at bounding box center [117, 191] width 198 height 698
click at [56, 509] on input "• Fictitious Business Name Statement for Las Chihuas Restaurant" at bounding box center [123, 503] width 186 height 29
drag, startPoint x: 174, startPoint y: 506, endPoint x: 240, endPoint y: 512, distance: 66.4
click at [240, 512] on div "Checklist Icon/Expander Application Phase Icon/Edit Icon/Drag Personal Informat…" at bounding box center [577, 289] width 1130 height 494
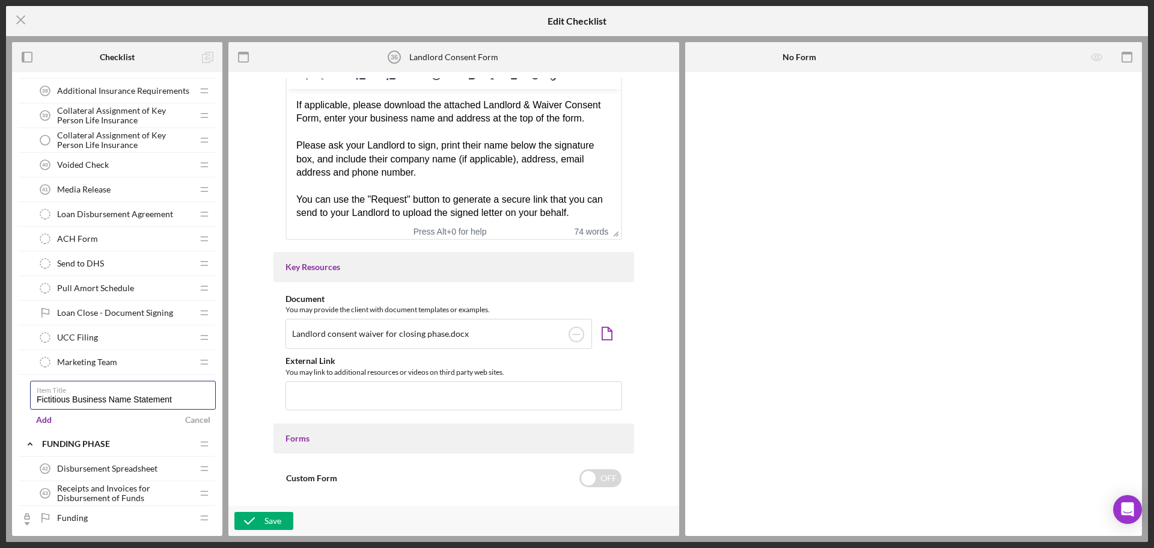
scroll to position [2277, 0]
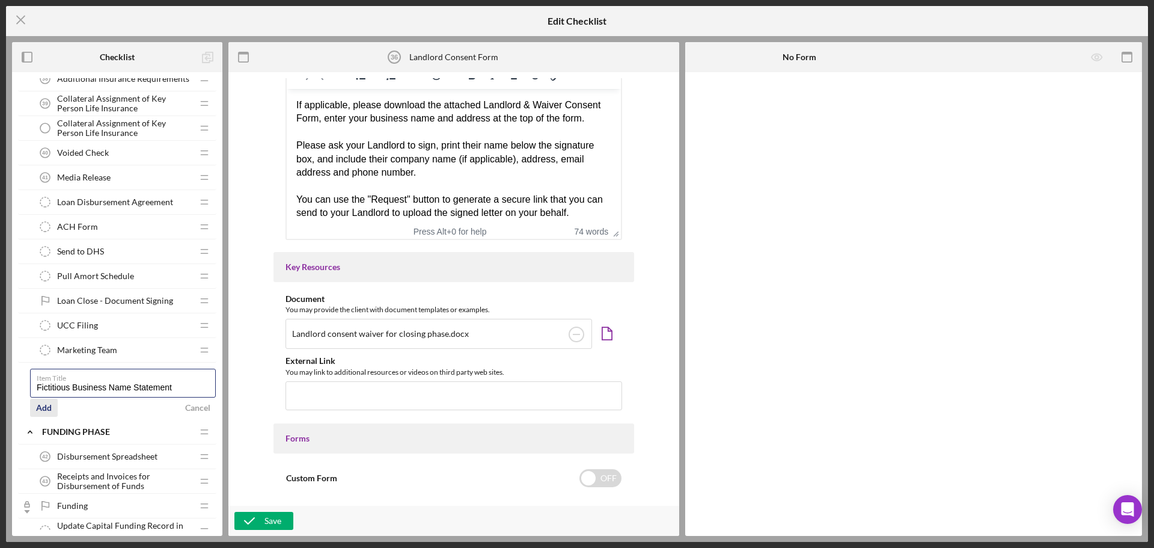
type input "Fictitious Business Name Statement"
click at [48, 406] on div "Add" at bounding box center [44, 408] width 16 height 18
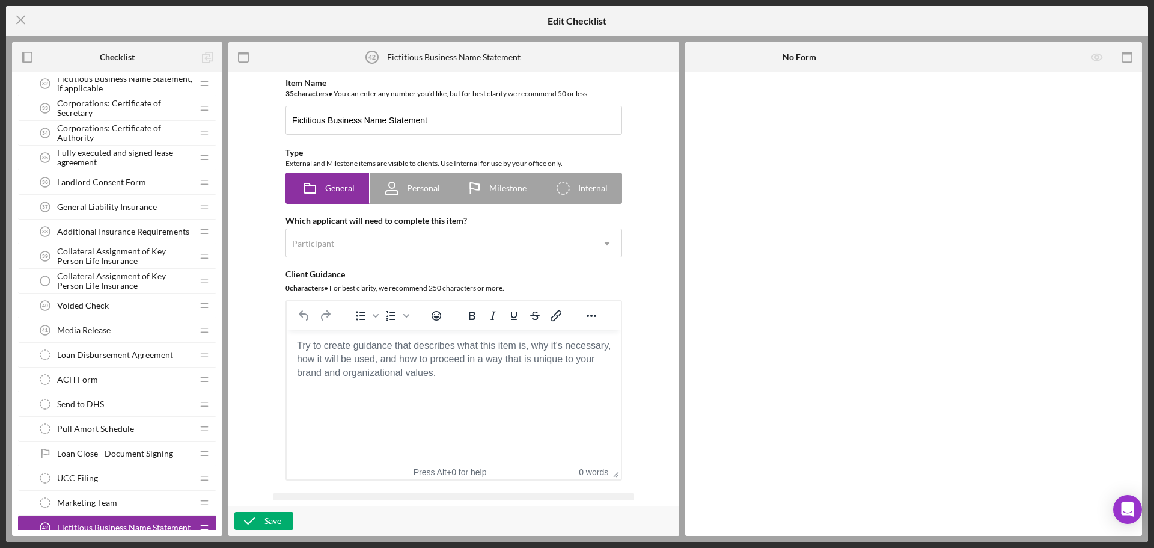
scroll to position [2220, 0]
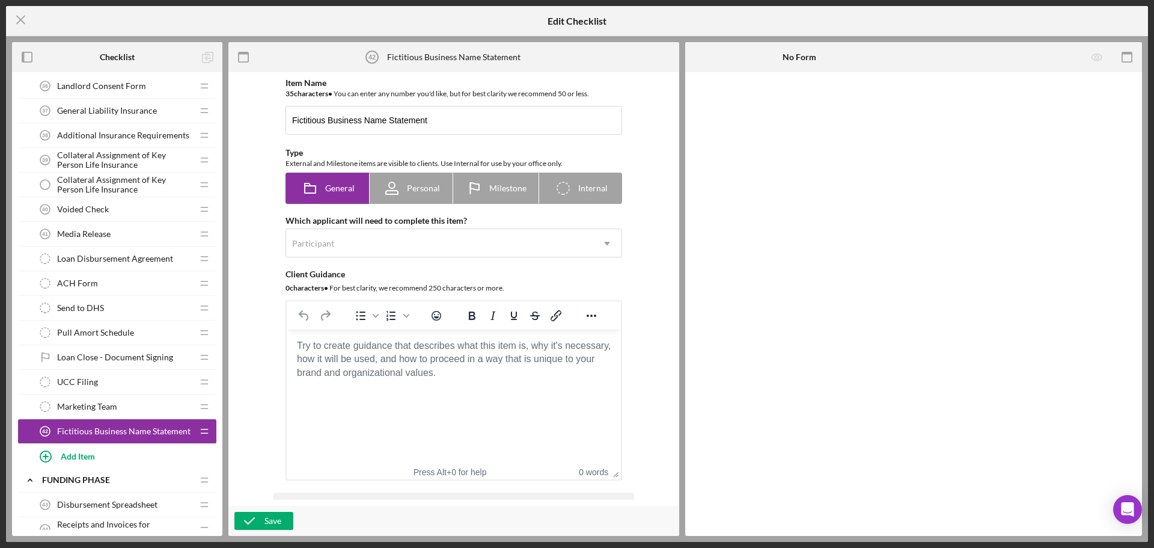
click at [172, 425] on div "Fictitious Business Name Statement 42 Fictitious Business Name Statement" at bounding box center [112, 431] width 159 height 24
click at [46, 429] on tspan "42" at bounding box center [45, 431] width 6 height 6
click at [213, 429] on icon "Icon/Drag" at bounding box center [204, 431] width 24 height 24
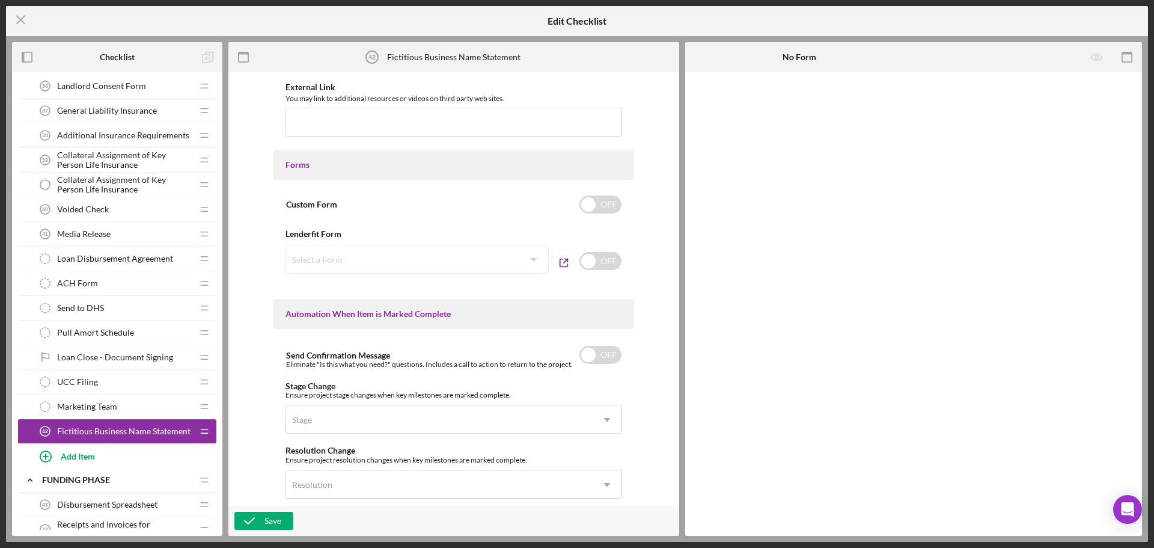
scroll to position [758, 0]
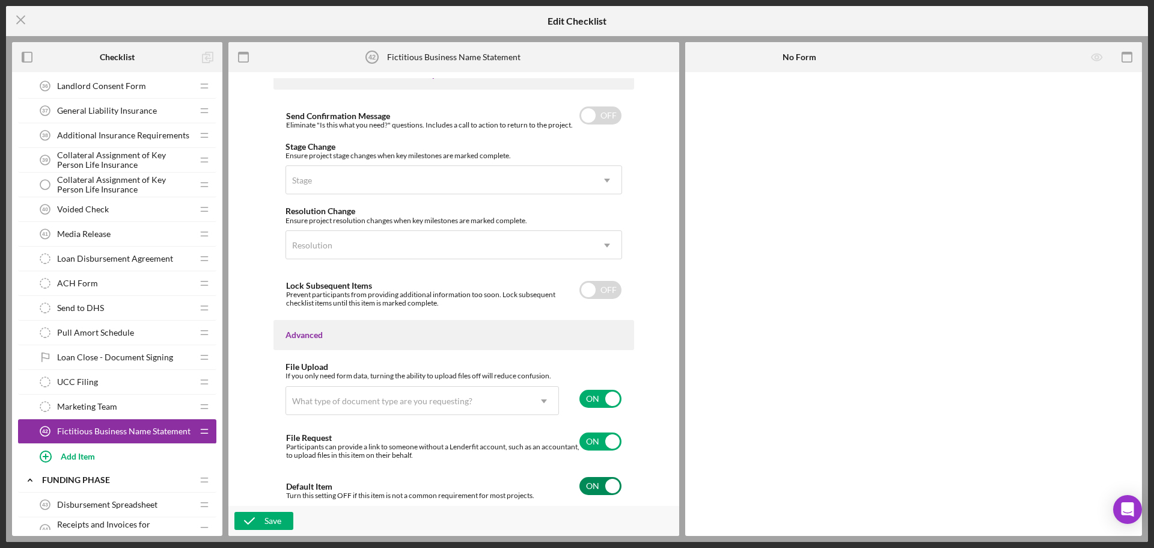
click at [593, 486] on input "checkbox" at bounding box center [601, 486] width 42 height 18
checkbox input "false"
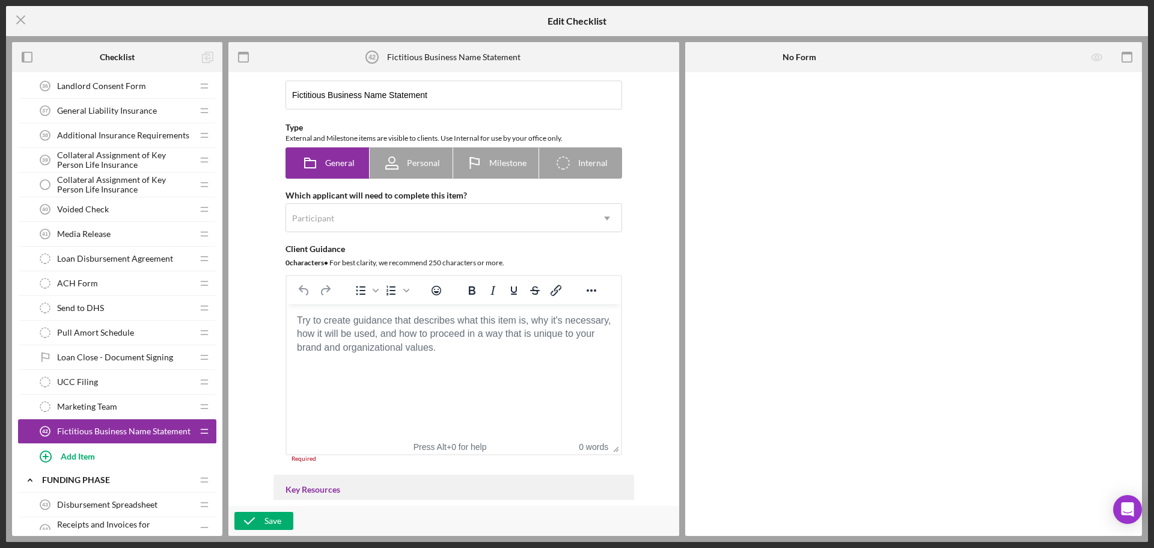
scroll to position [0, 0]
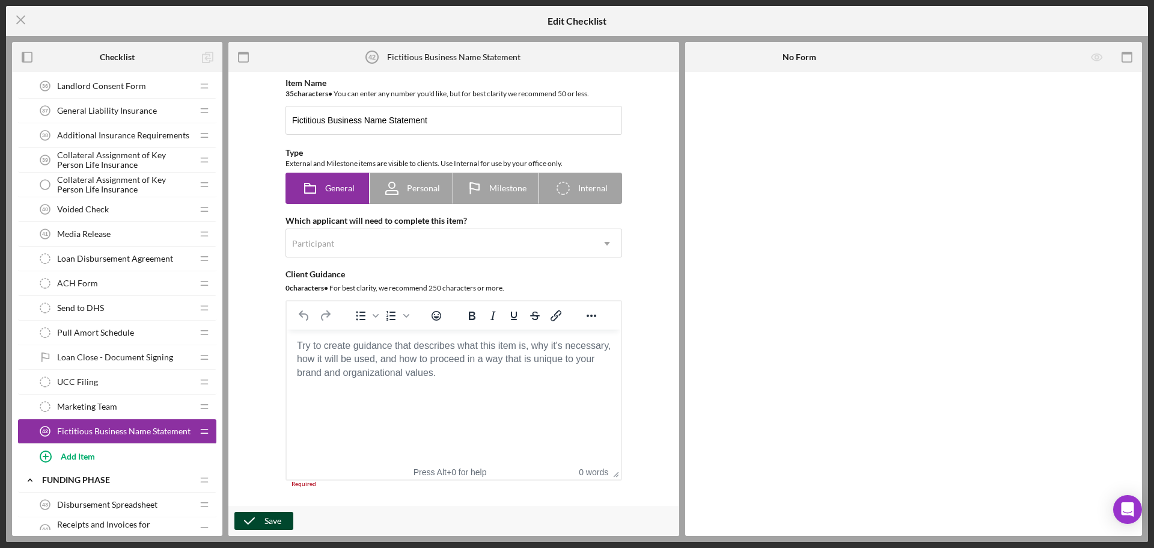
click at [279, 521] on div "Save" at bounding box center [273, 521] width 17 height 18
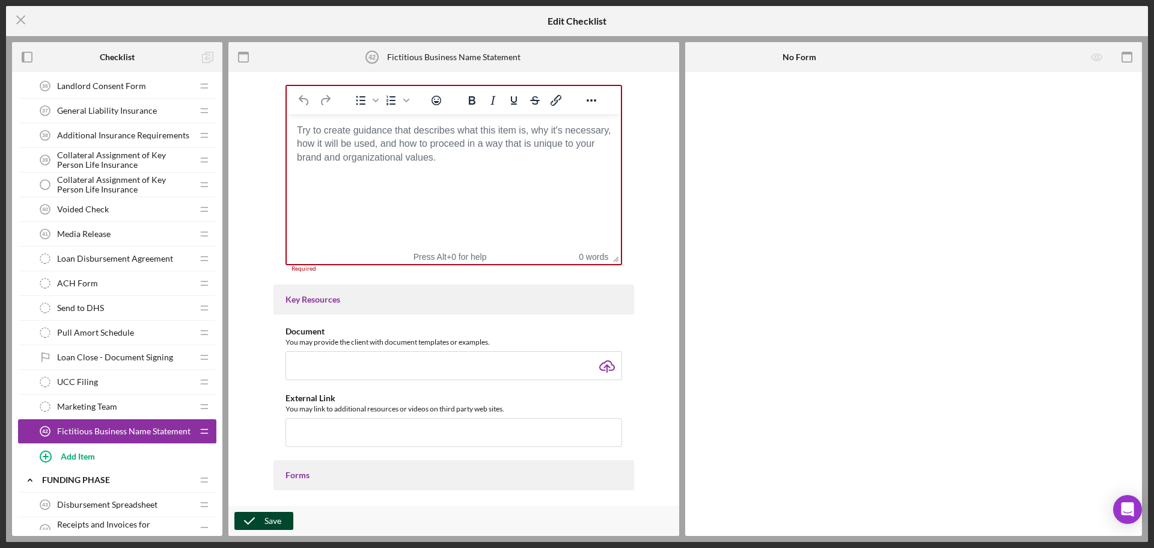
scroll to position [222, 0]
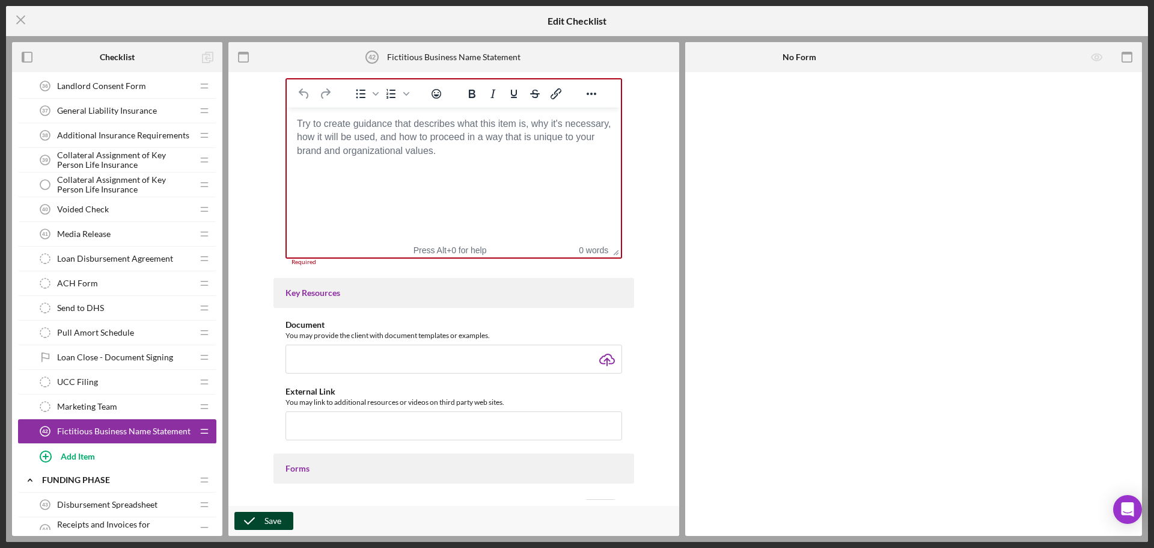
click at [284, 513] on button "Save" at bounding box center [263, 521] width 59 height 18
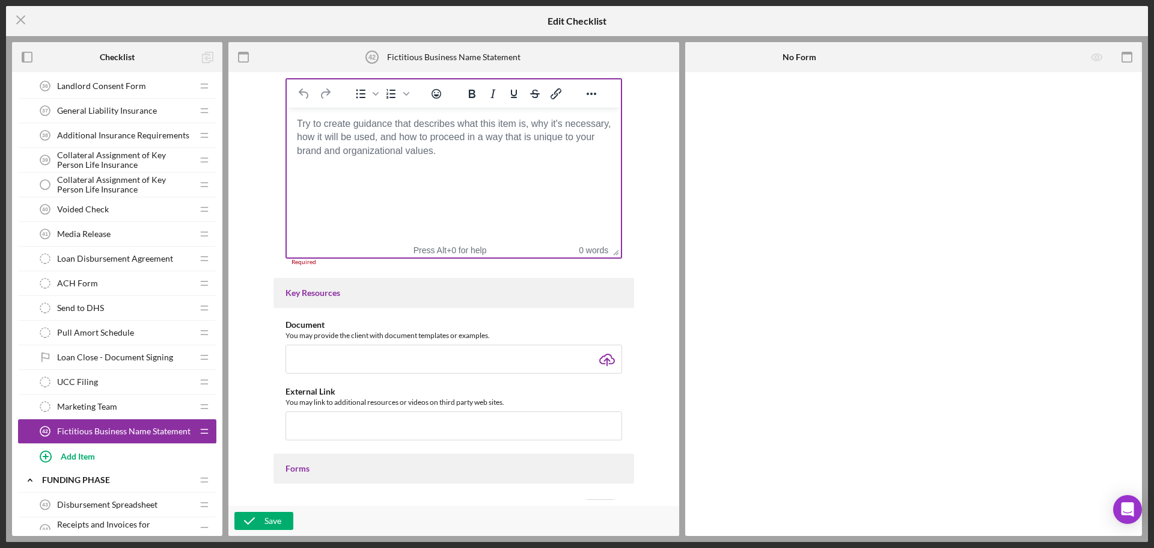
scroll to position [162, 0]
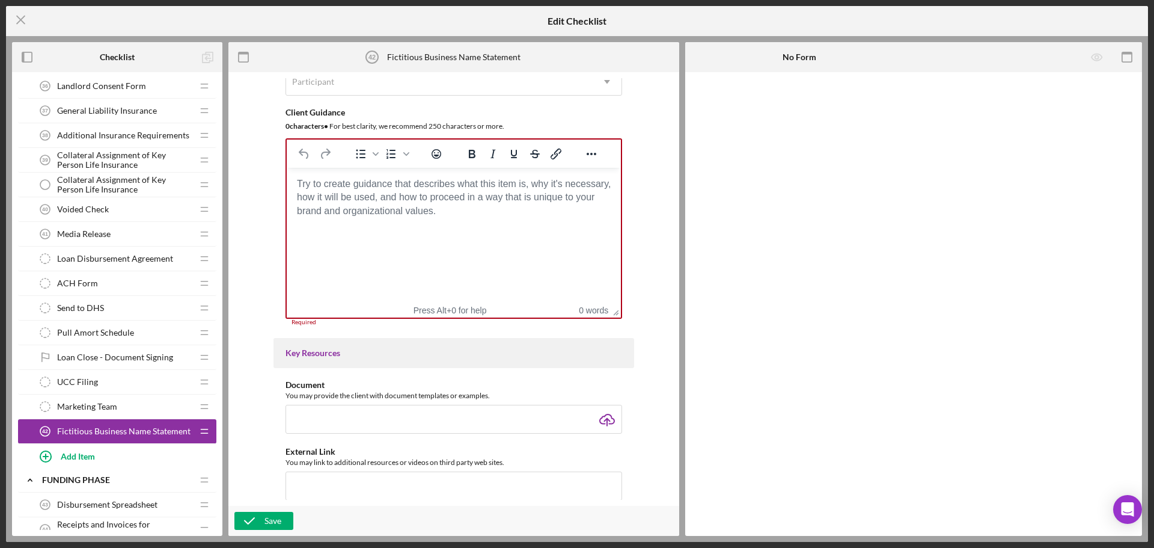
click at [433, 200] on html at bounding box center [454, 184] width 334 height 32
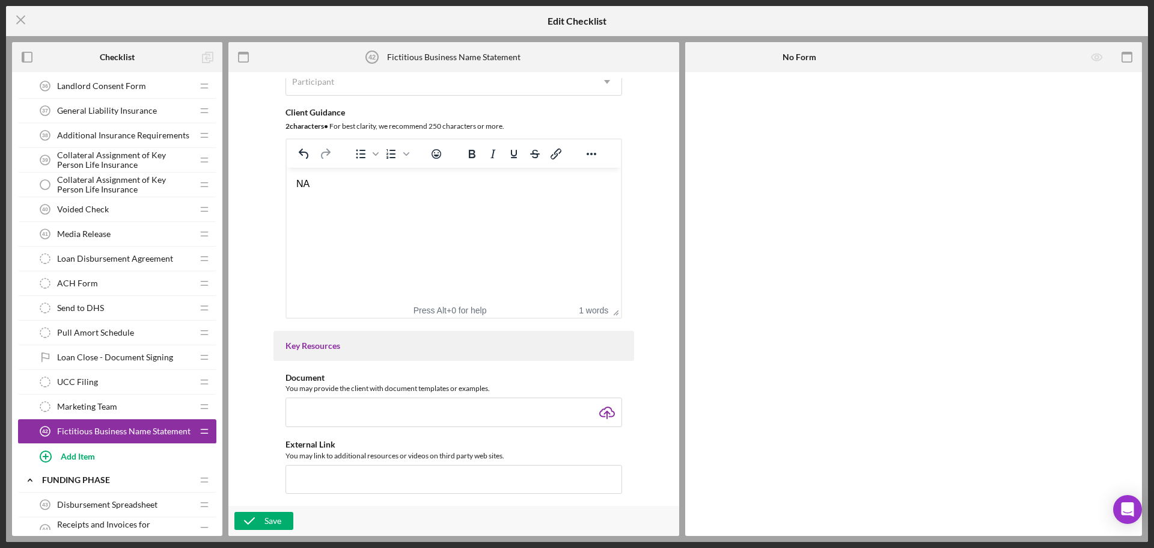
click at [268, 533] on div "Save" at bounding box center [453, 521] width 451 height 30
click at [278, 519] on div "Save" at bounding box center [273, 521] width 17 height 18
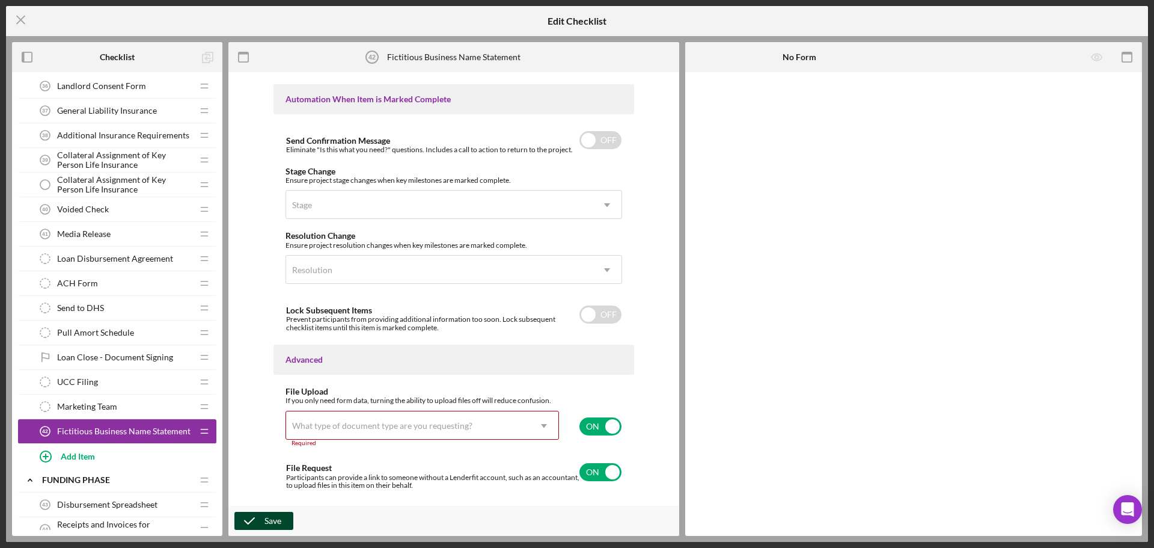
scroll to position [764, 0]
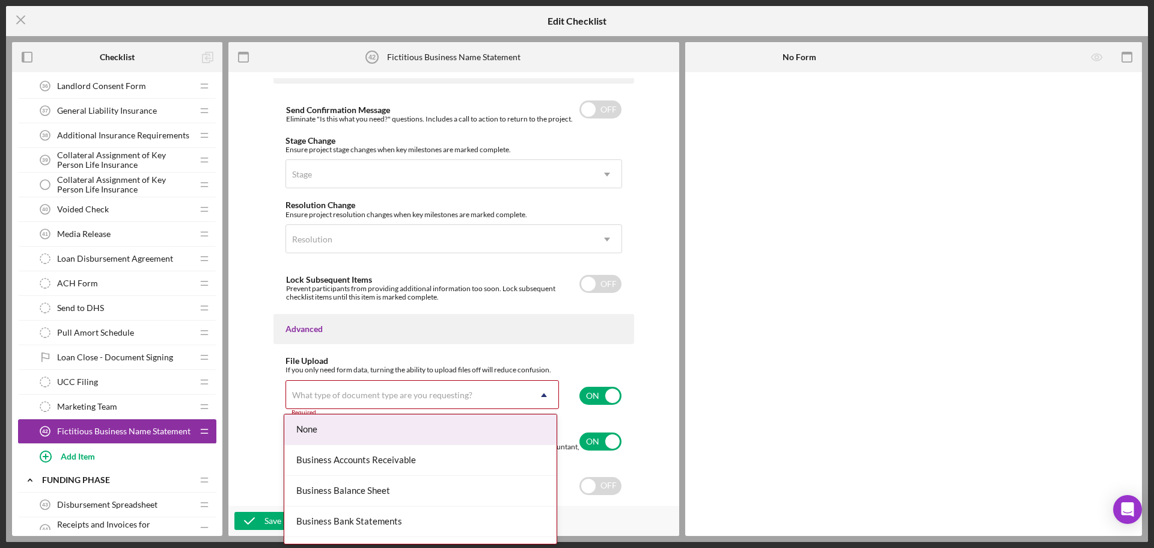
click at [367, 398] on div "What type of document type are you requesting?" at bounding box center [382, 395] width 180 height 10
click at [364, 418] on div "None" at bounding box center [420, 429] width 272 height 31
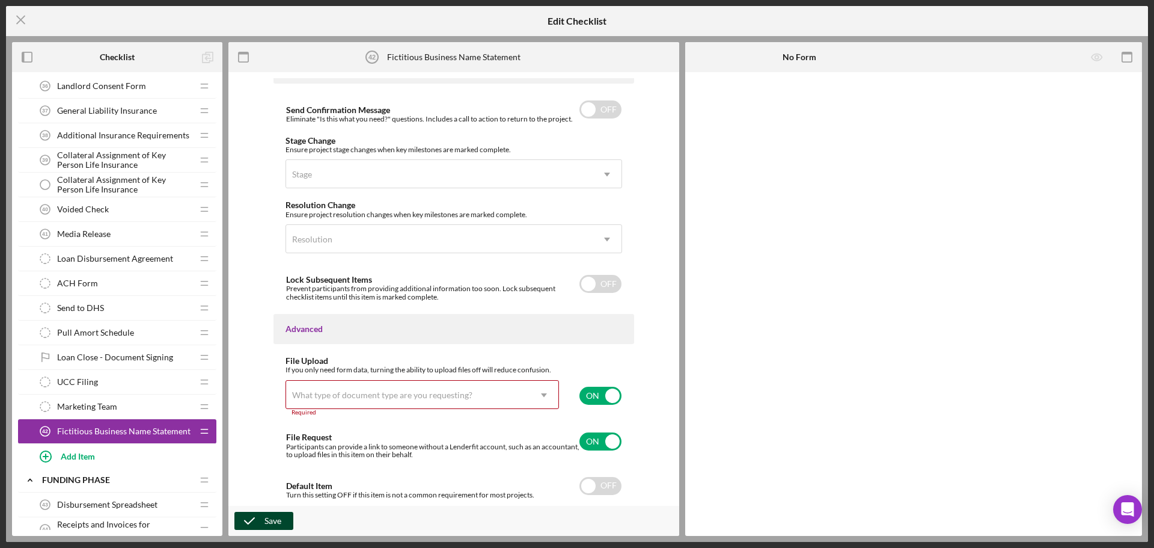
click at [285, 525] on button "Save" at bounding box center [263, 521] width 59 height 18
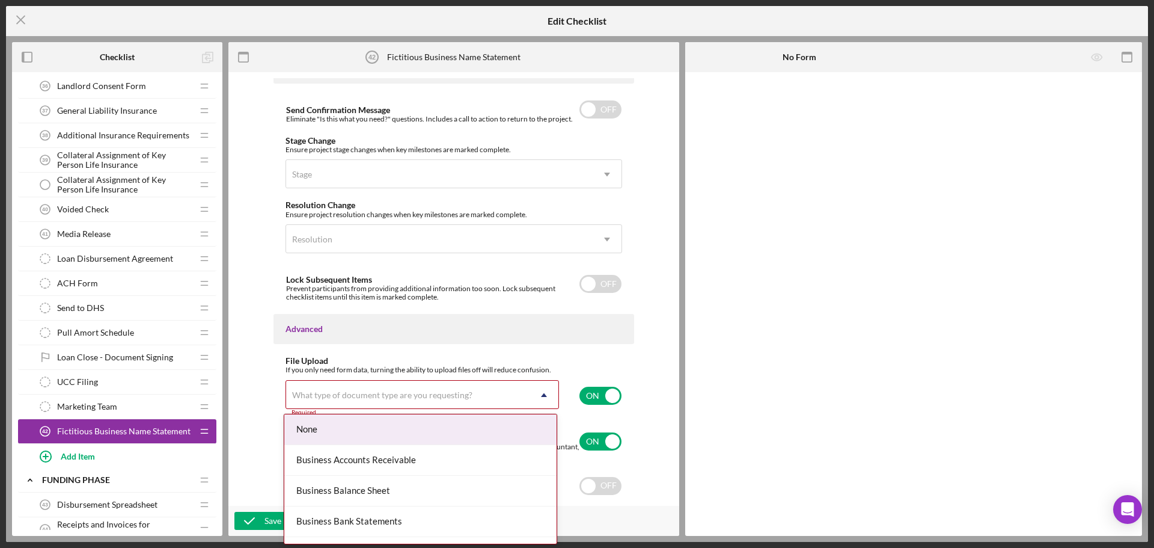
click at [349, 397] on div "What type of document type are you requesting?" at bounding box center [382, 395] width 180 height 10
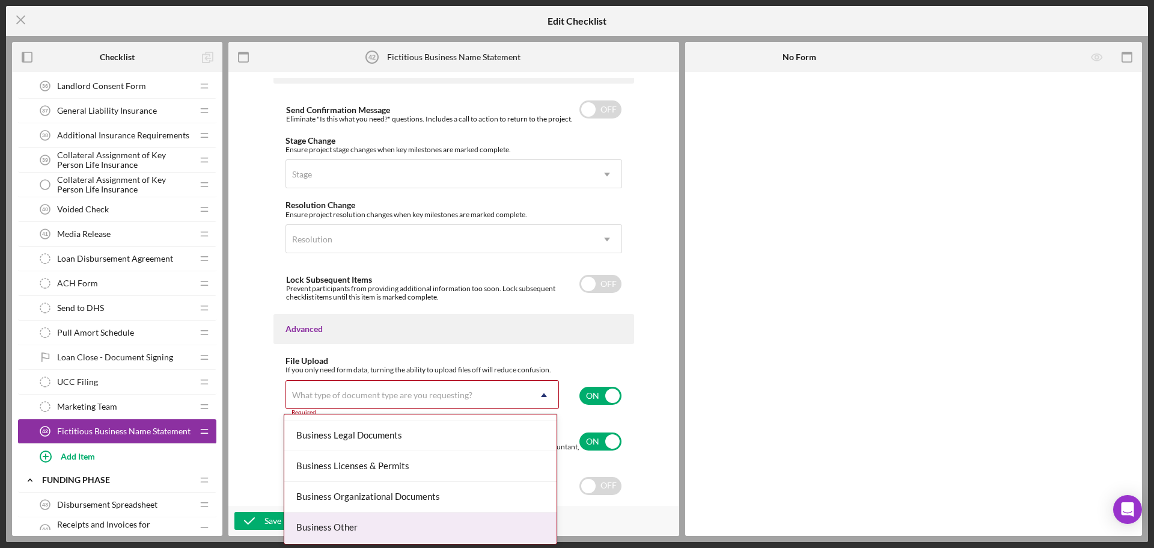
click at [367, 525] on div "Business Other" at bounding box center [420, 527] width 272 height 31
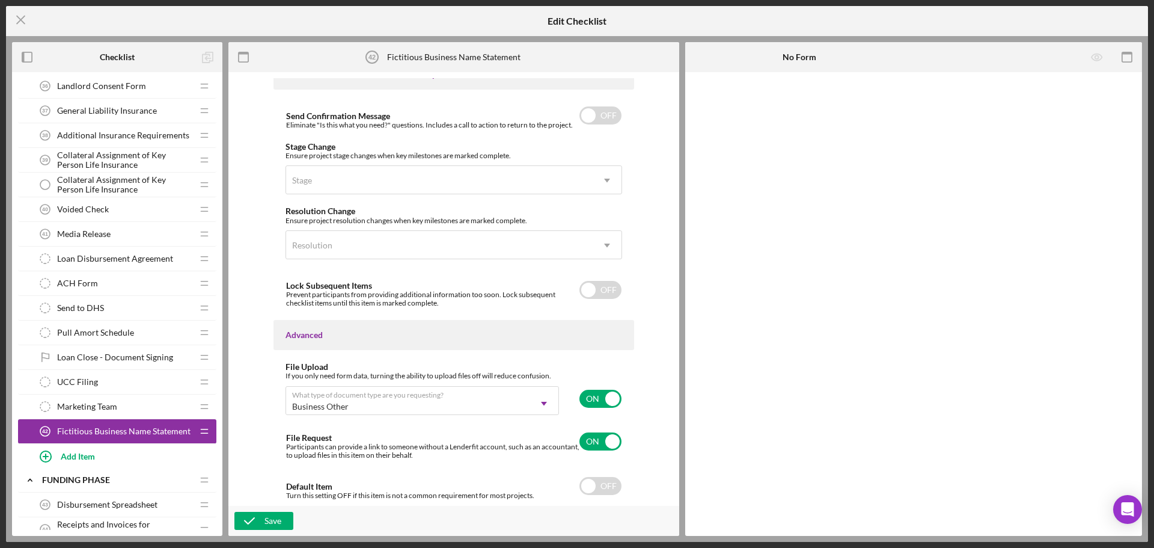
scroll to position [758, 0]
click at [280, 521] on div "Save" at bounding box center [273, 521] width 17 height 18
click at [11, 20] on icon "Icon/Menu Close" at bounding box center [21, 20] width 30 height 30
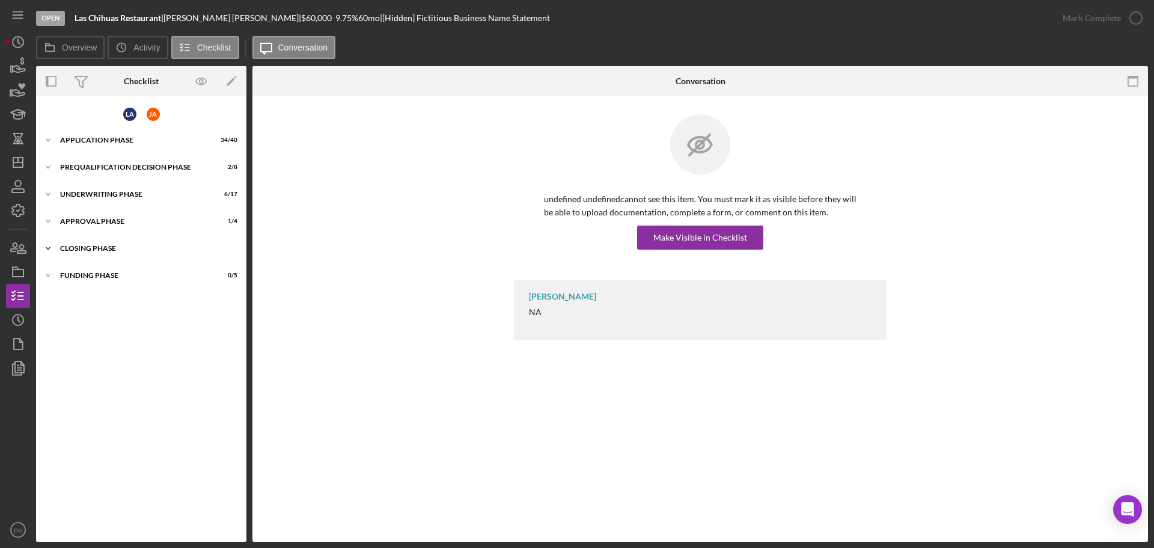
click at [96, 246] on div "Closing Phase" at bounding box center [145, 248] width 171 height 7
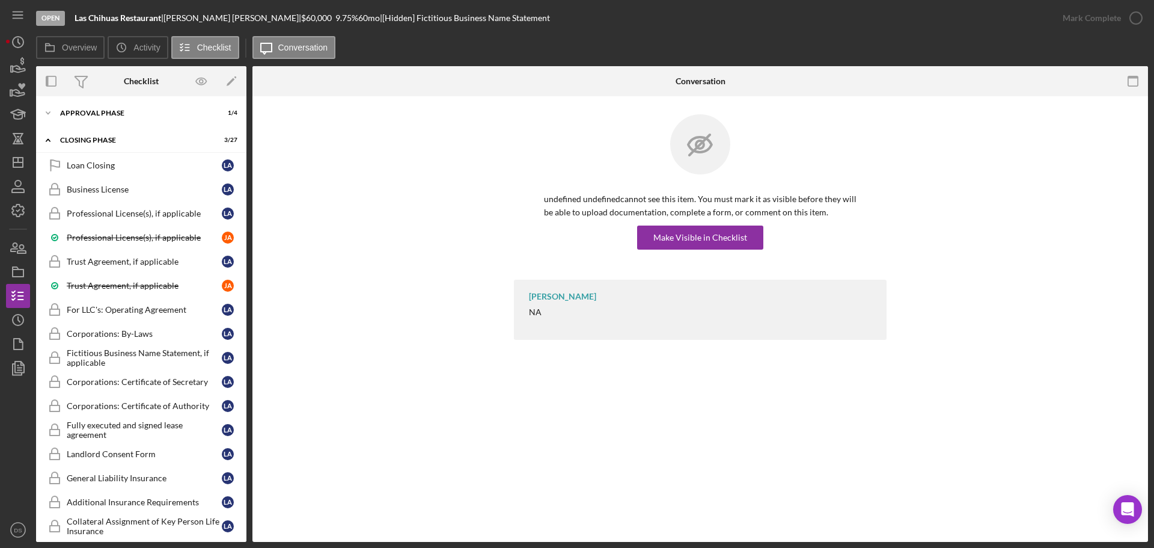
scroll to position [108, 0]
click at [158, 349] on div "Fictitious Business Name Statement, if applicable" at bounding box center [144, 358] width 155 height 19
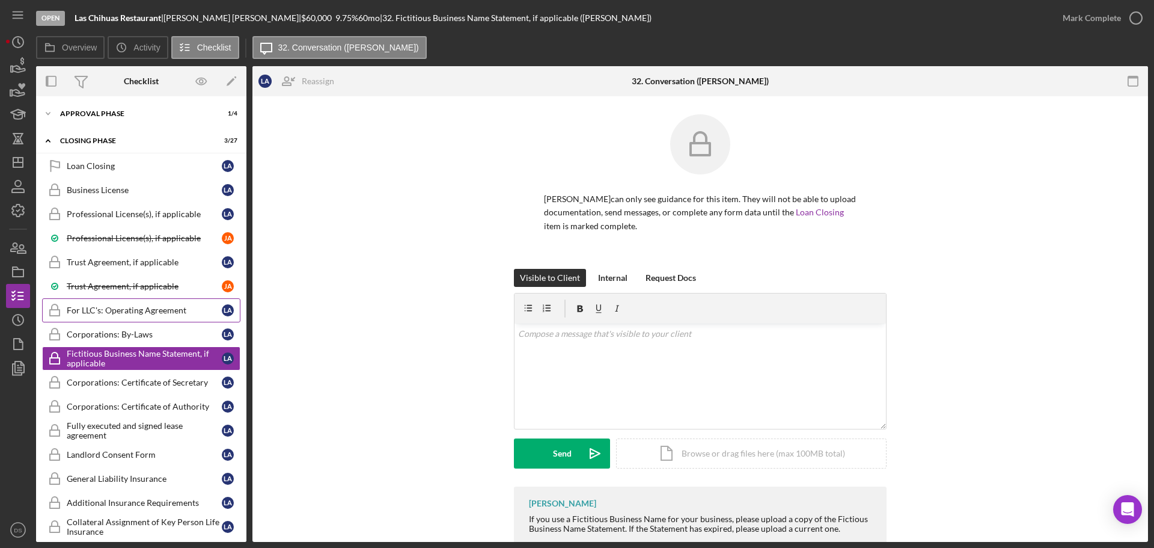
click at [141, 304] on link "For LLC's: Operating Agreement For LLC's: Operating Agreement L A" at bounding box center [141, 310] width 198 height 24
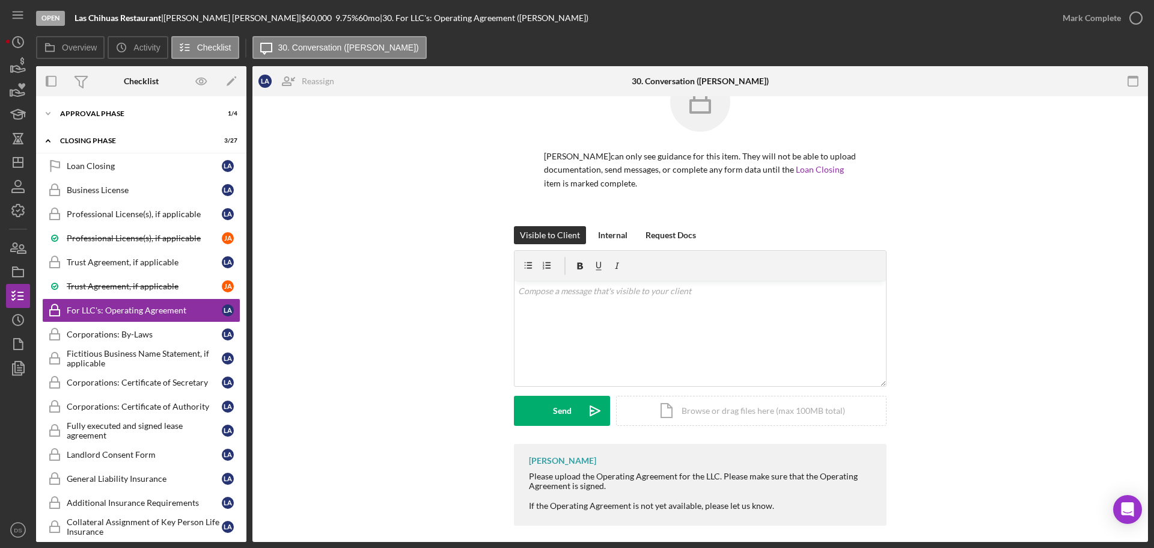
scroll to position [50, 0]
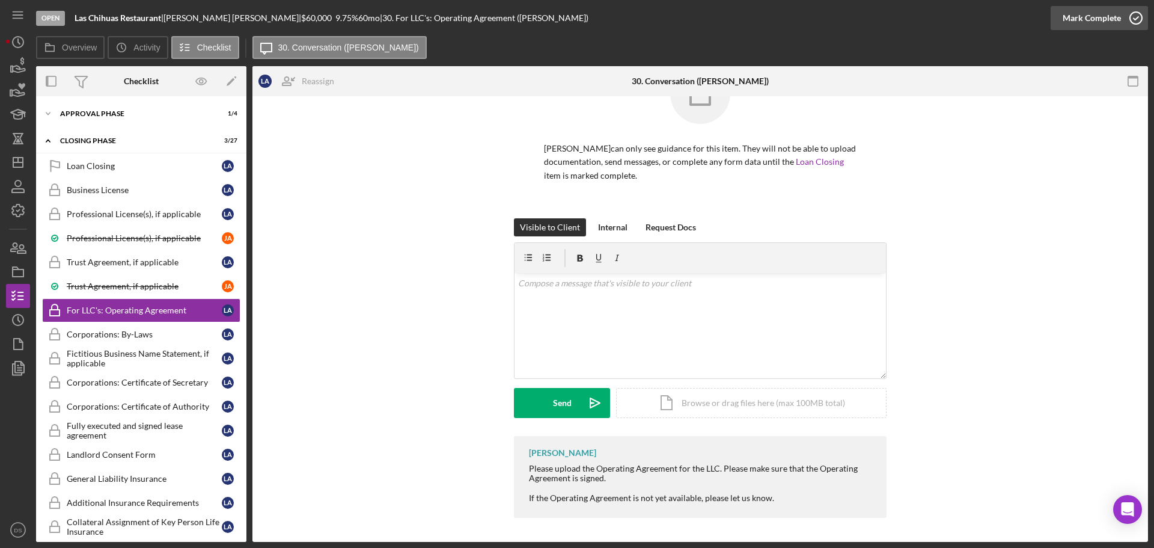
click at [1136, 21] on icon "button" at bounding box center [1136, 18] width 30 height 30
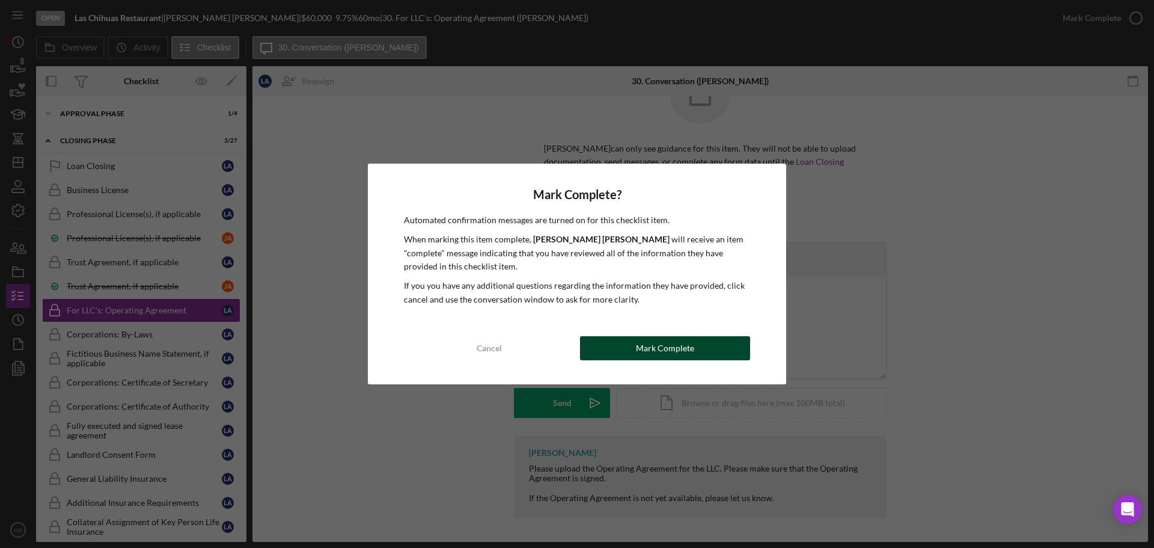
click at [738, 340] on button "Mark Complete" at bounding box center [665, 348] width 170 height 24
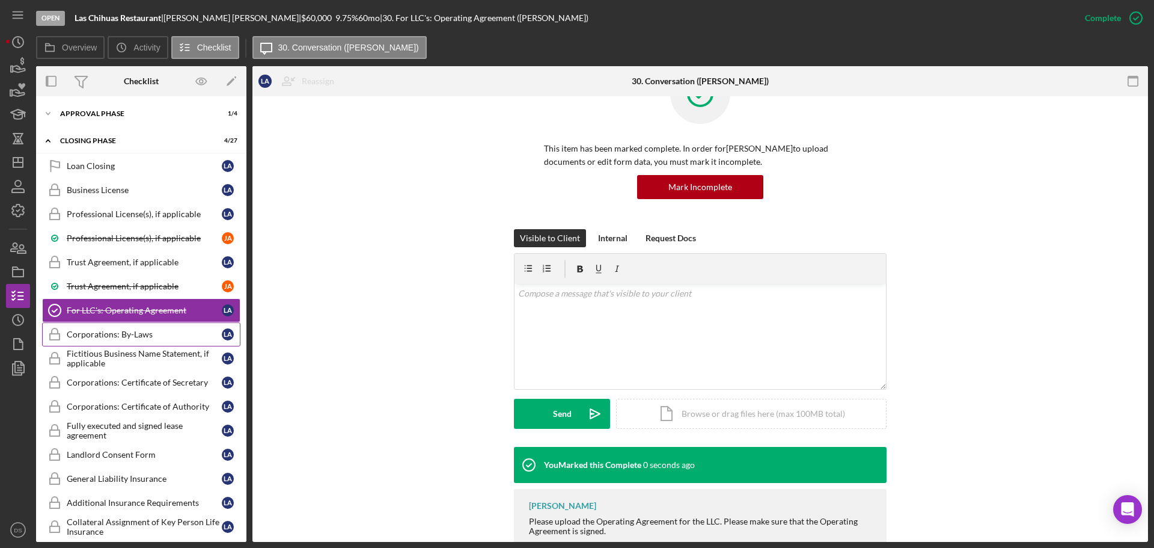
click at [124, 326] on link "Corporations: By-Laws Corporations: By-Laws L A" at bounding box center [141, 334] width 198 height 24
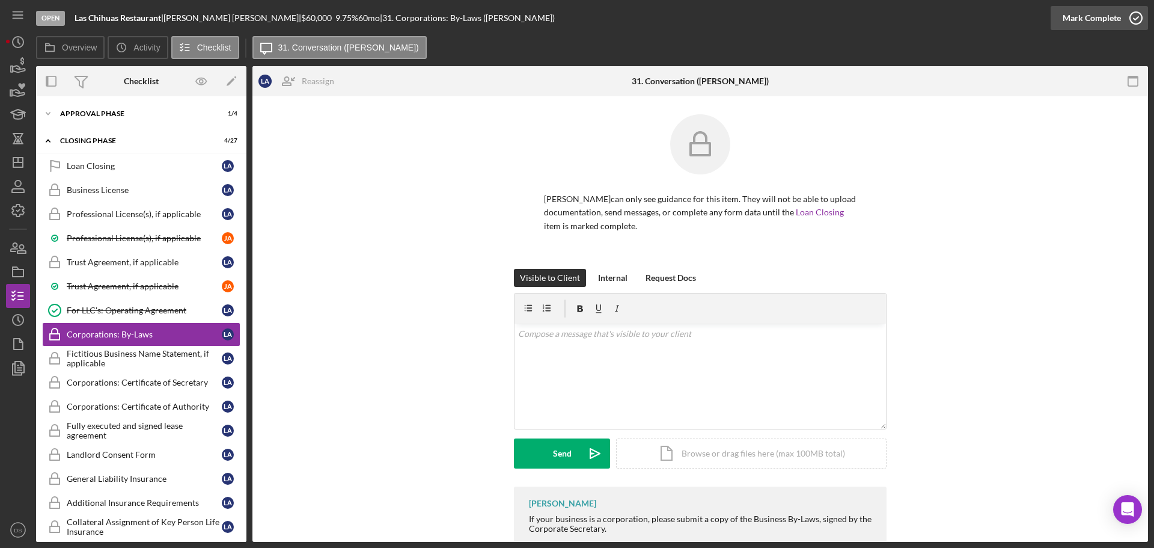
click at [1144, 21] on icon "button" at bounding box center [1136, 18] width 30 height 30
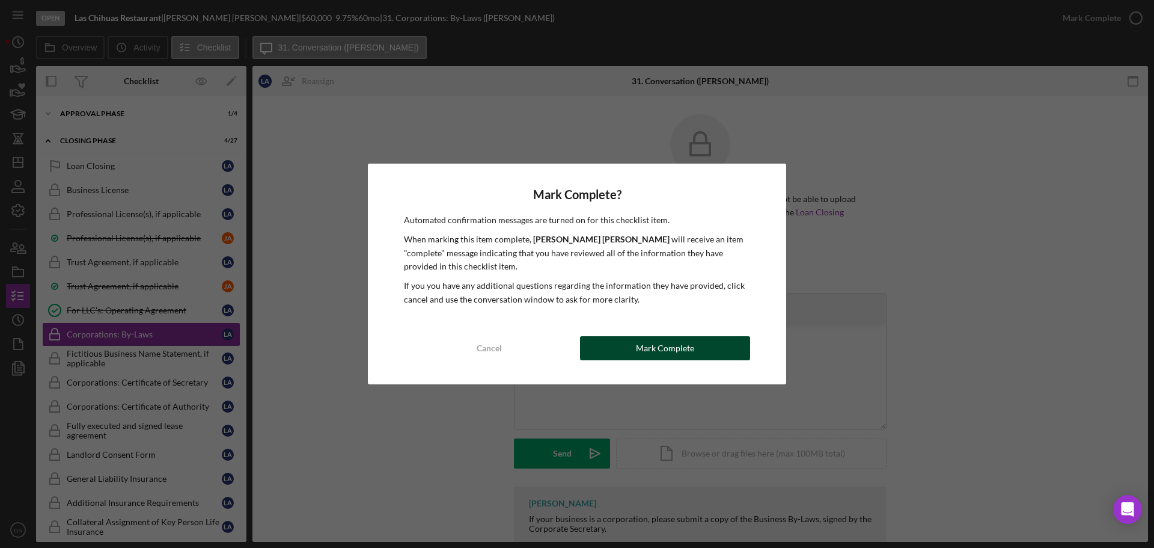
click at [707, 340] on button "Mark Complete" at bounding box center [665, 348] width 170 height 24
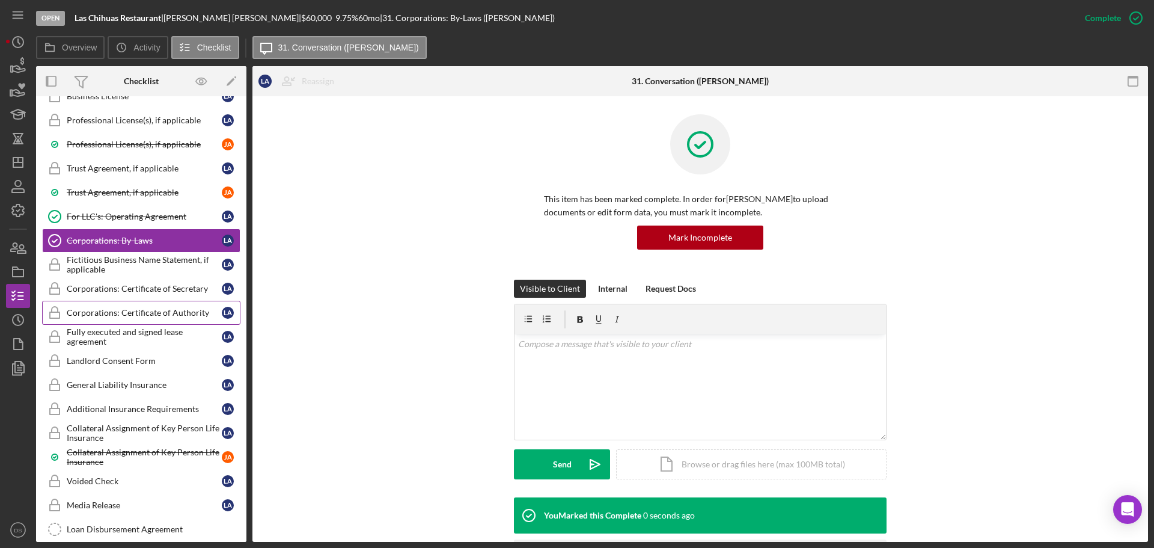
scroll to position [228, 0]
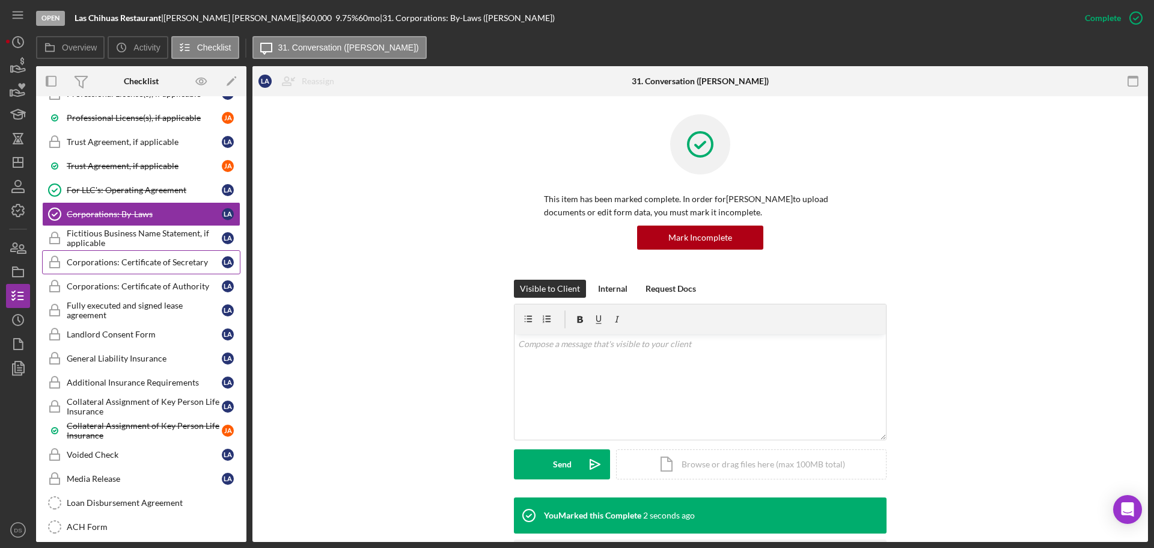
click at [151, 257] on div "Corporations: Certificate of Secretary" at bounding box center [144, 262] width 155 height 10
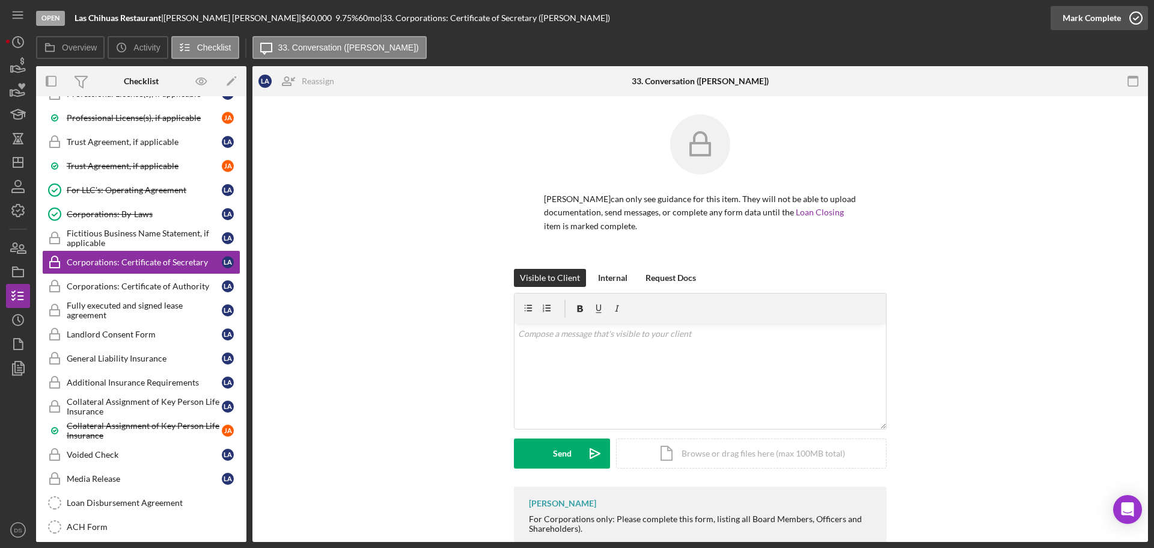
click at [1143, 17] on icon "button" at bounding box center [1136, 18] width 30 height 30
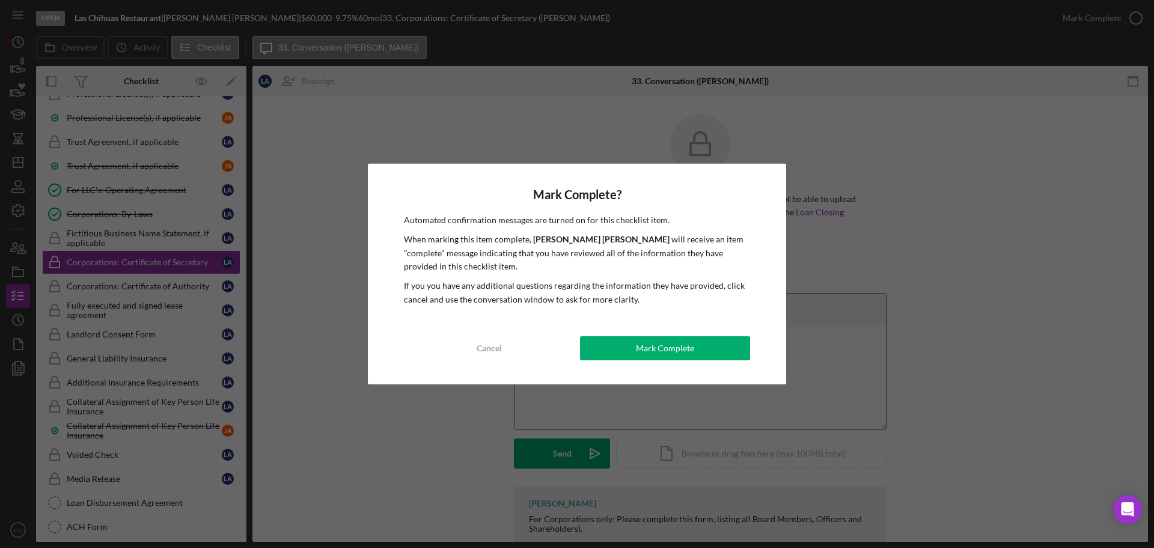
click at [690, 341] on button "Mark Complete" at bounding box center [665, 348] width 170 height 24
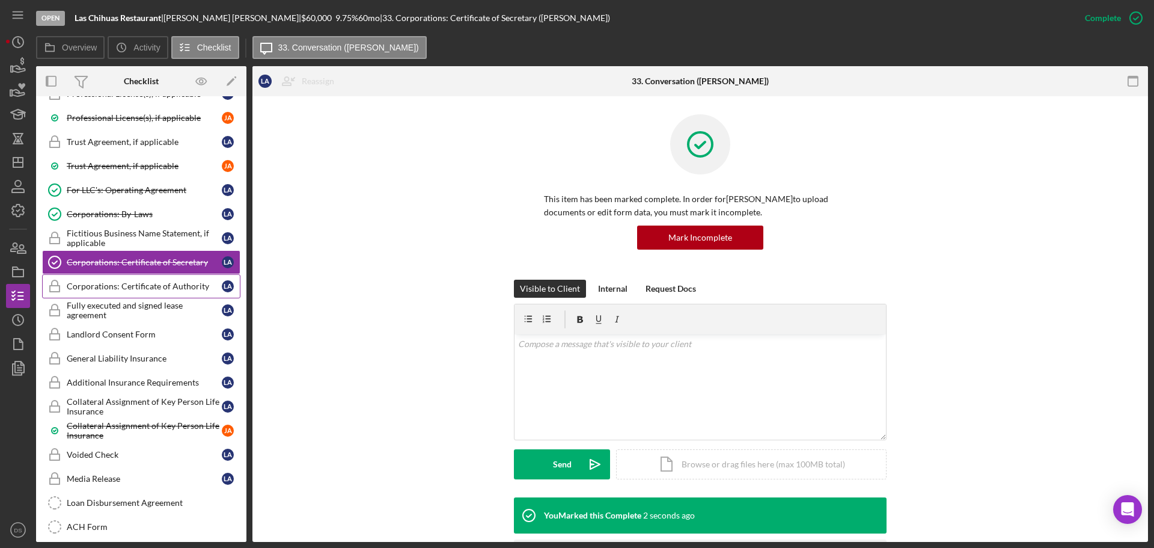
click at [157, 288] on div "Corporations: Certificate of Authority" at bounding box center [144, 286] width 155 height 10
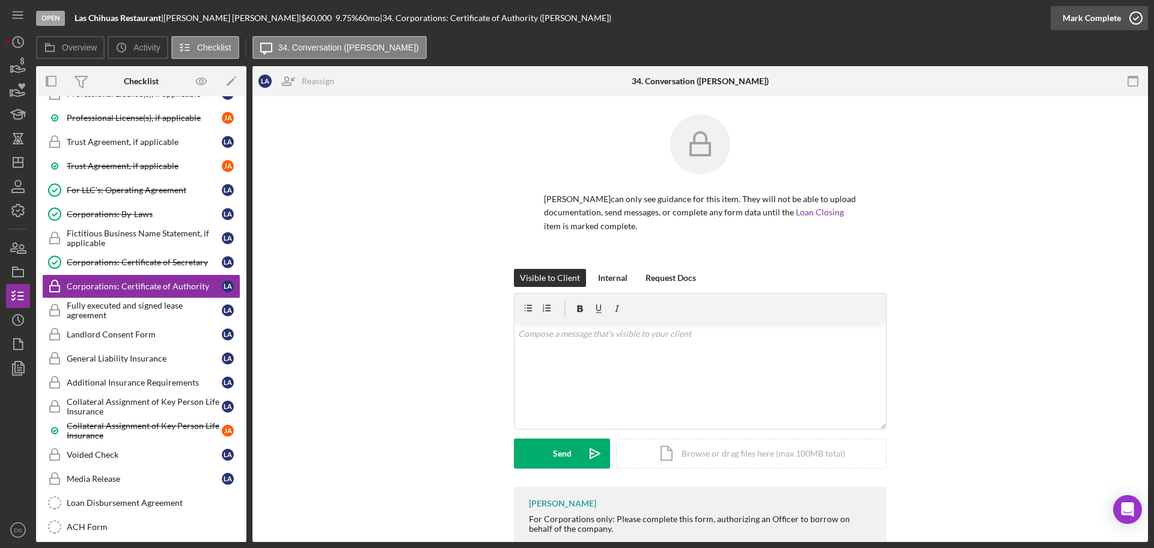
click at [1137, 17] on icon "button" at bounding box center [1136, 18] width 30 height 30
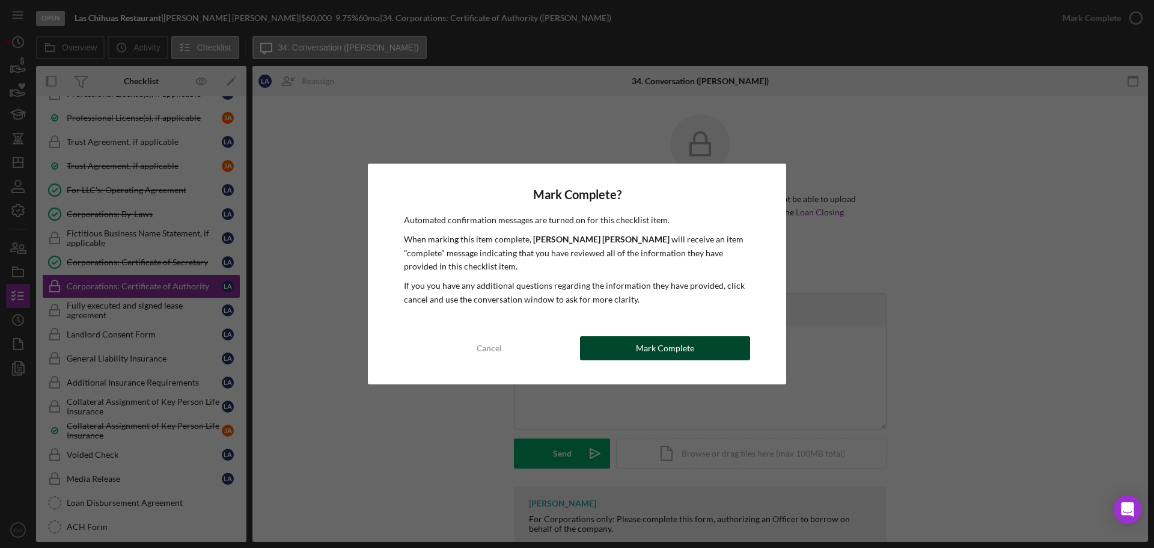
click at [715, 349] on button "Mark Complete" at bounding box center [665, 348] width 170 height 24
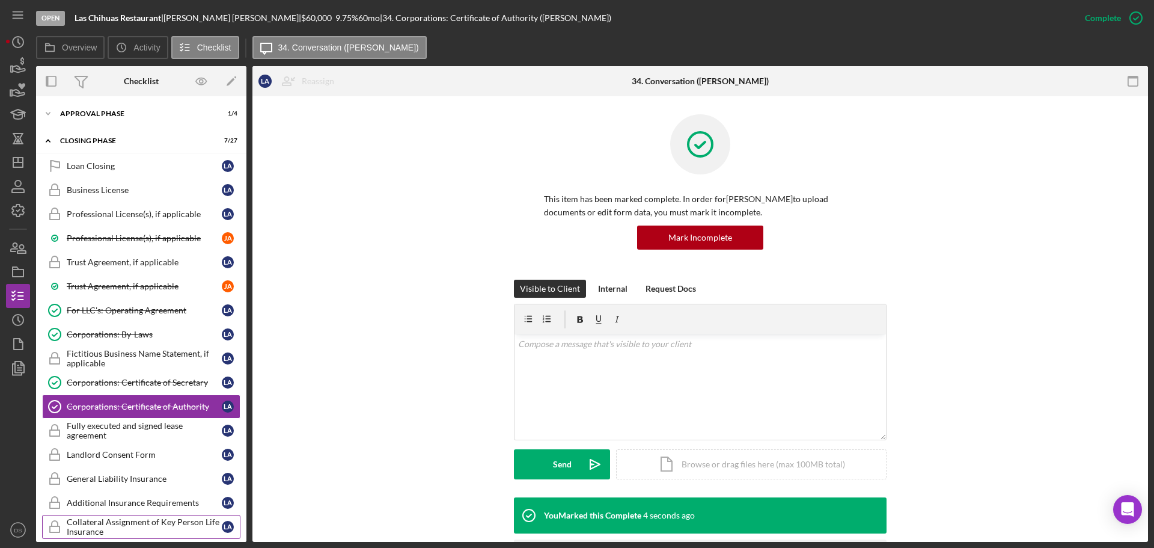
scroll to position [47, 0]
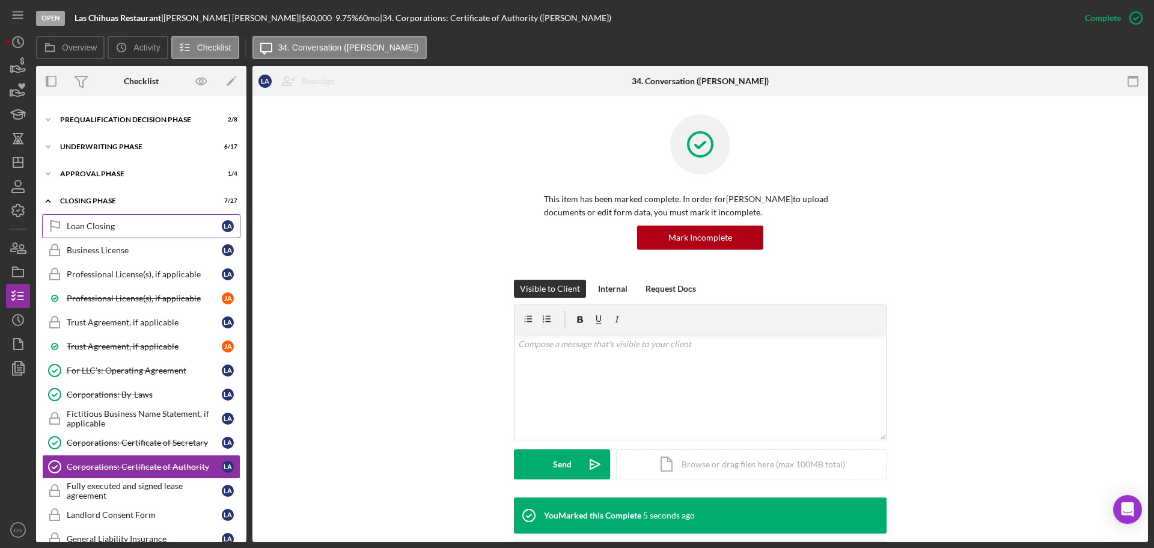
click at [167, 223] on div "Loan Closing" at bounding box center [144, 226] width 155 height 10
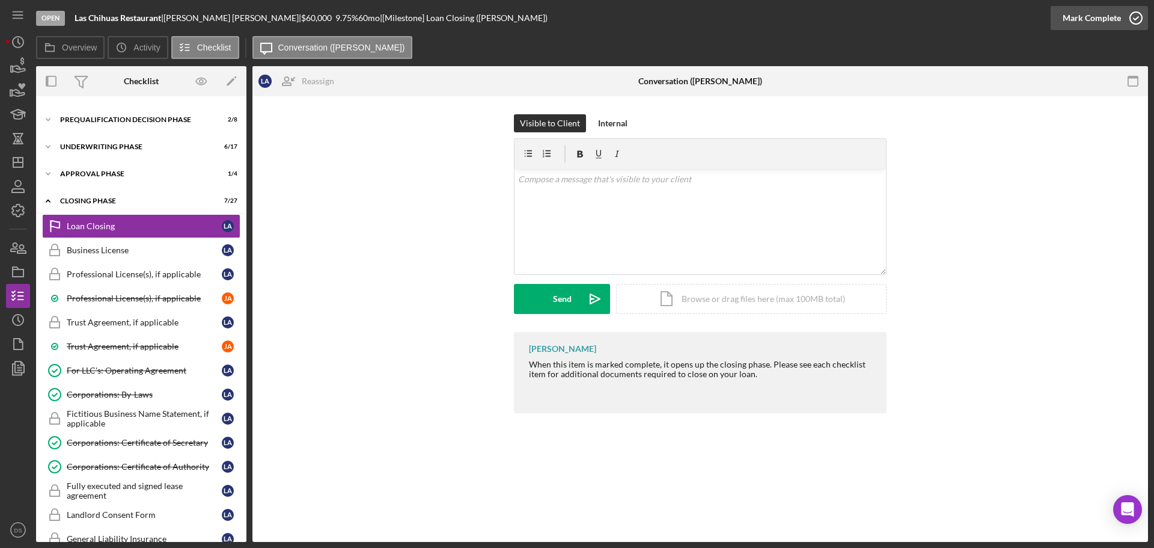
click at [1133, 23] on circle "button" at bounding box center [1136, 18] width 12 height 12
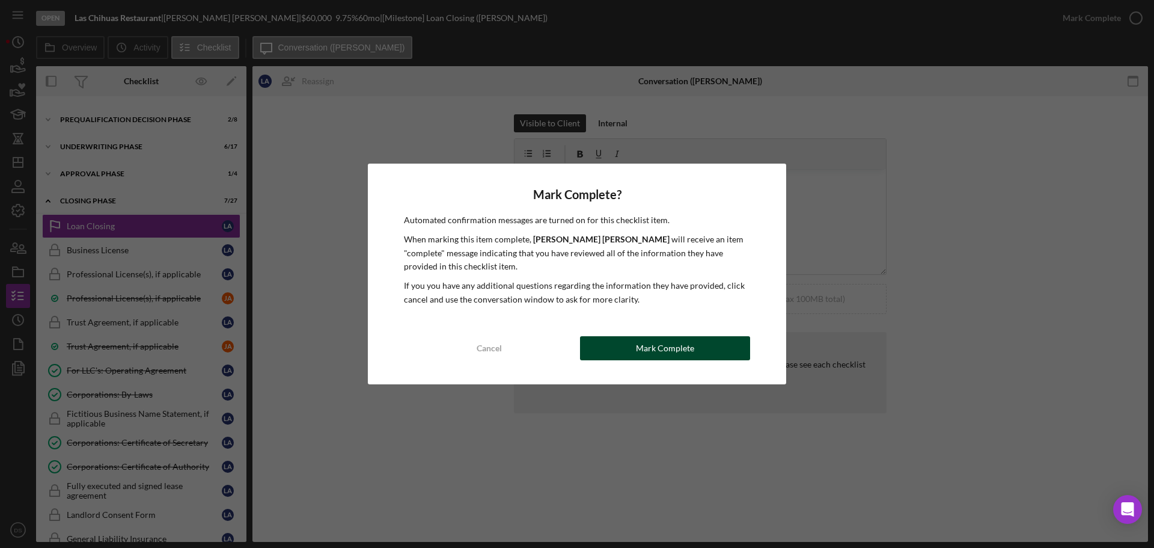
click at [676, 353] on div "Mark Complete" at bounding box center [665, 348] width 58 height 24
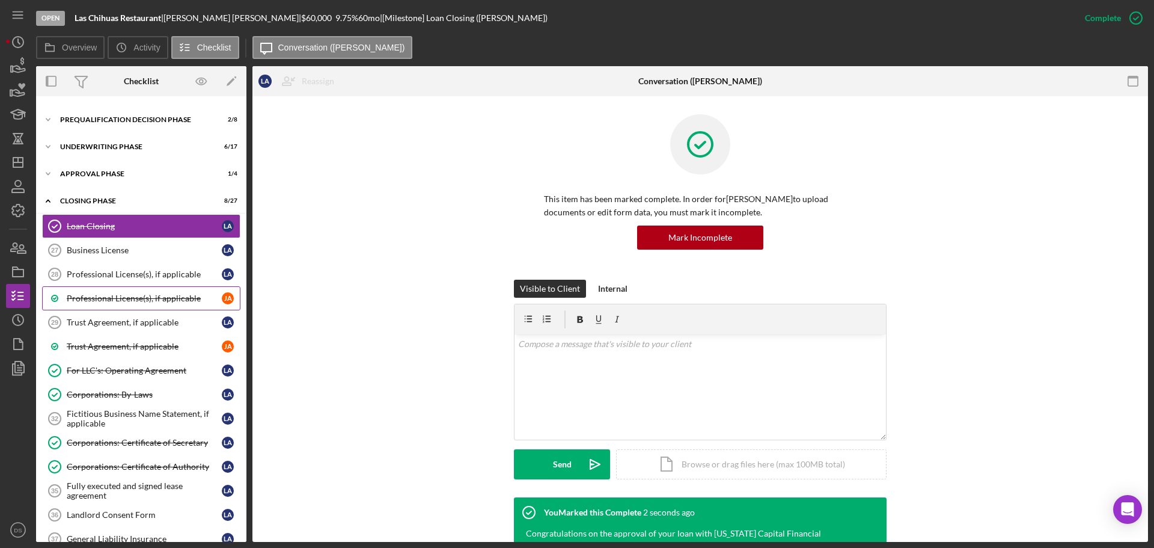
scroll to position [108, 0]
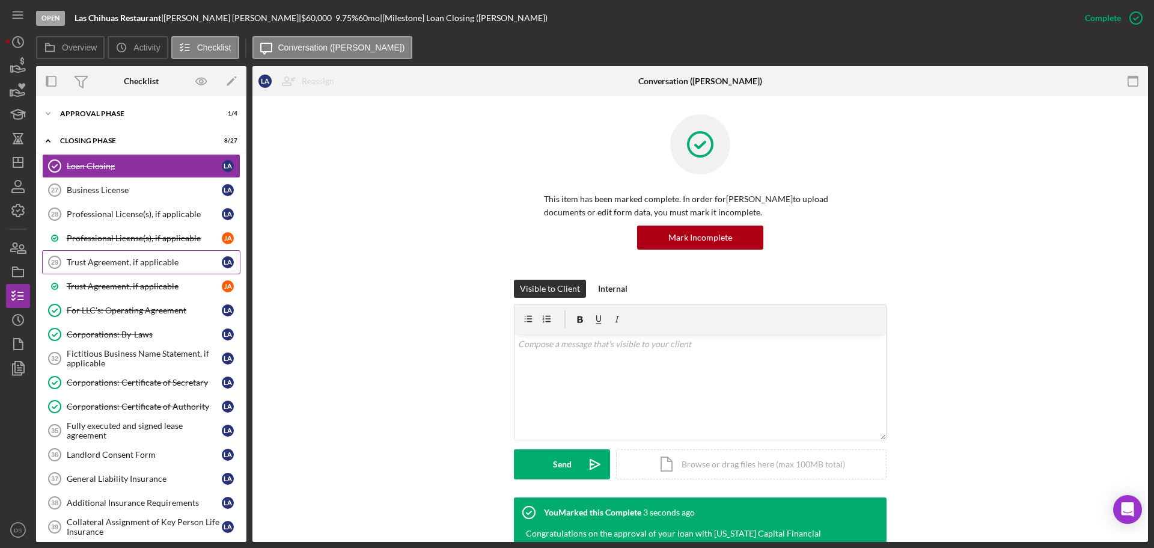
click at [160, 263] on div "Trust Agreement, if applicable" at bounding box center [144, 262] width 155 height 10
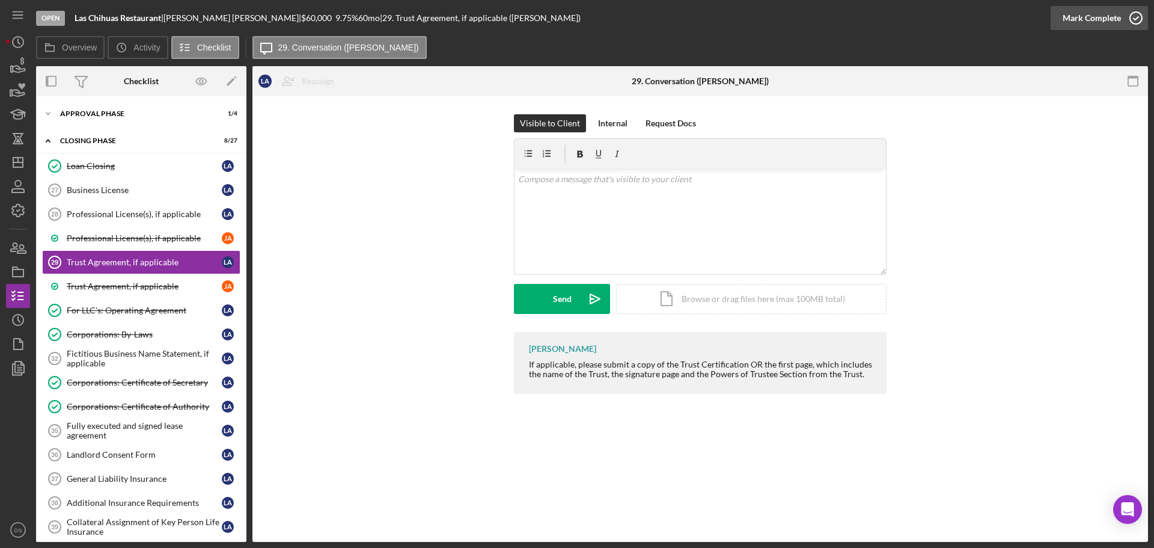
click at [1134, 20] on icon "button" at bounding box center [1136, 18] width 30 height 30
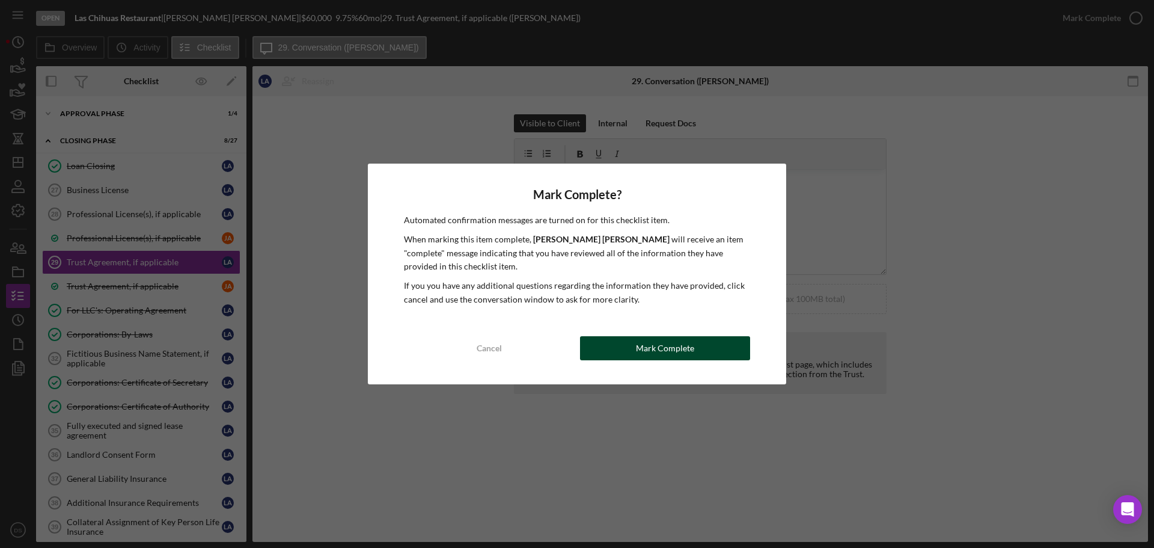
click at [659, 348] on div "Mark Complete" at bounding box center [665, 348] width 58 height 24
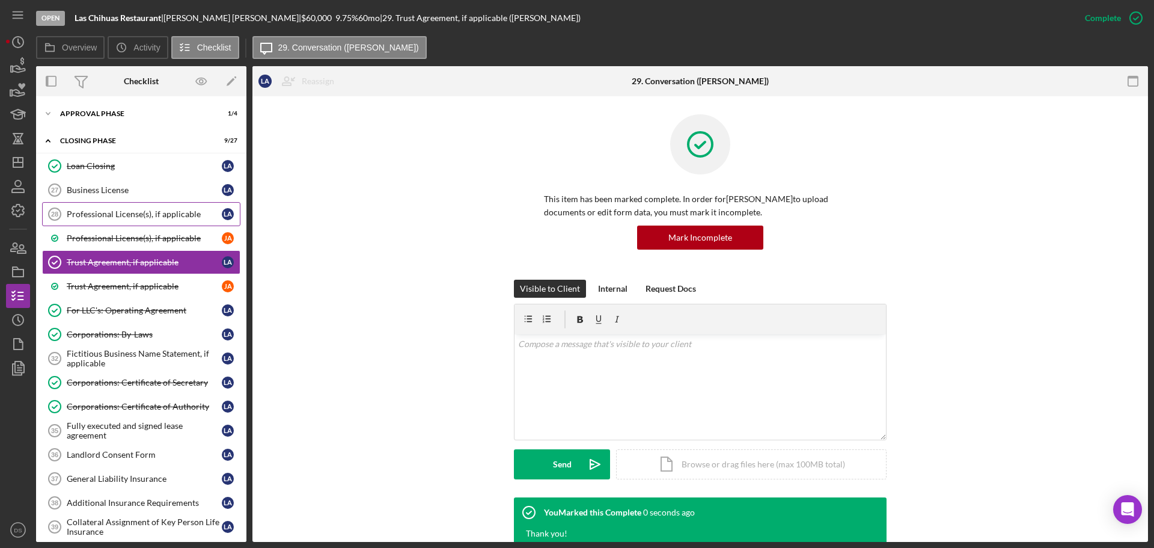
click at [139, 216] on div "Professional License(s), if applicable" at bounding box center [144, 214] width 155 height 10
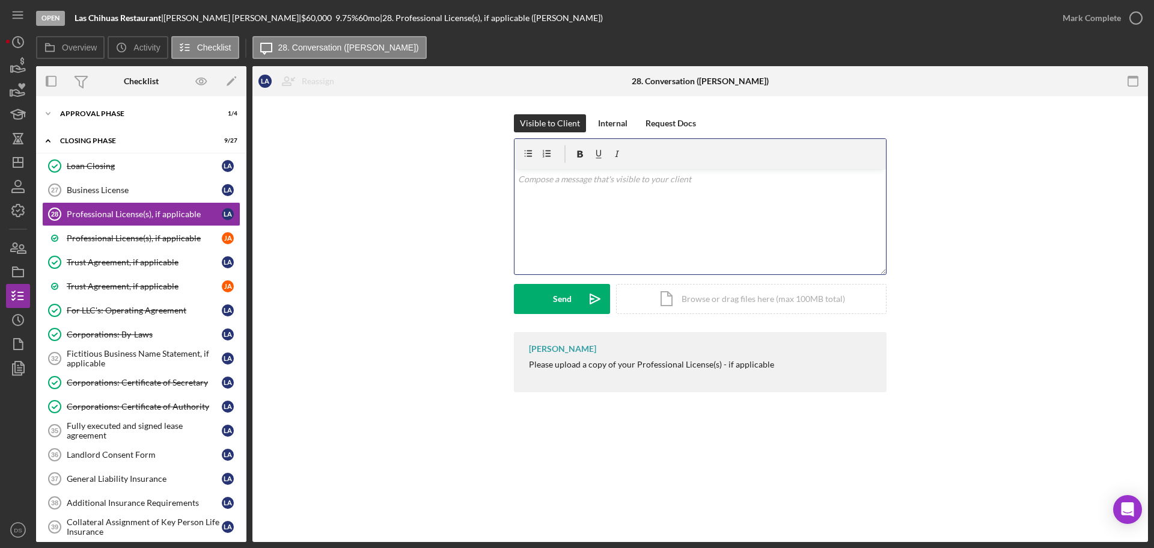
click at [596, 209] on div "v Color teal Color pink Remove color Add row above Add row below Add column bef…" at bounding box center [701, 221] width 372 height 105
click at [586, 195] on div "v Color teal Color pink Remove color Add row above Add row below Add column bef…" at bounding box center [701, 221] width 372 height 105
drag, startPoint x: 753, startPoint y: 179, endPoint x: 662, endPoint y: 182, distance: 90.8
click at [659, 179] on p "Please upload the following documents to complete your file:" at bounding box center [700, 179] width 365 height 13
drag, startPoint x: 581, startPoint y: 249, endPoint x: 502, endPoint y: 244, distance: 79.5
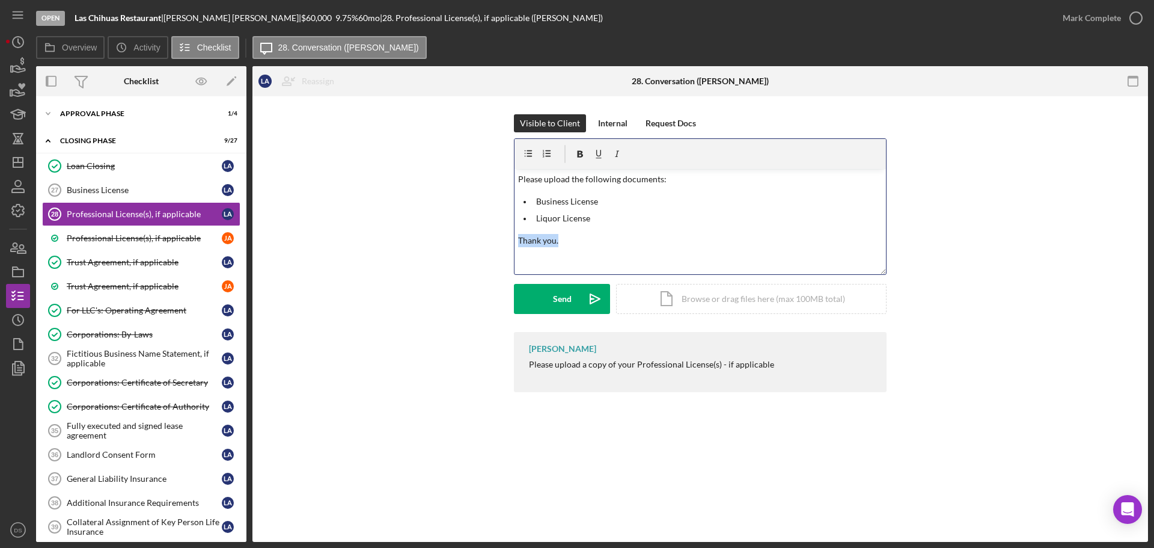
click at [503, 244] on div "Visible to Client Internal Request Docs v Color teal Color pink Remove color Ad…" at bounding box center [701, 223] width 860 height 218
click at [531, 262] on div "v Color teal Color pink Remove color Add row above Add row below Add column bef…" at bounding box center [701, 221] width 372 height 105
click at [528, 265] on div "v Color teal Color pink Remove color Add row above Add row below Add column bef…" at bounding box center [701, 221] width 372 height 105
click at [566, 288] on div "Send" at bounding box center [562, 299] width 19 height 30
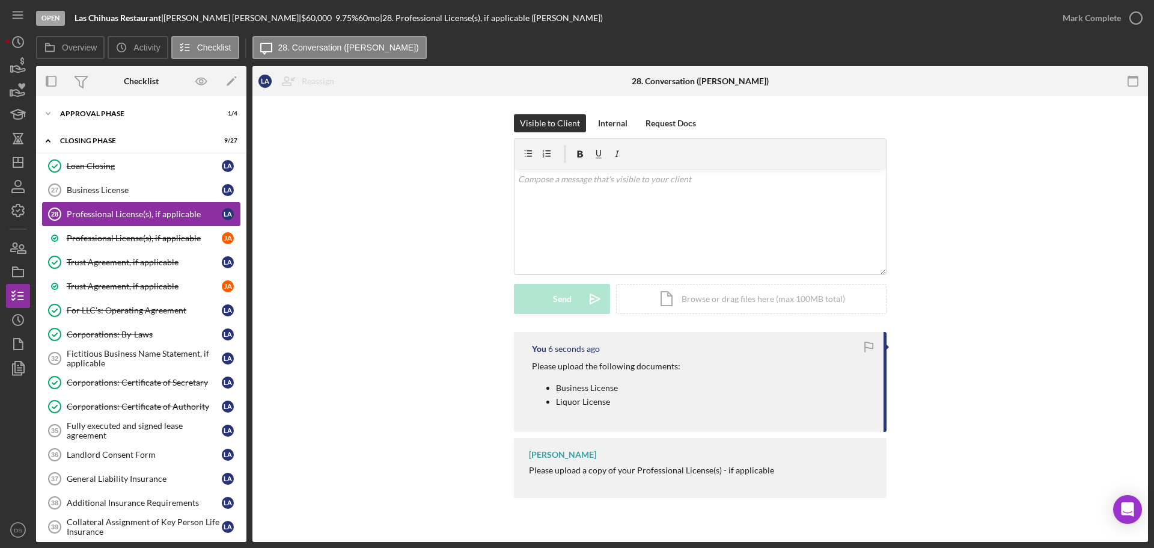
click at [180, 202] on link "Professional License(s), if applicable 28 Professional License(s), if applicabl…" at bounding box center [141, 214] width 198 height 24
click at [178, 191] on div "Business License" at bounding box center [144, 190] width 155 height 10
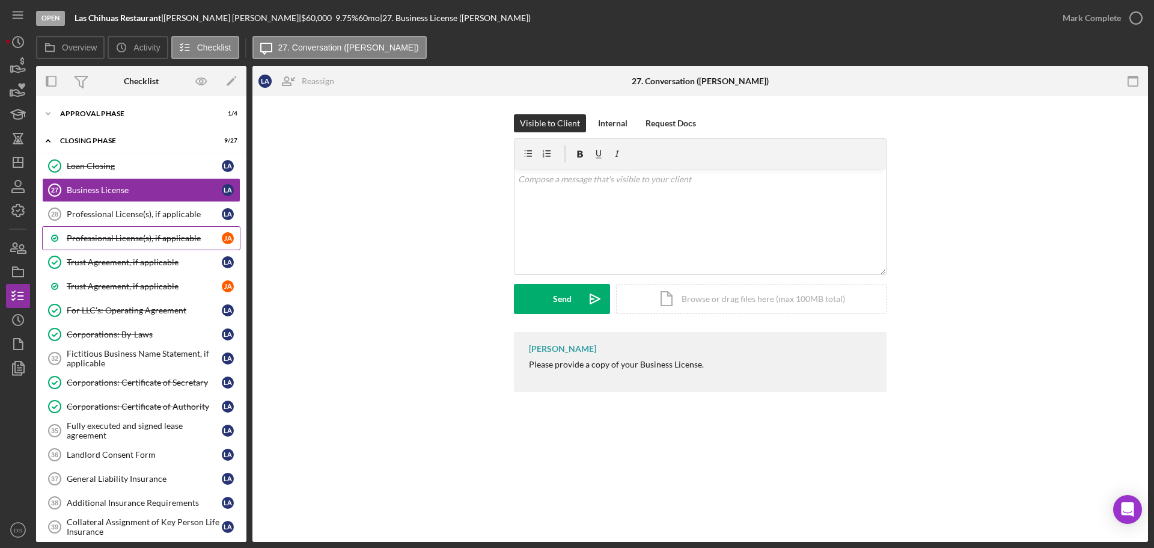
click at [172, 226] on link "Professional License(s), if applicable [PERSON_NAME]" at bounding box center [141, 238] width 198 height 24
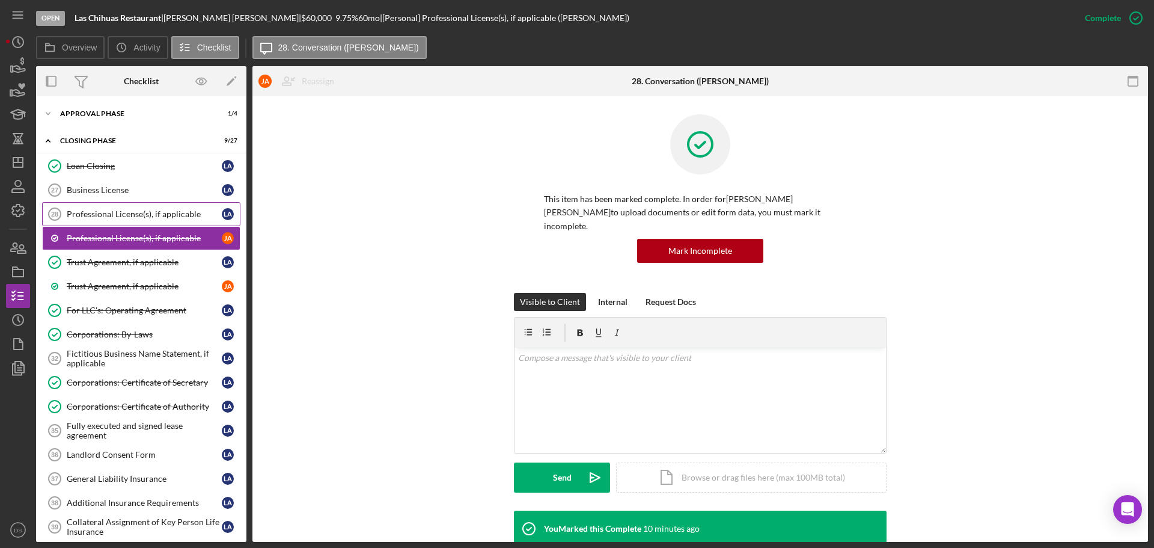
click at [171, 213] on div "Professional License(s), if applicable" at bounding box center [144, 214] width 155 height 10
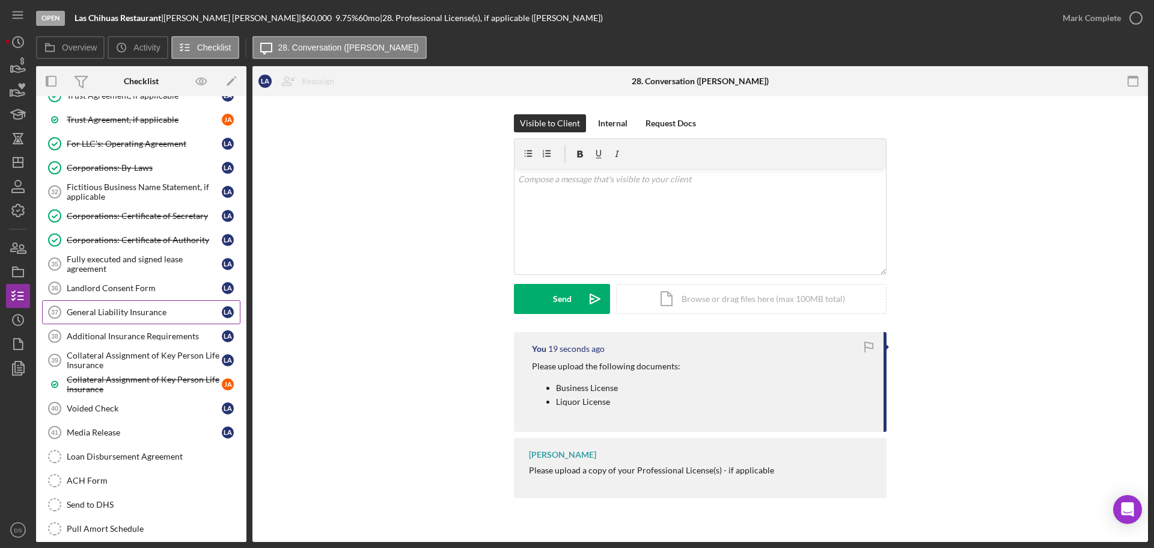
scroll to position [288, 0]
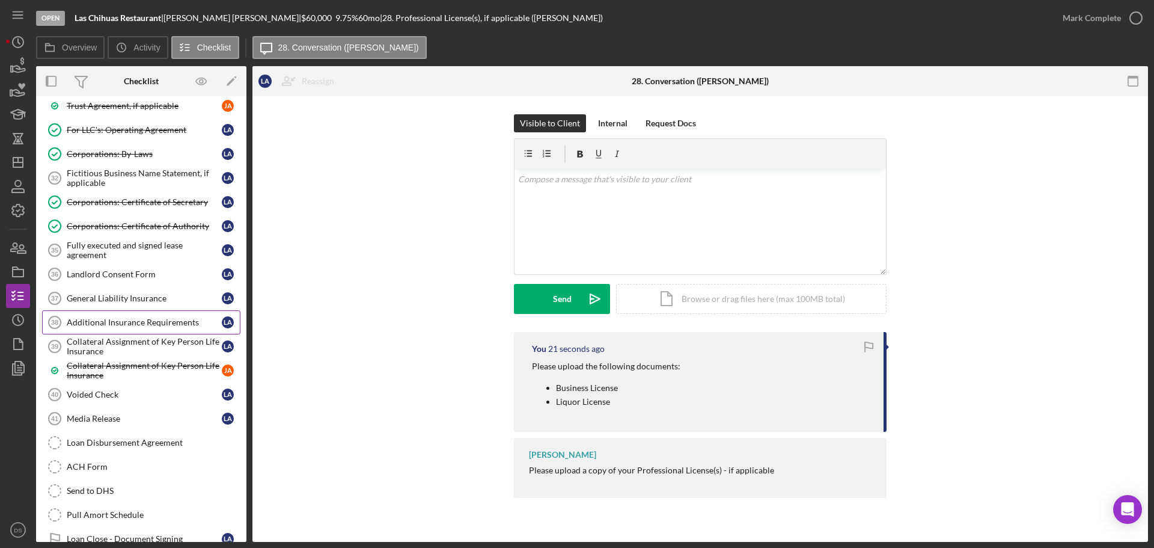
click at [137, 322] on div "Additional Insurance Requirements" at bounding box center [144, 322] width 155 height 10
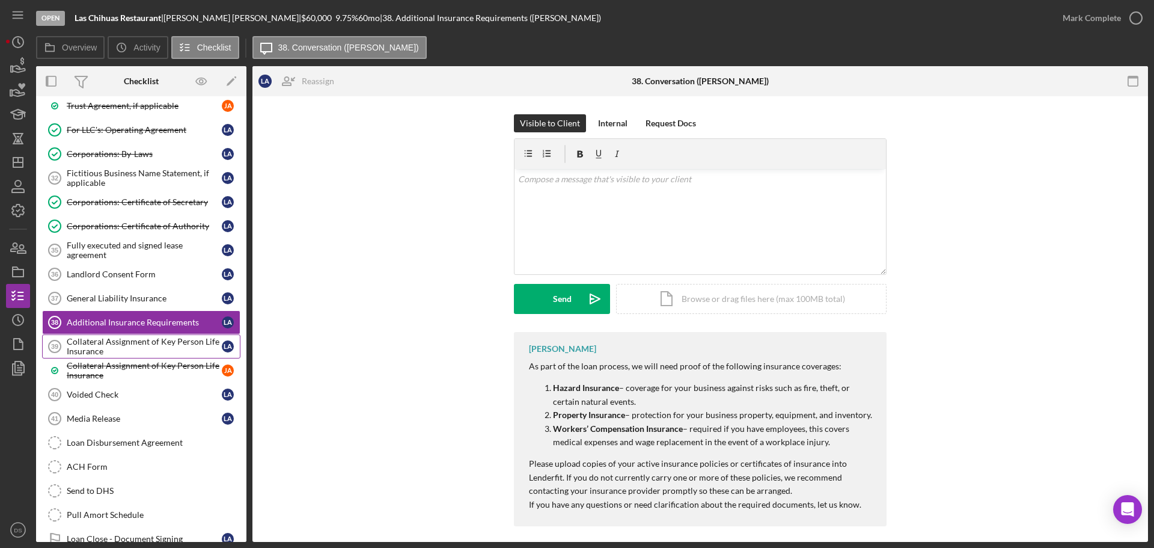
click at [140, 342] on div "Collateral Assignment of Key Person Life Insurance" at bounding box center [144, 346] width 155 height 19
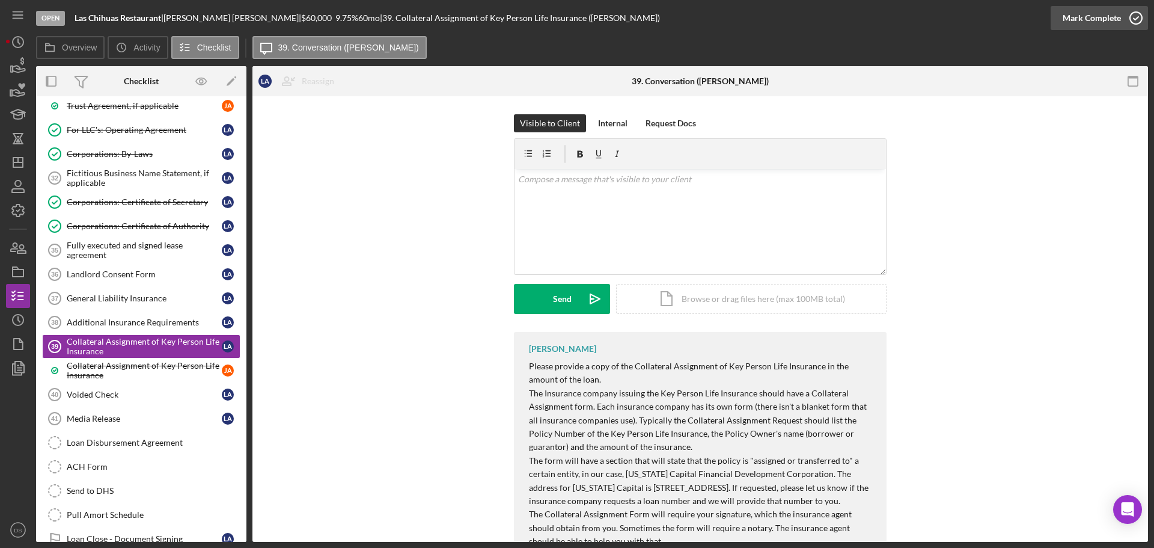
click at [1134, 24] on circle "button" at bounding box center [1136, 18] width 12 height 12
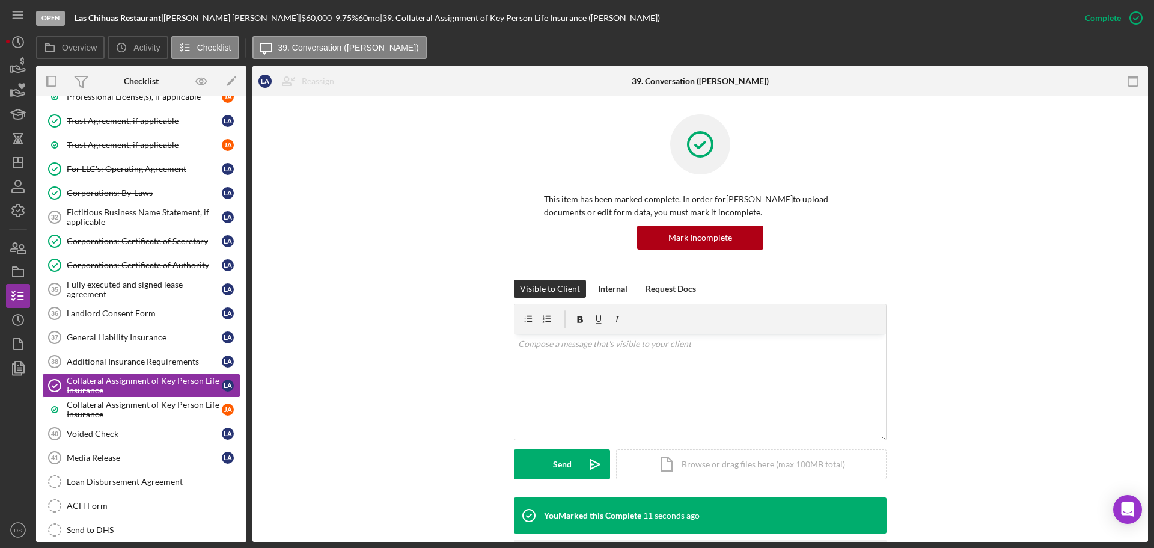
scroll to position [228, 0]
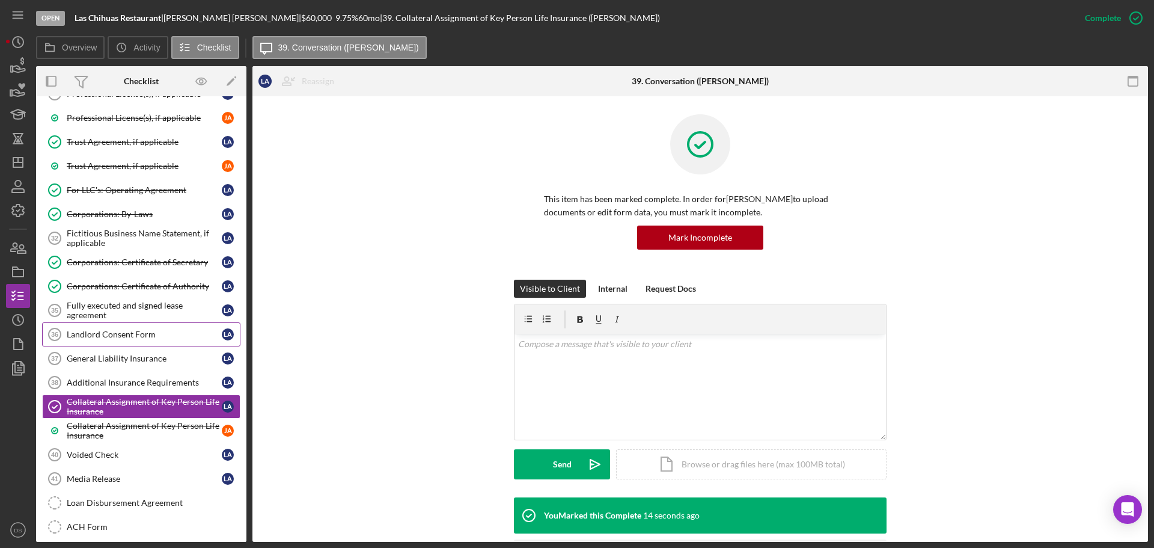
click at [167, 324] on link "Landlord Consent Form 36 Landlord Consent Form L A" at bounding box center [141, 334] width 198 height 24
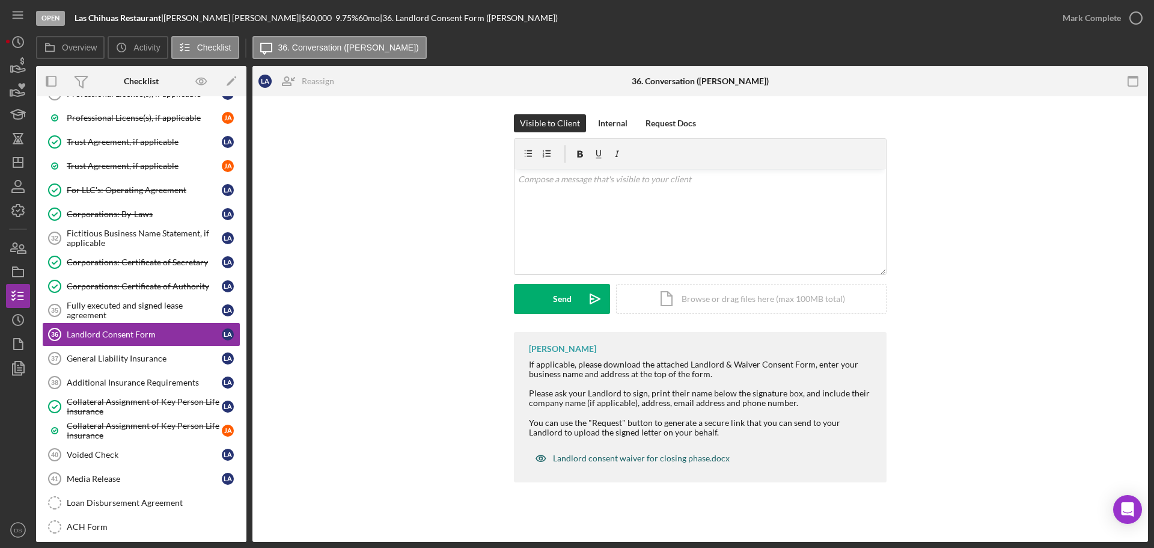
click at [638, 459] on div "Landlord consent waiver for closing phase.docx" at bounding box center [641, 458] width 177 height 10
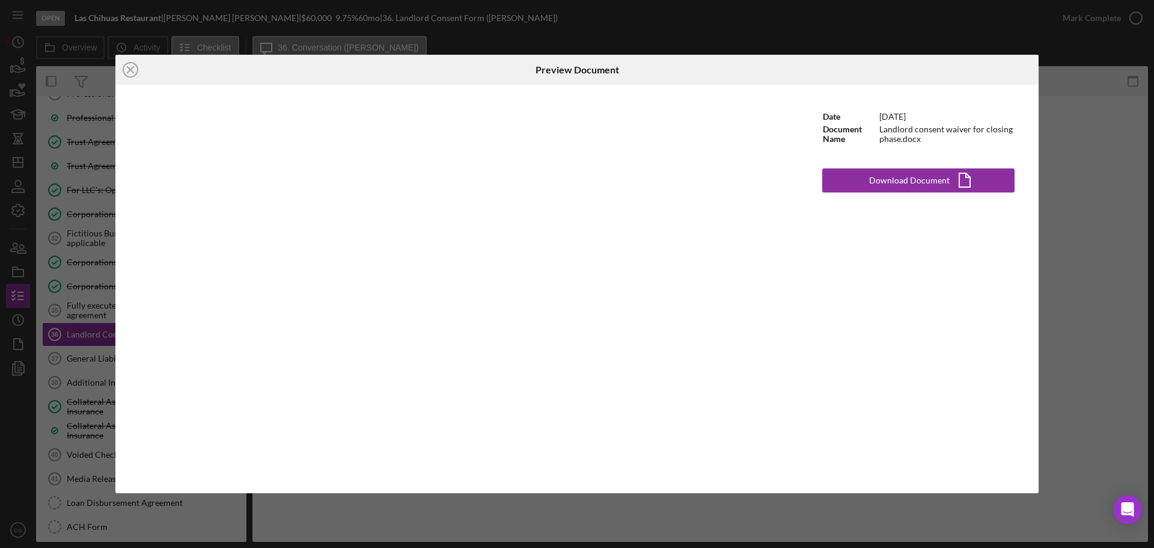
click at [1081, 128] on div "Icon/Close Preview Document Date [DATE] Document Name Landlord consent waiver f…" at bounding box center [577, 274] width 1154 height 548
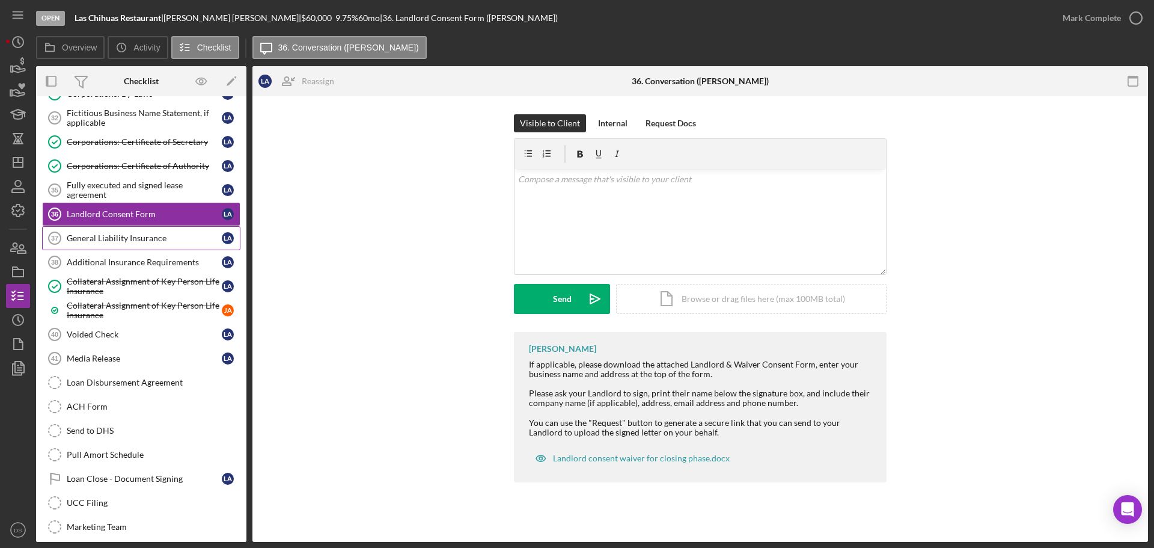
scroll to position [408, 0]
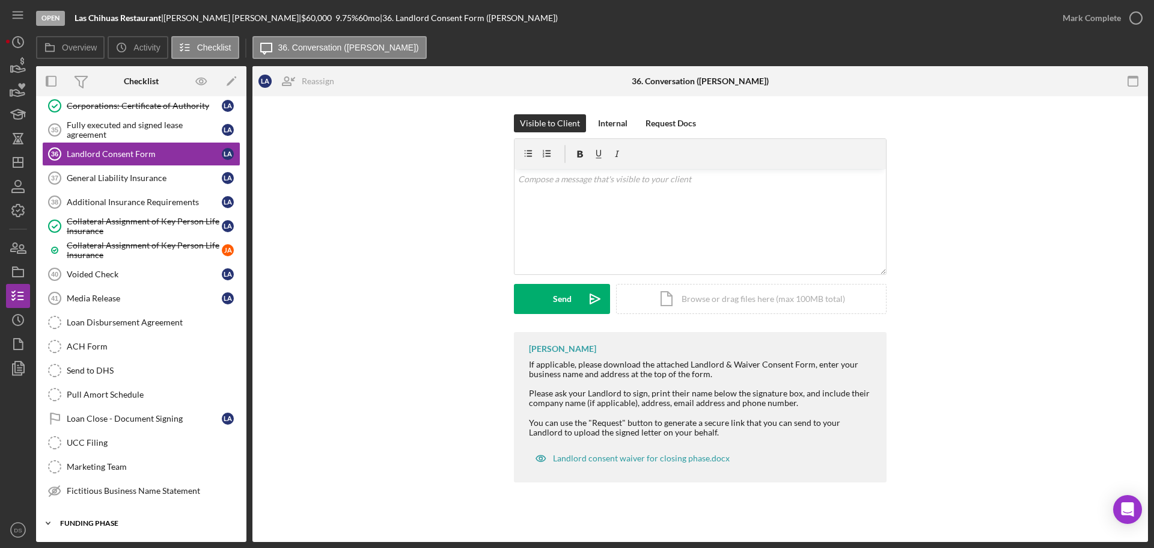
click at [156, 518] on div "Icon/Expander Funding Phase 0 / 5" at bounding box center [141, 523] width 210 height 24
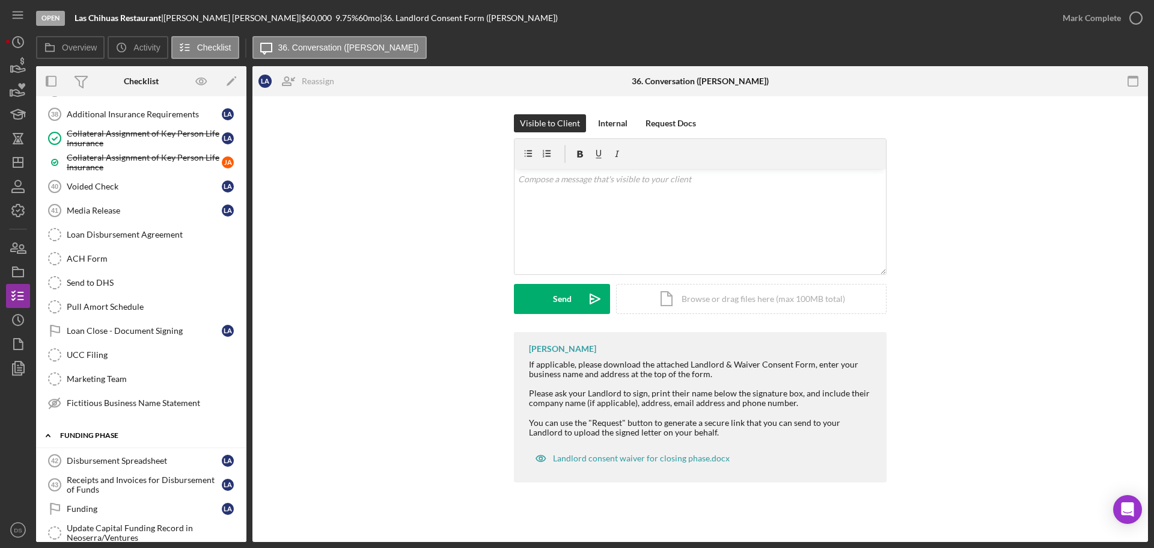
scroll to position [475, 0]
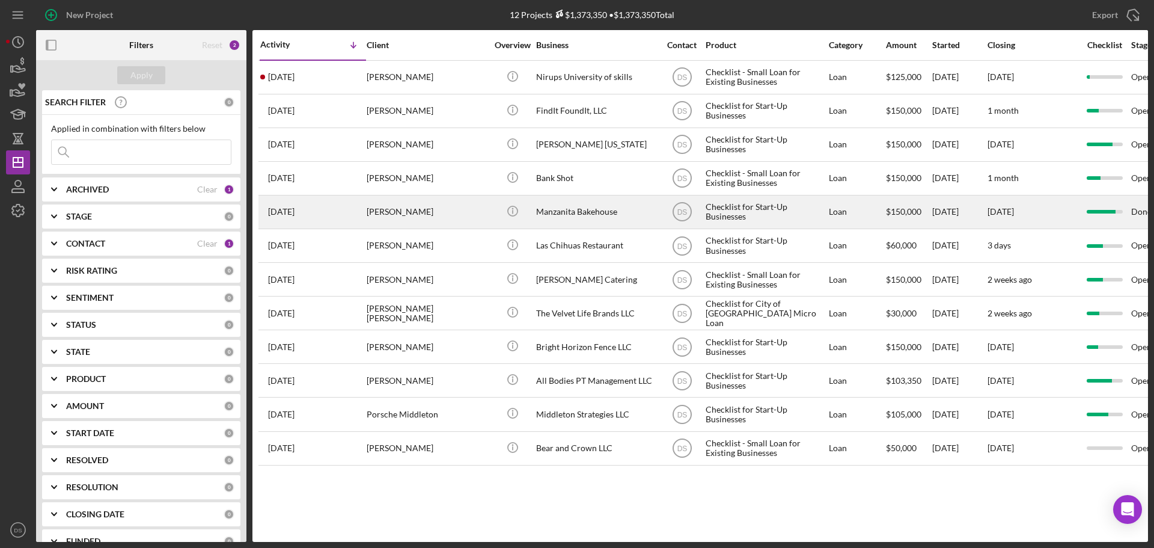
click at [436, 207] on div "[PERSON_NAME]" at bounding box center [427, 212] width 120 height 32
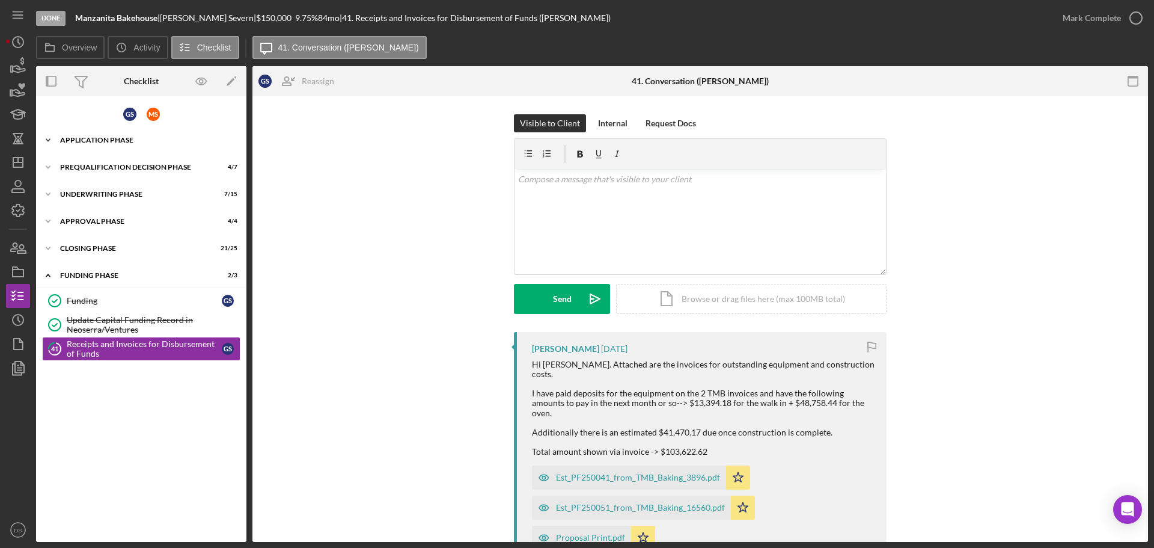
click at [161, 138] on div "Application Phase" at bounding box center [145, 139] width 171 height 7
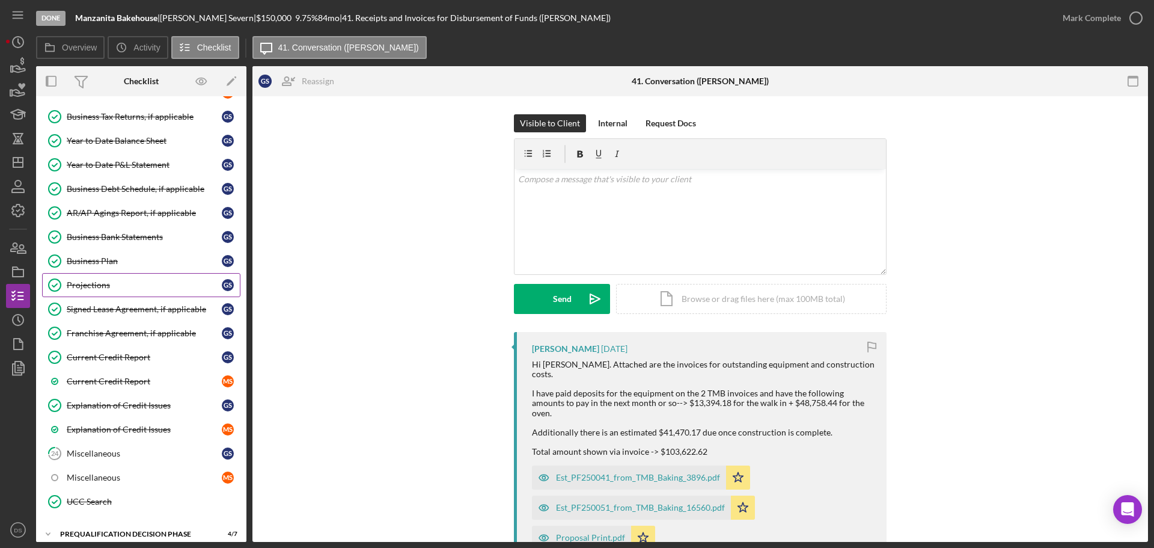
scroll to position [601, 0]
click at [185, 308] on div "Signed Lease Agreement, if applicable" at bounding box center [144, 310] width 155 height 10
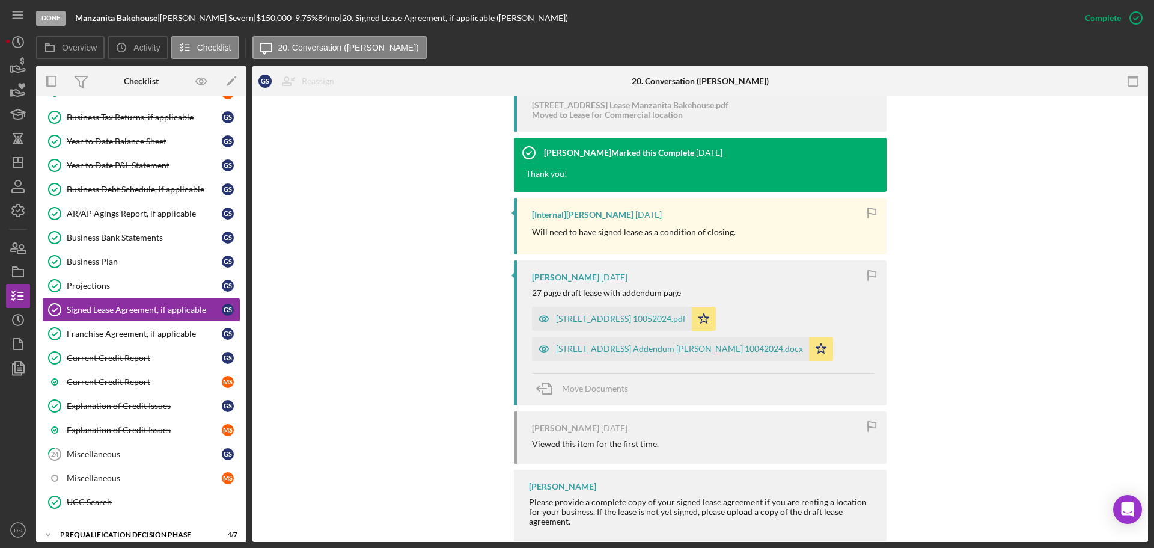
scroll to position [457, 0]
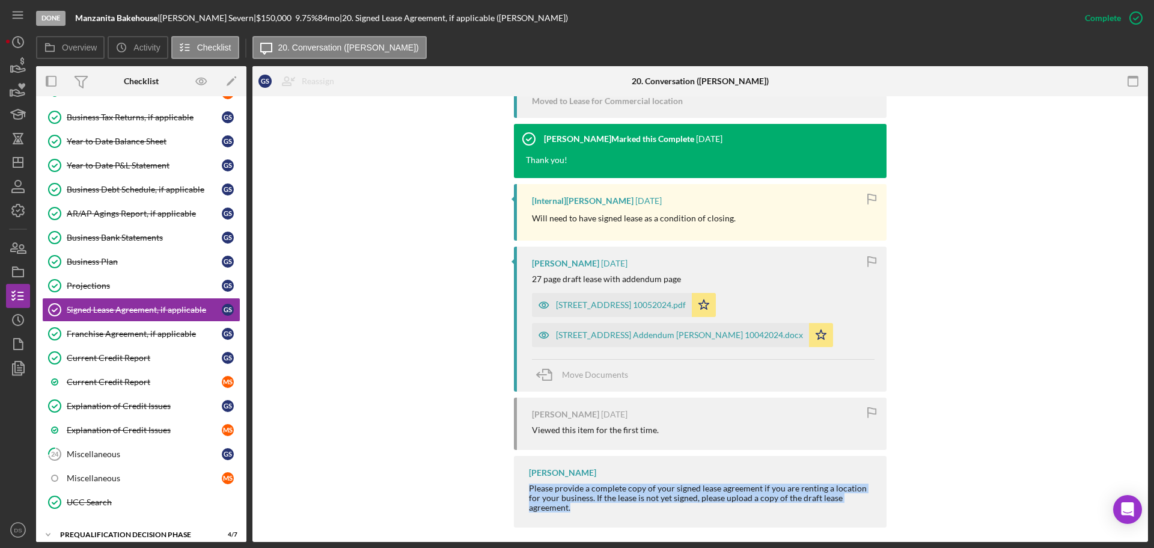
drag, startPoint x: 523, startPoint y: 489, endPoint x: 870, endPoint y: 506, distance: 347.3
click at [870, 506] on div "Domonique Simpson Please provide a complete copy of your signed lease agreement…" at bounding box center [700, 492] width 373 height 72
copy div "Please provide a complete copy of your signed lease agreement if you are rentin…"
